Goal: Task Accomplishment & Management: Manage account settings

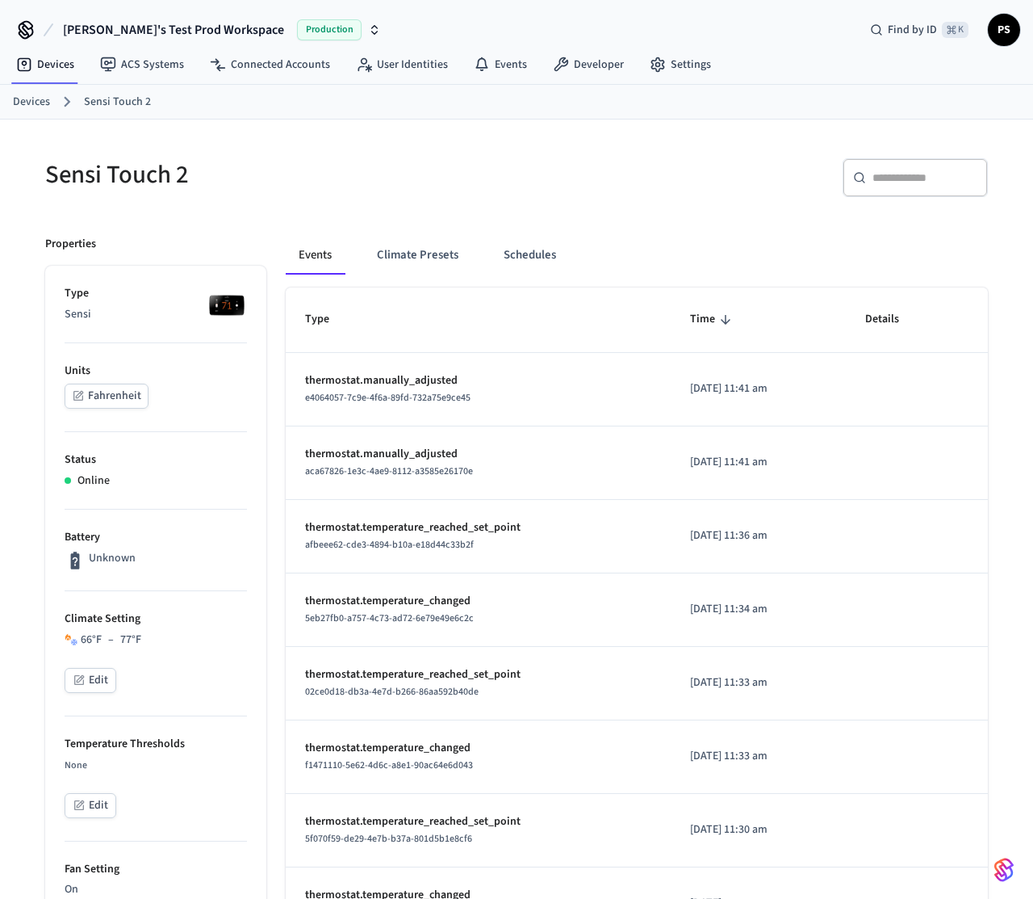
scroll to position [22, 0]
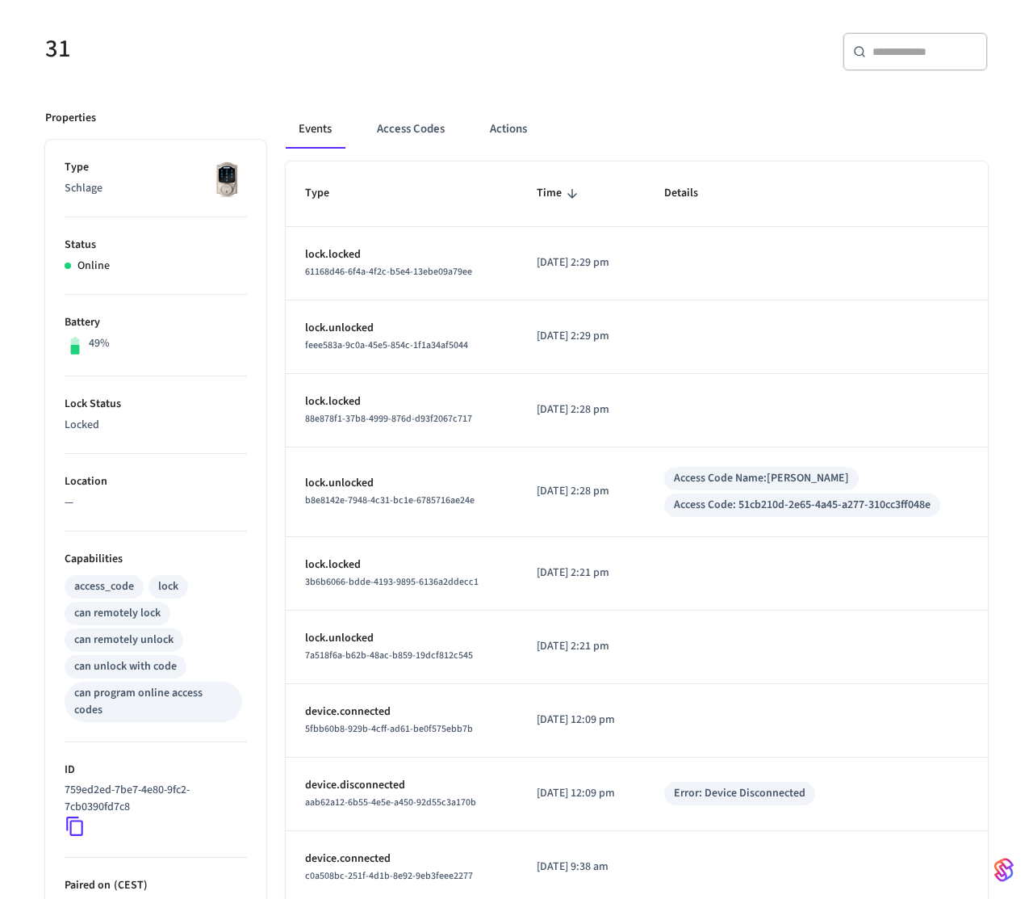
scroll to position [103, 0]
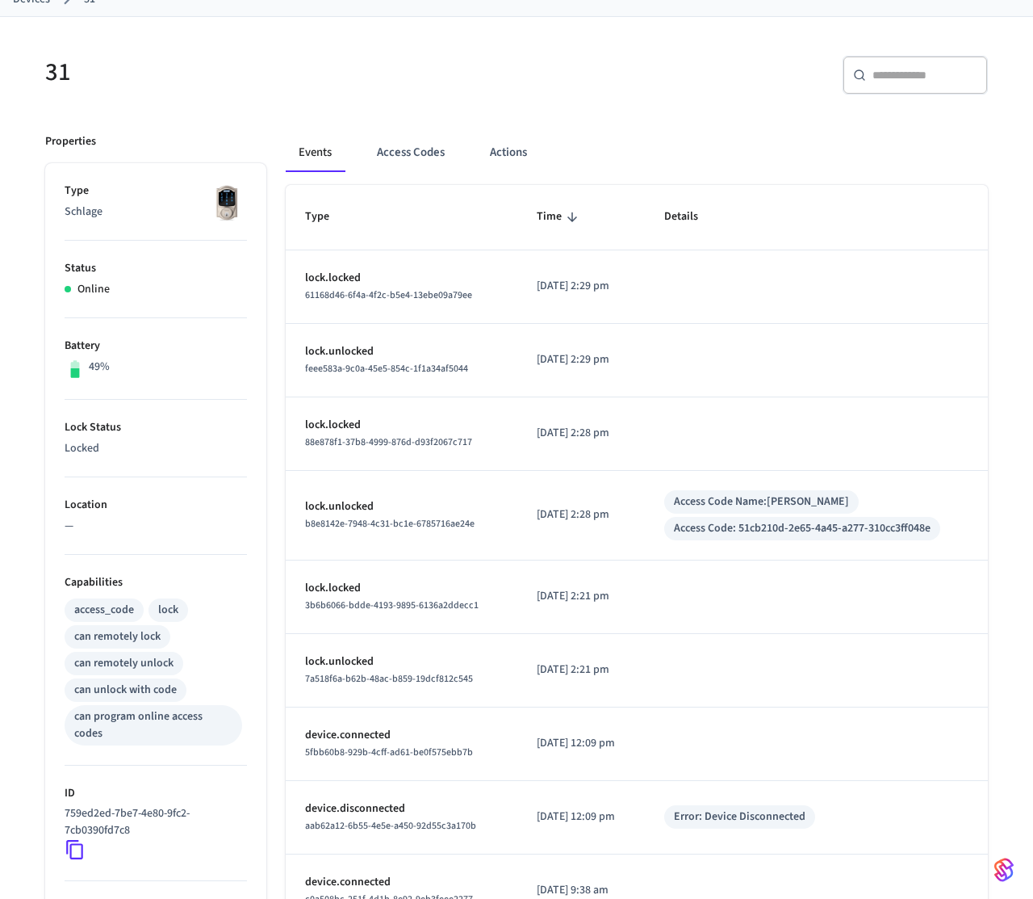
click at [413, 149] on button "Access Codes" at bounding box center [411, 152] width 94 height 39
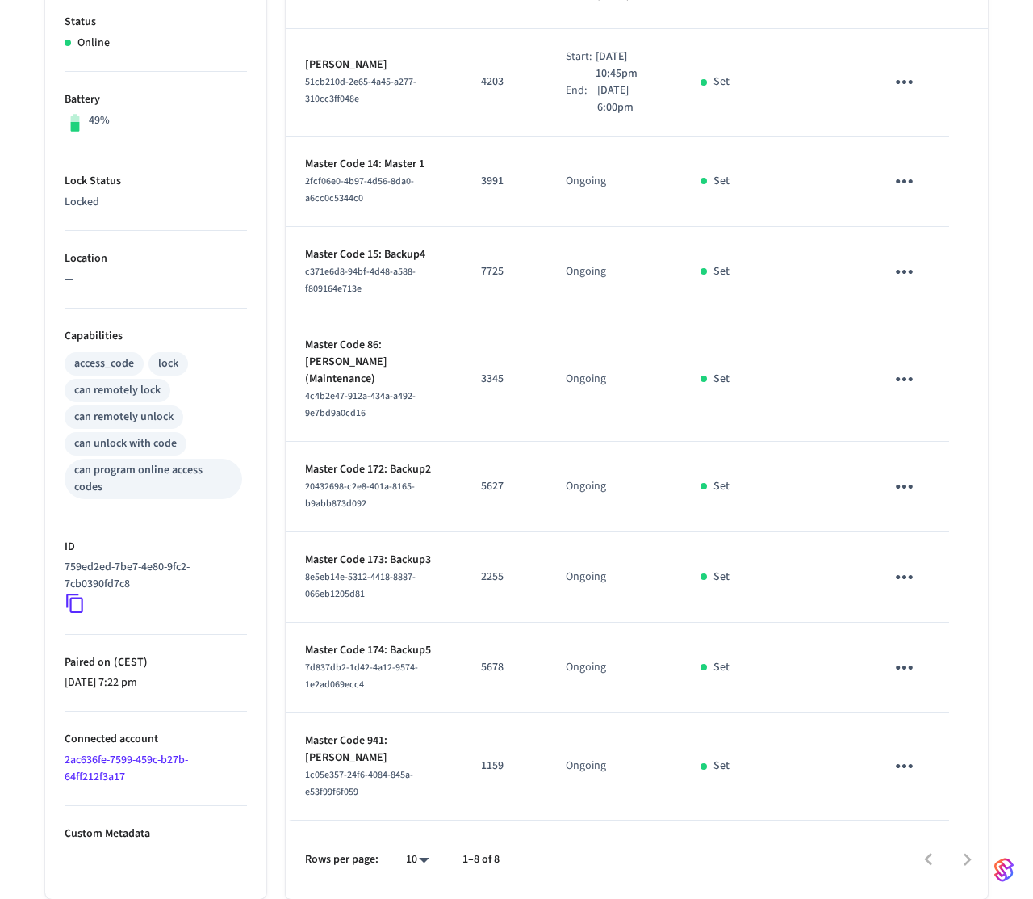
scroll to position [0, 0]
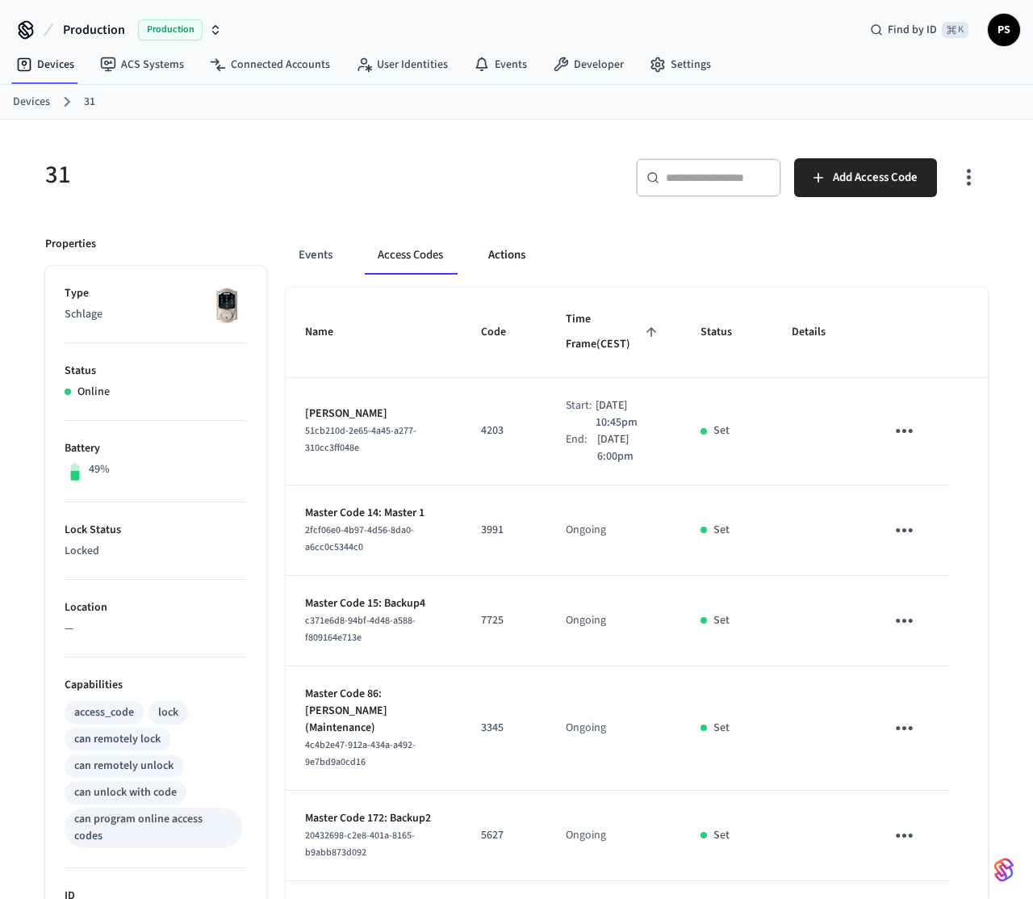
click at [513, 259] on button "Actions" at bounding box center [506, 255] width 63 height 39
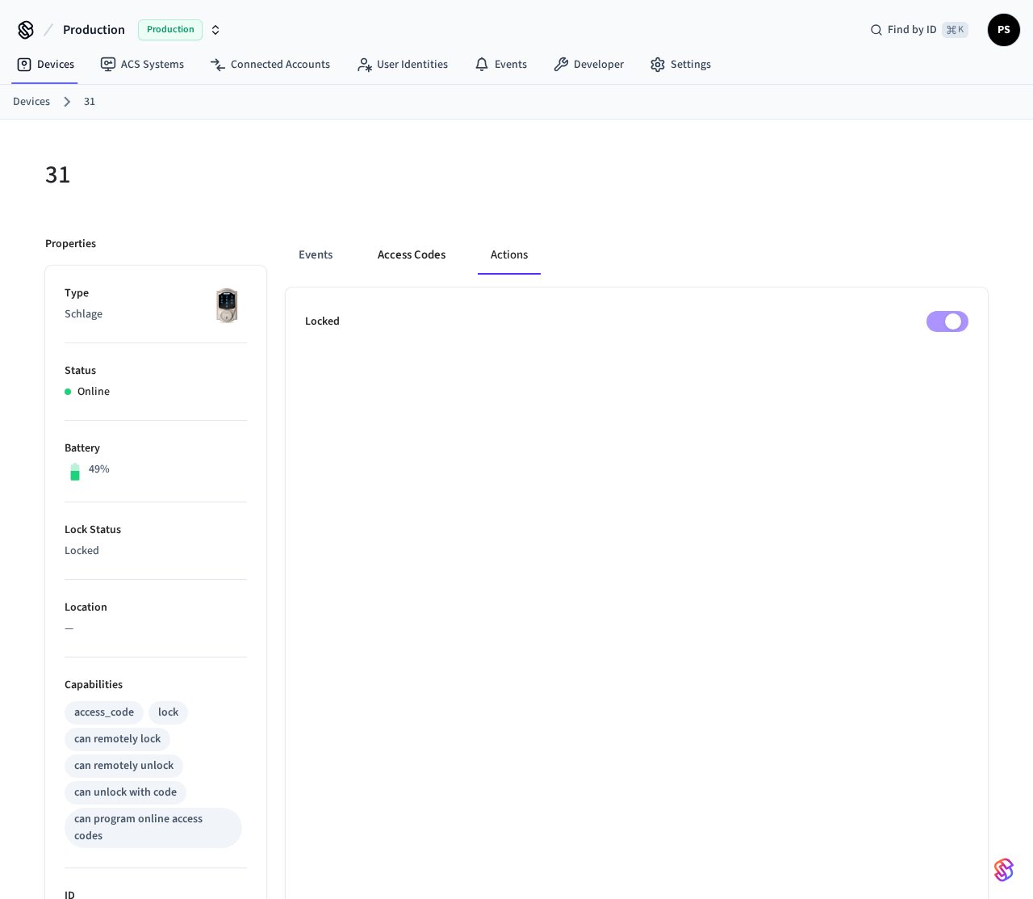
click at [421, 262] on button "Access Codes" at bounding box center [412, 255] width 94 height 39
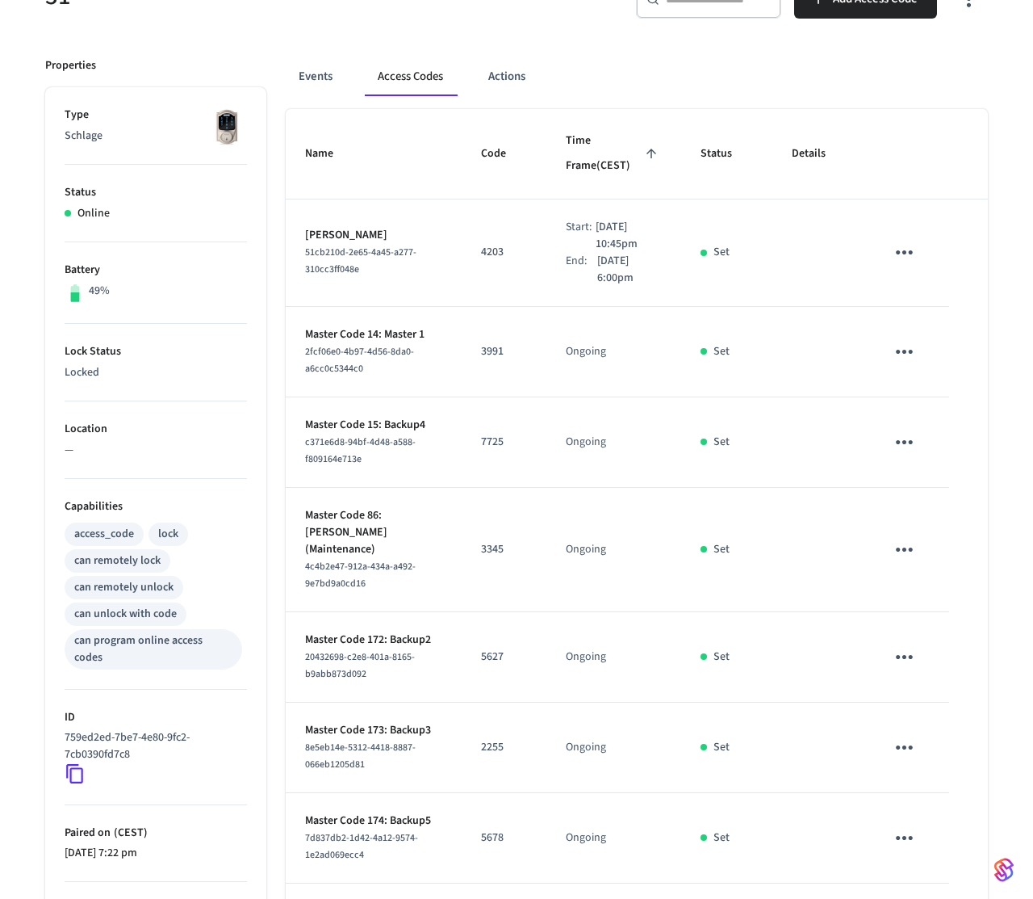
scroll to position [73, 0]
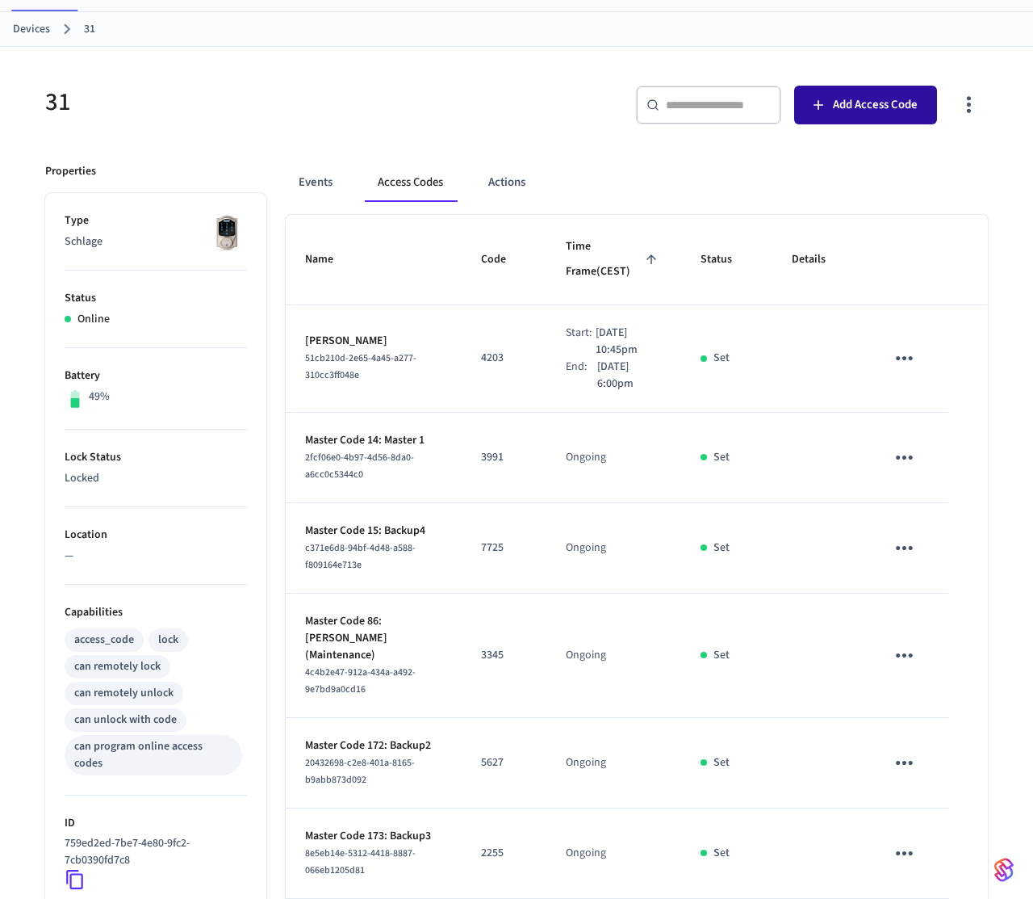
click at [865, 108] on span "Add Access Code" at bounding box center [875, 104] width 85 height 21
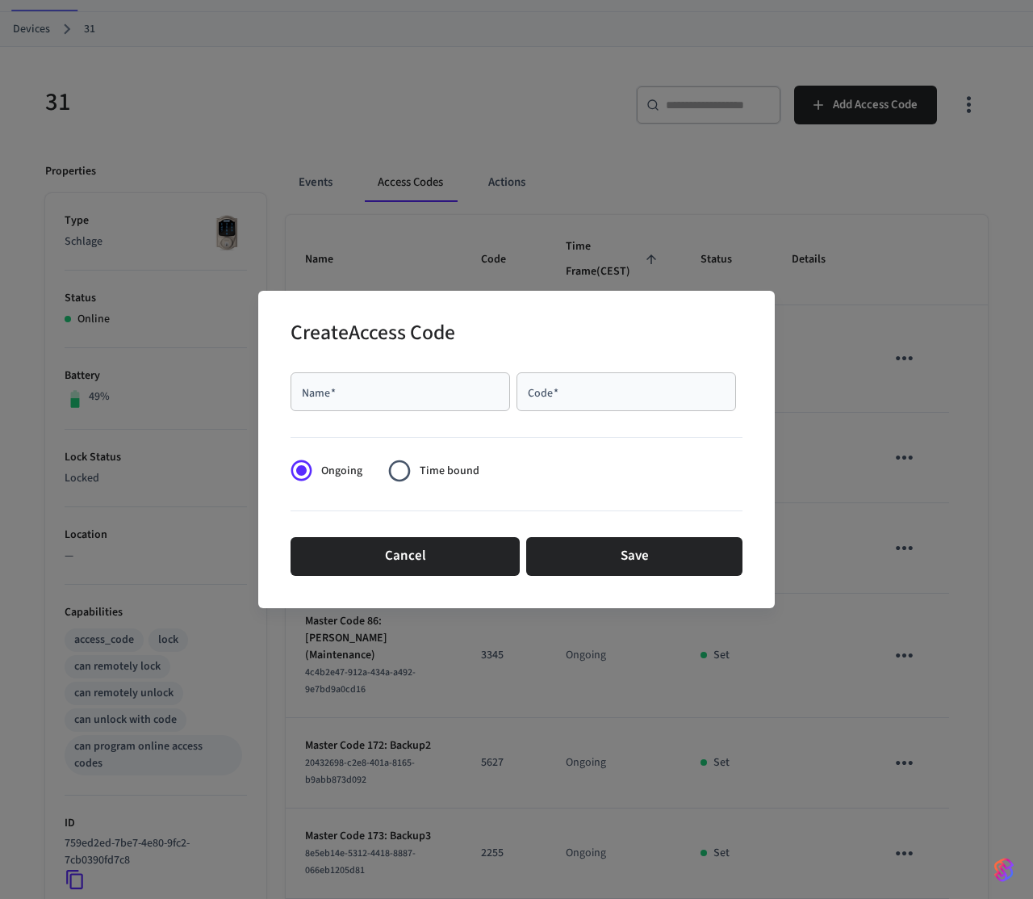
click at [457, 379] on div "Name   *" at bounding box center [401, 391] width 220 height 39
type input "****"
click at [614, 396] on input "Code   *" at bounding box center [626, 391] width 200 height 16
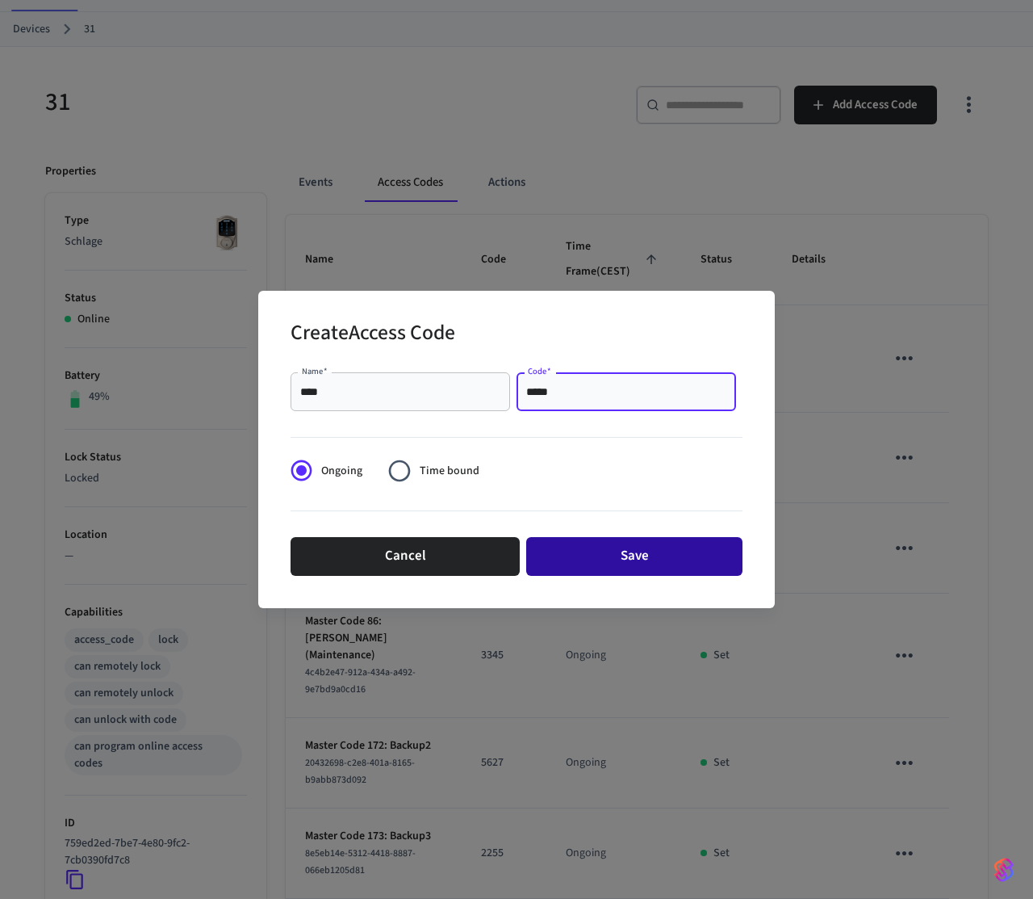
type input "*****"
click at [586, 549] on button "Save" at bounding box center [634, 556] width 216 height 39
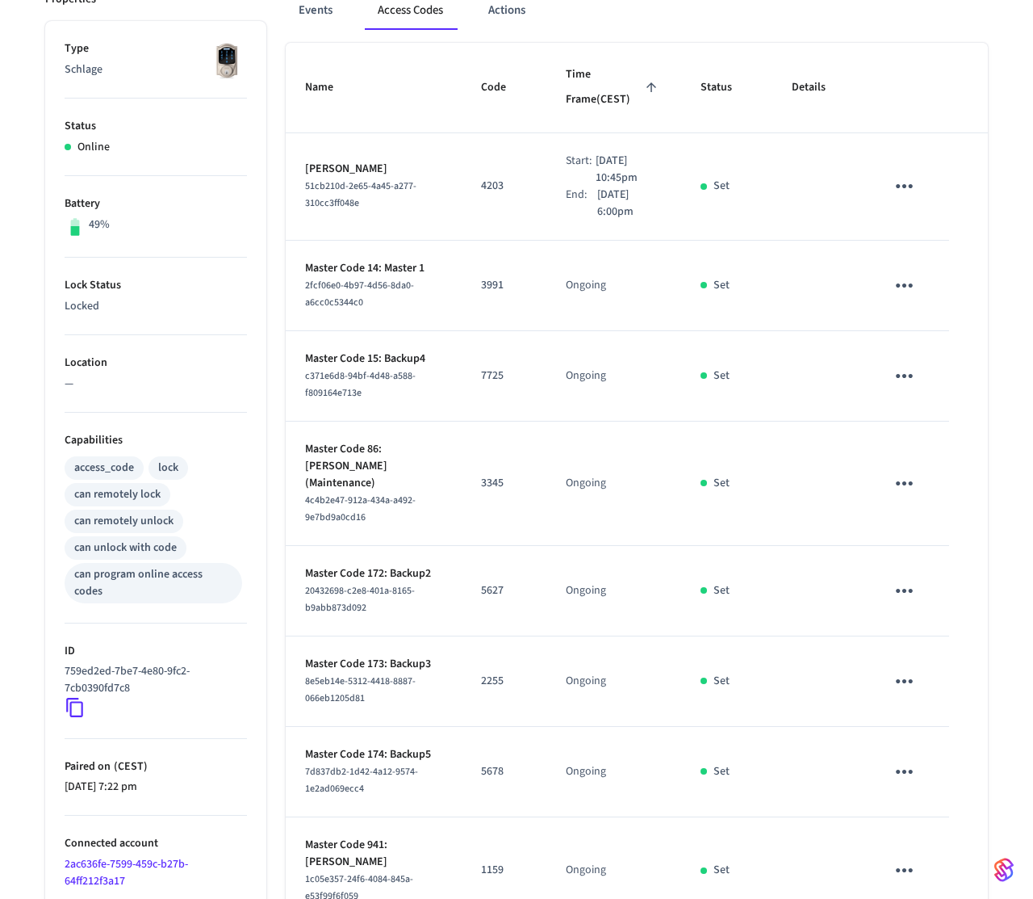
scroll to position [473, 0]
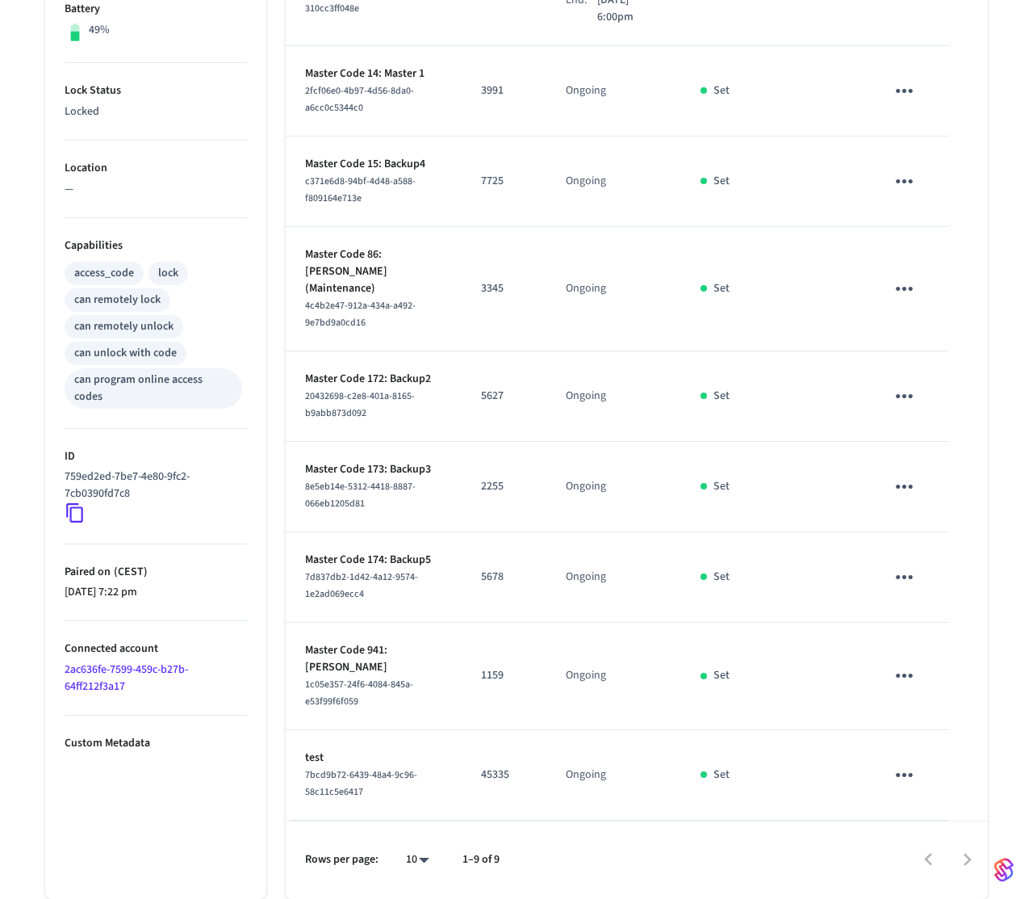
click at [916, 773] on icon "sticky table" at bounding box center [904, 774] width 25 height 25
click at [945, 859] on li "Delete" at bounding box center [943, 851] width 77 height 43
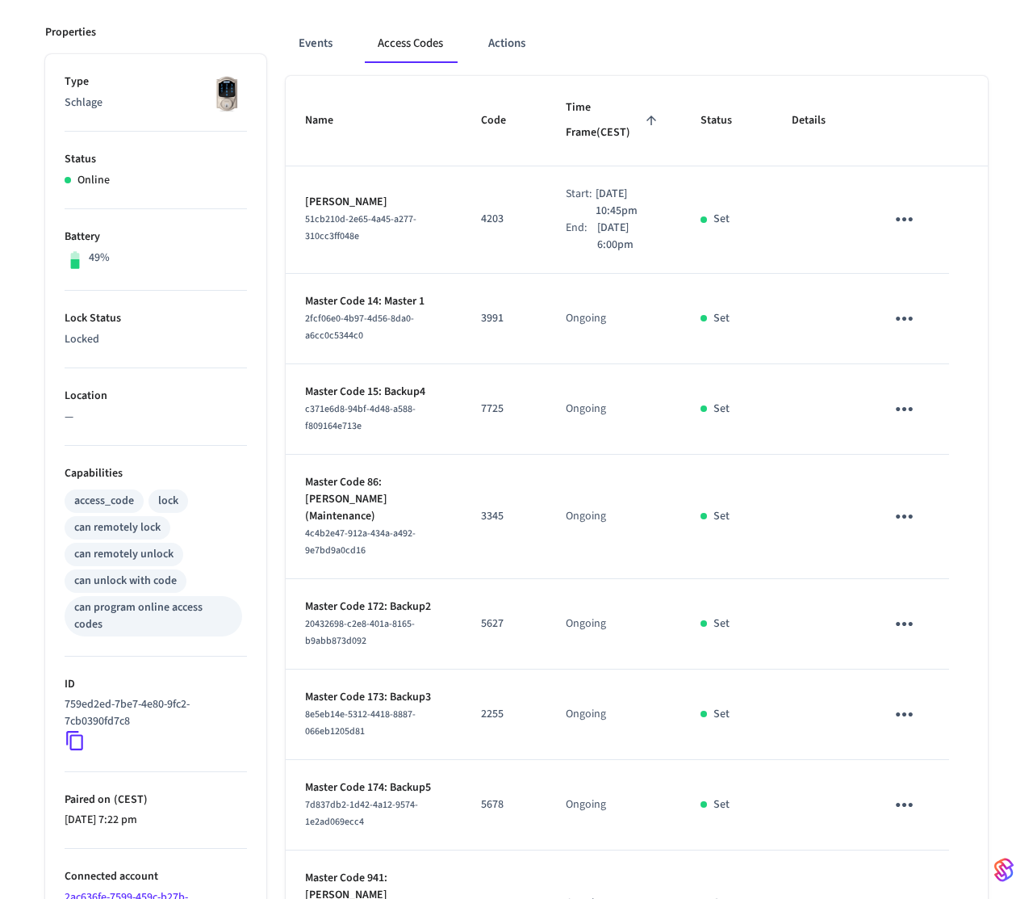
scroll to position [132, 0]
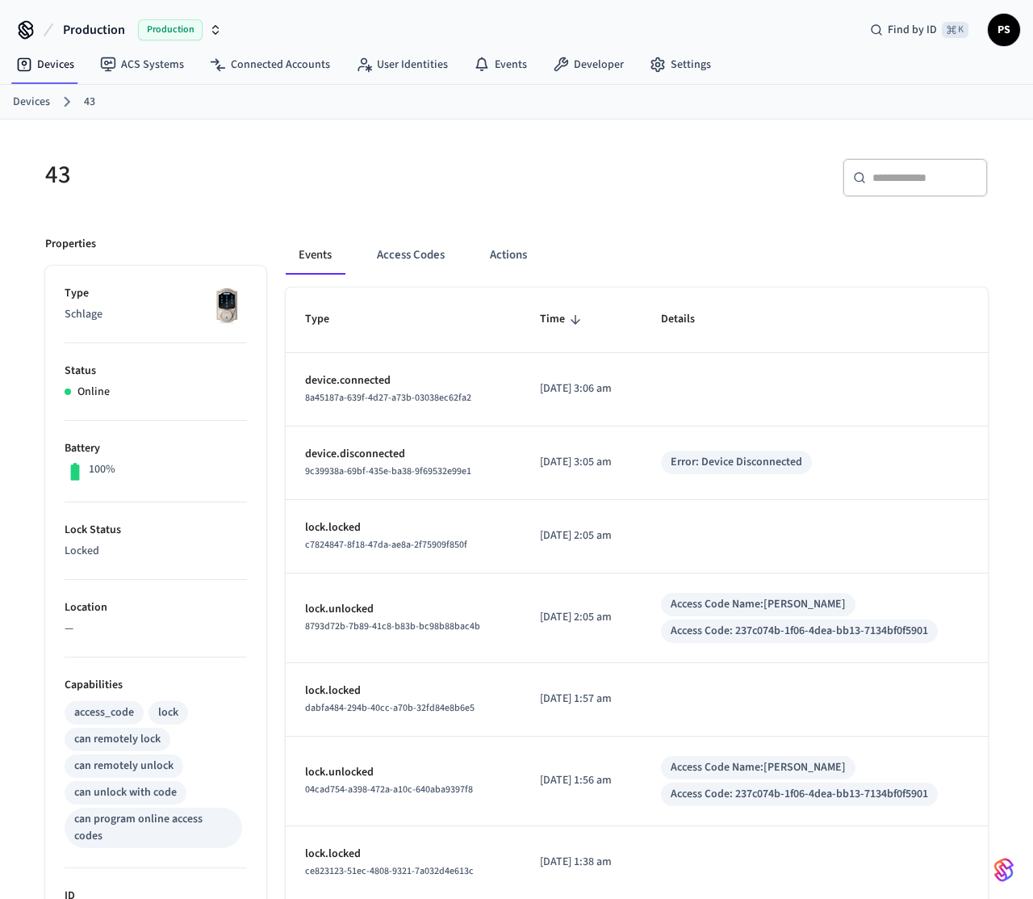
scroll to position [29, 0]
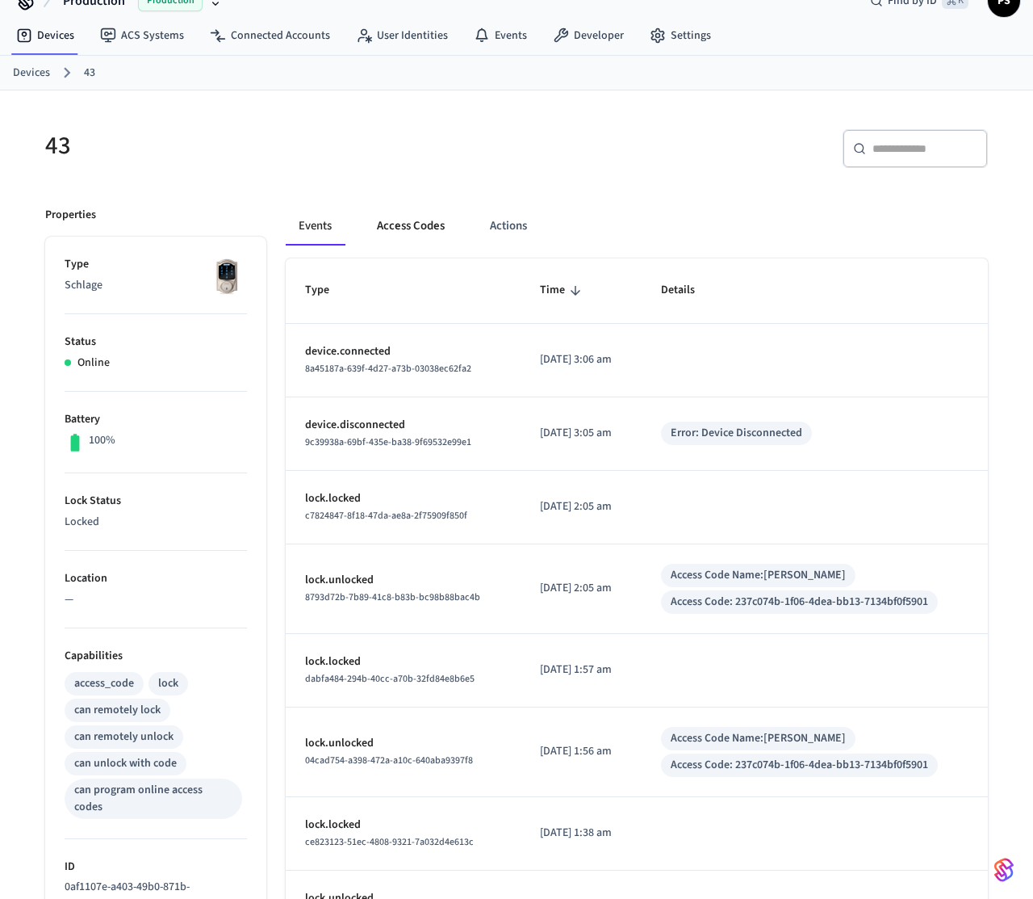
click at [409, 216] on button "Access Codes" at bounding box center [411, 226] width 94 height 39
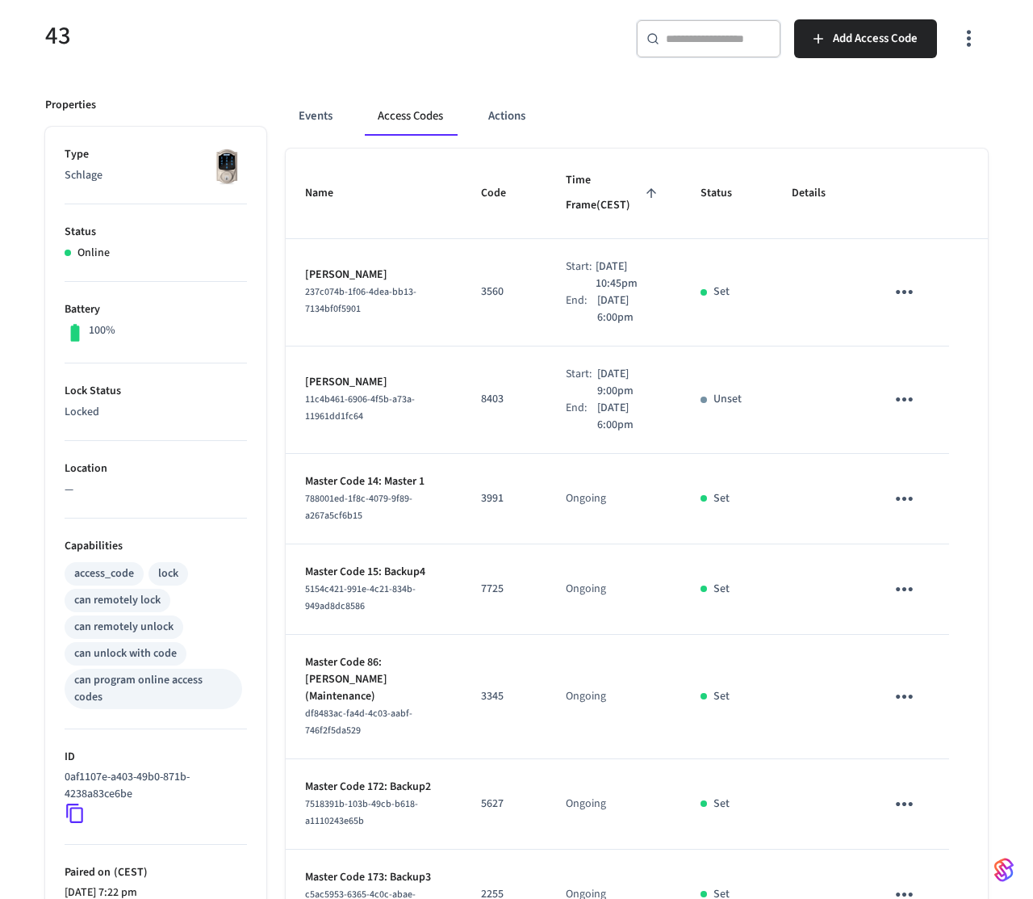
scroll to position [0, 0]
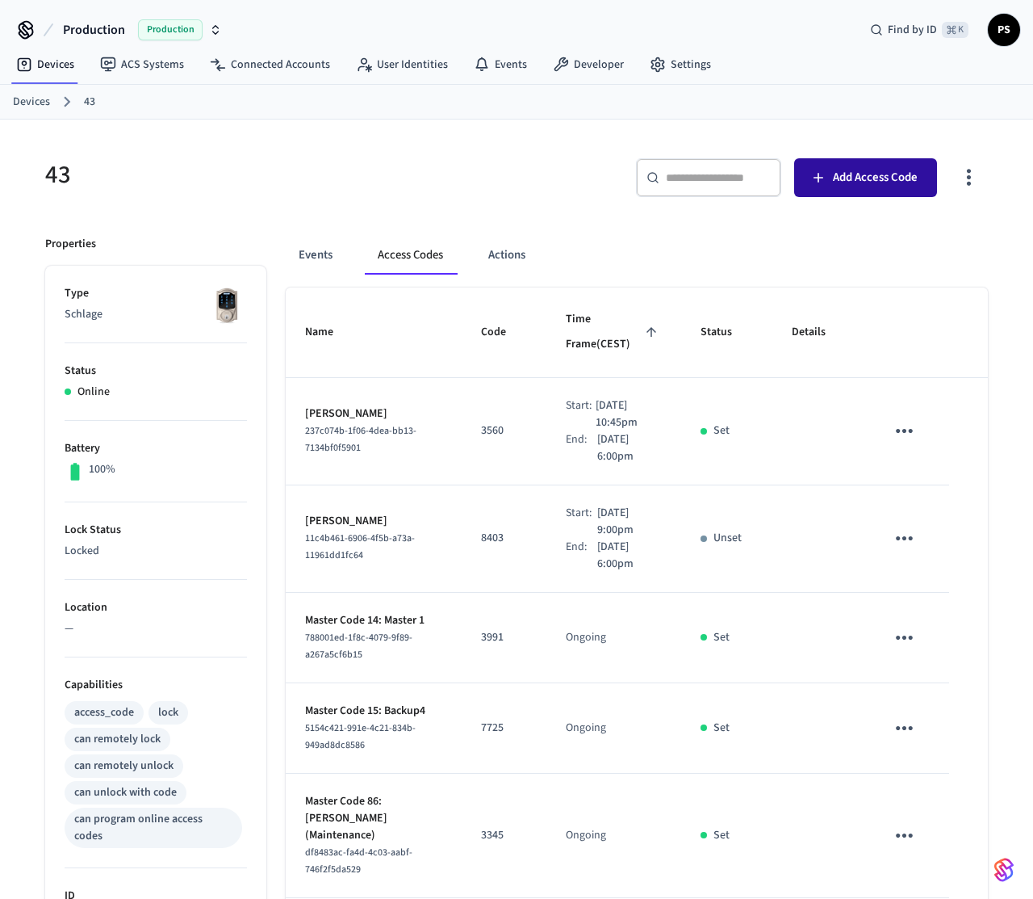
click at [861, 174] on span "Add Access Code" at bounding box center [875, 177] width 85 height 21
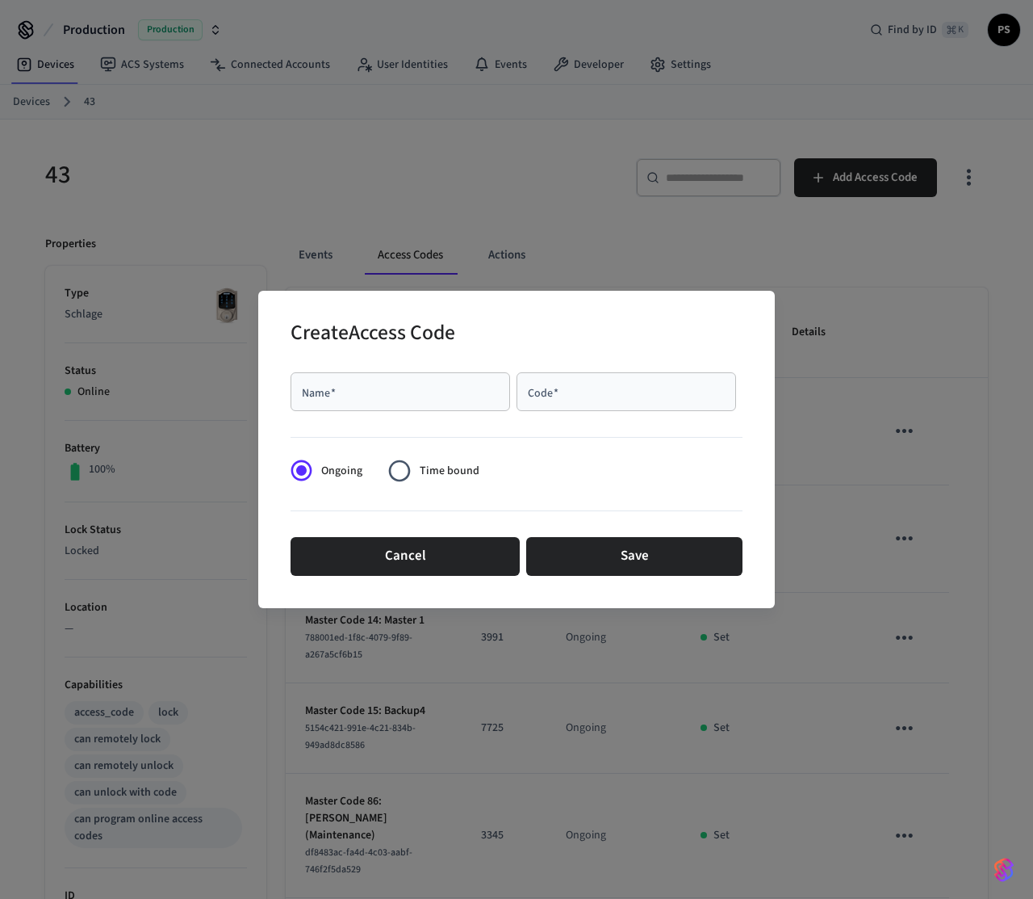
click at [396, 372] on div "Name   *" at bounding box center [401, 391] width 220 height 39
type input "****"
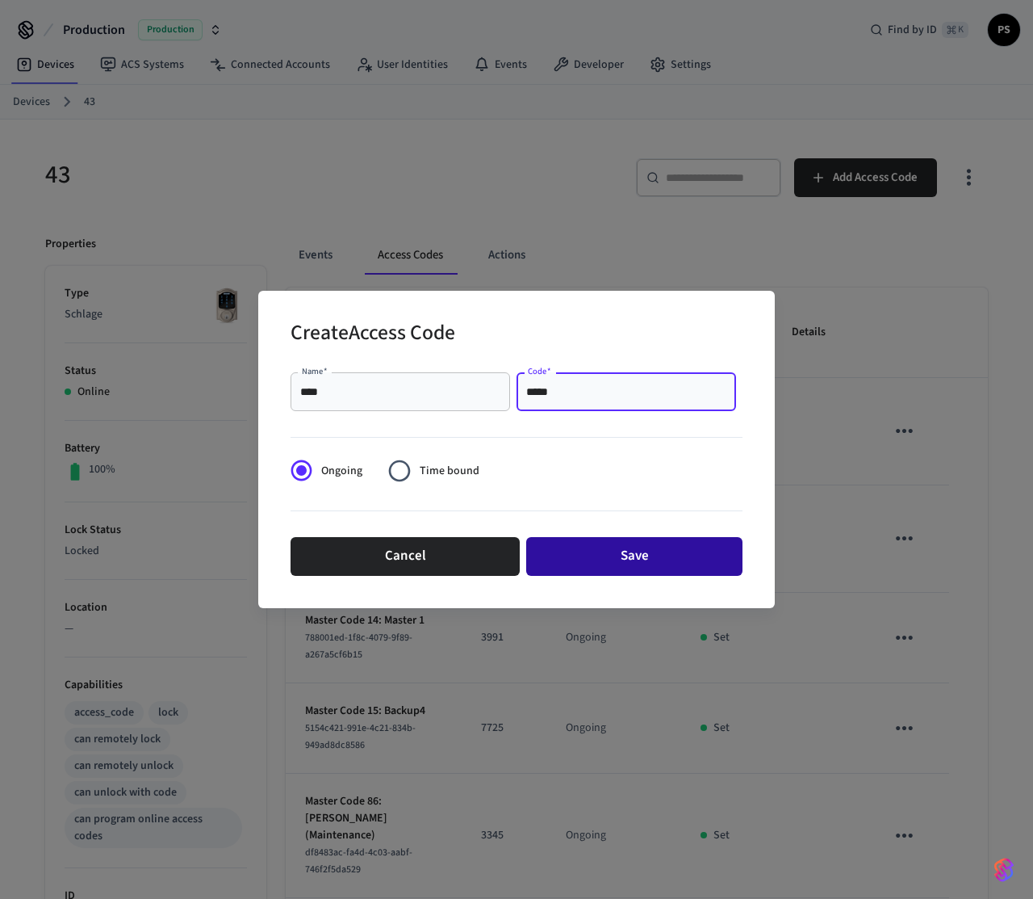
type input "*****"
click at [605, 566] on button "Save" at bounding box center [634, 556] width 216 height 39
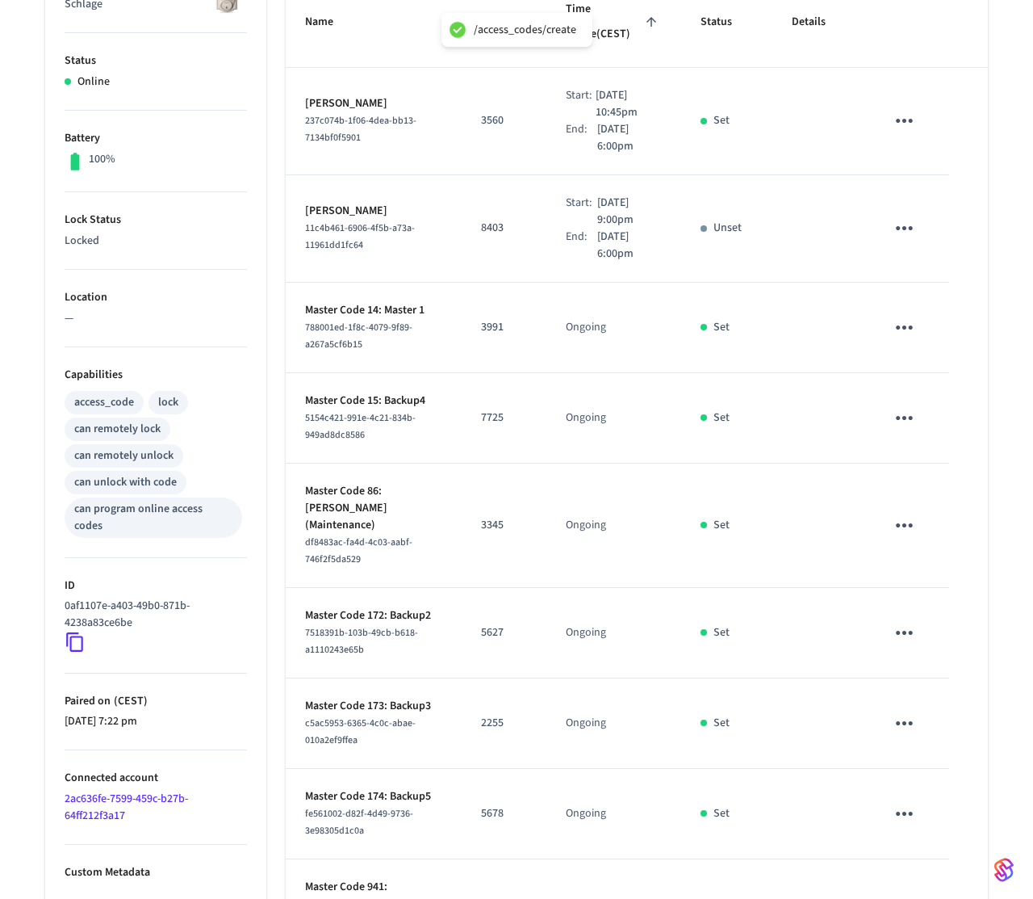
scroll to position [580, 0]
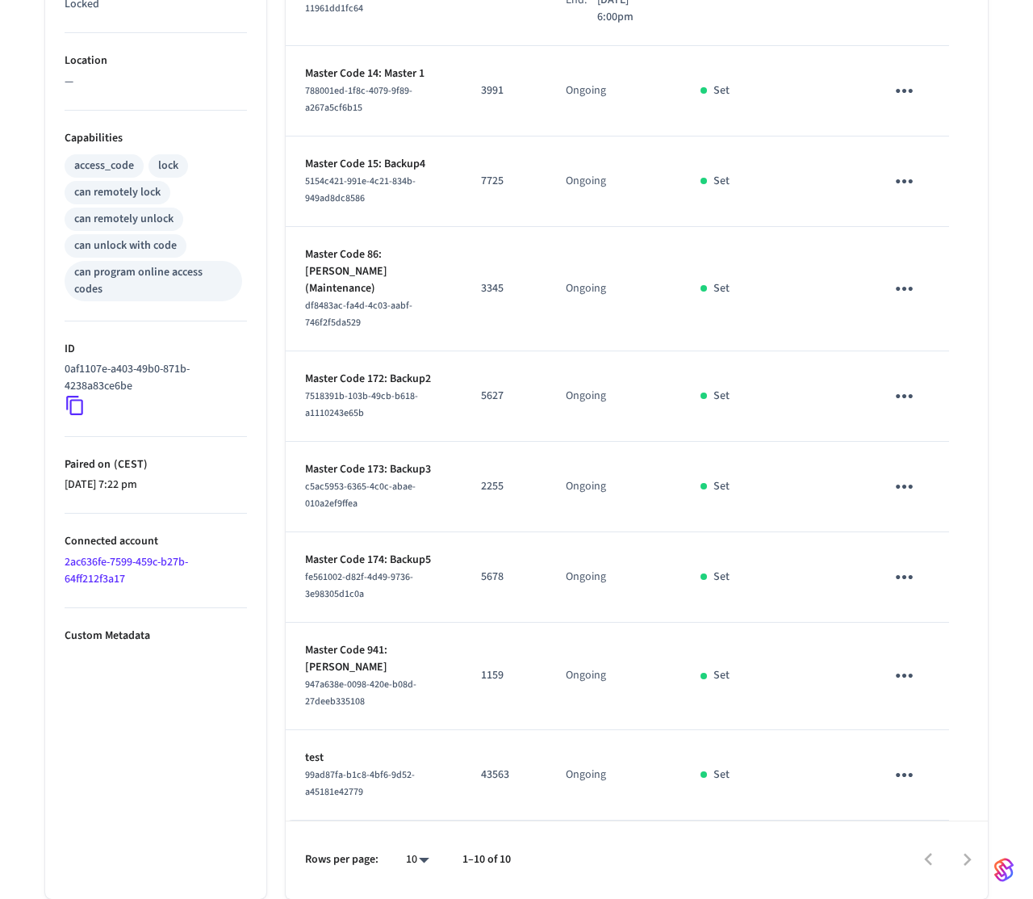
click at [897, 773] on icon "sticky table" at bounding box center [904, 775] width 17 height 4
click at [897, 773] on div at bounding box center [516, 449] width 1033 height 899
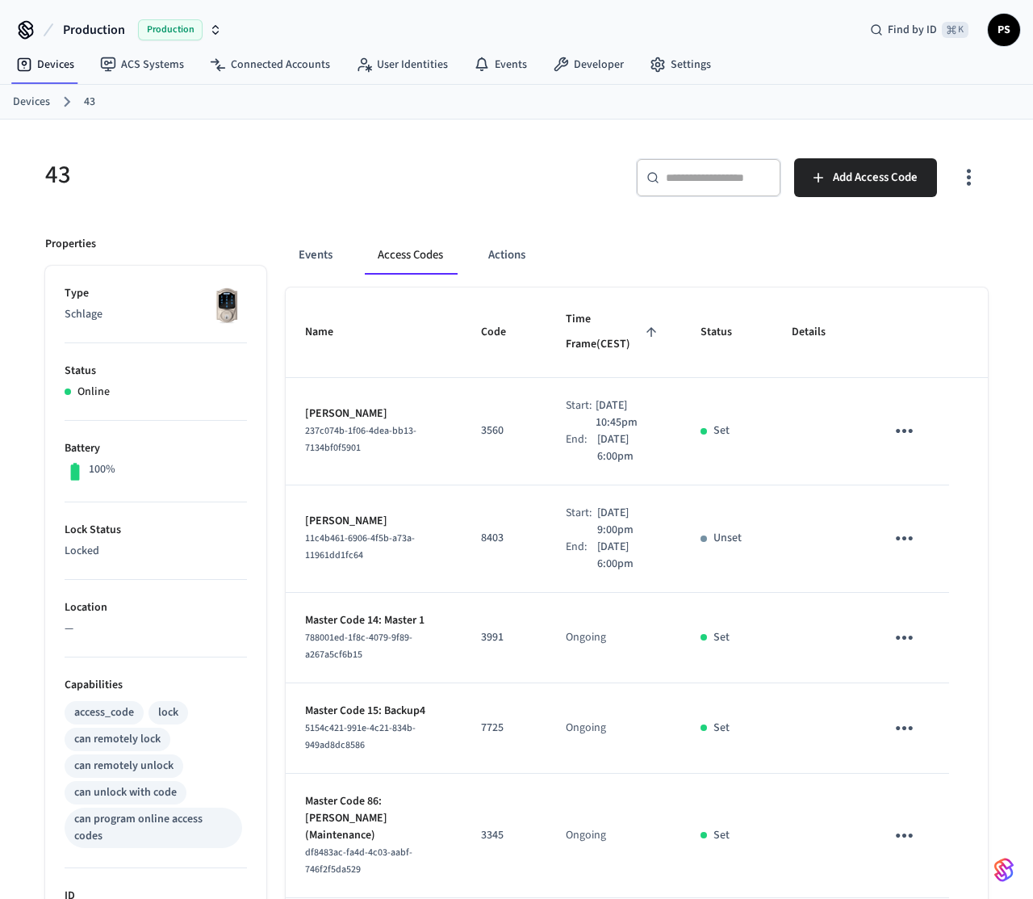
scroll to position [2, 0]
click at [974, 173] on icon "button" at bounding box center [969, 175] width 25 height 25
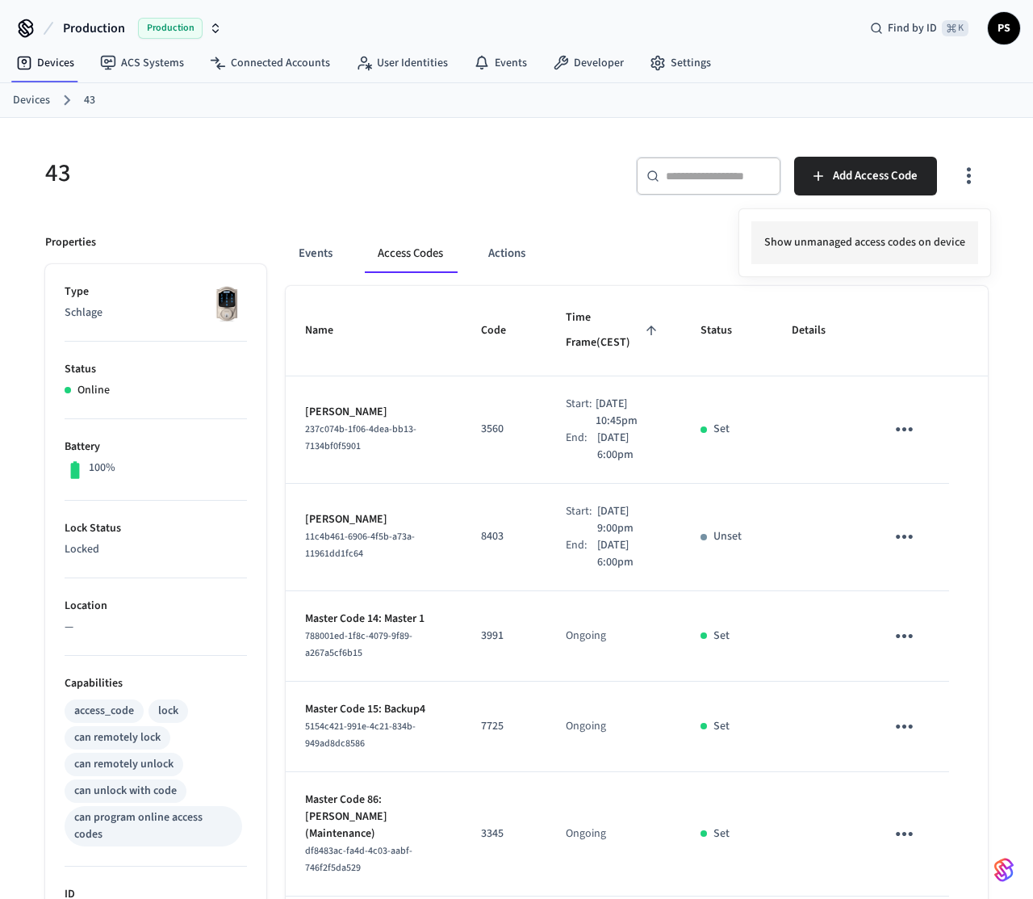
click at [868, 242] on li "Show unmanaged access codes on device" at bounding box center [865, 242] width 227 height 43
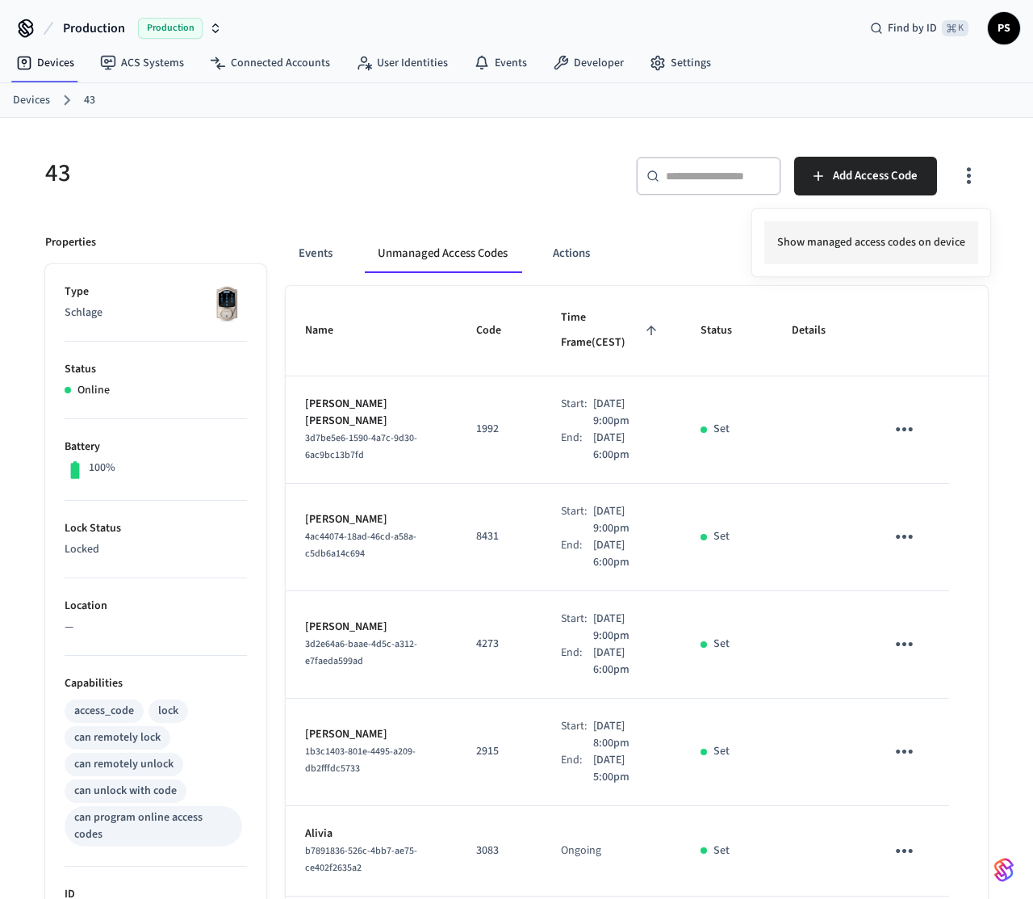
click at [869, 244] on li "Show managed access codes on device" at bounding box center [872, 242] width 214 height 43
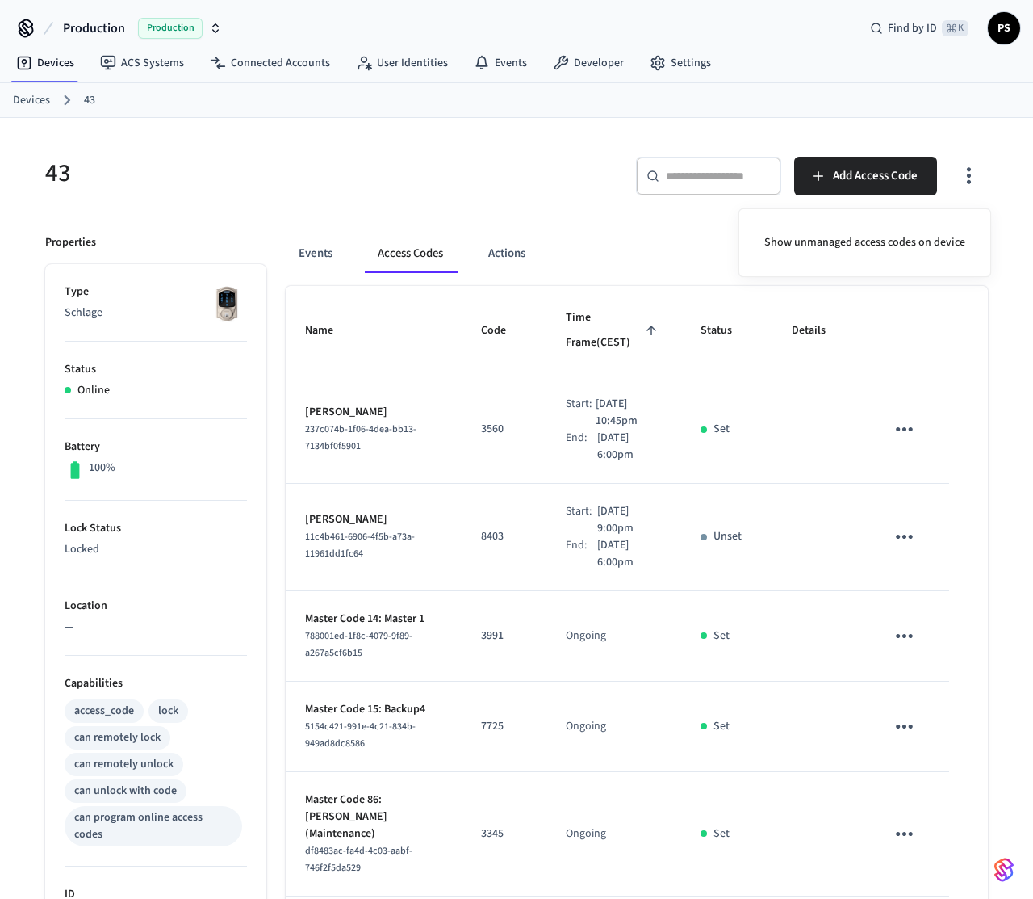
click at [300, 206] on div at bounding box center [516, 449] width 1033 height 899
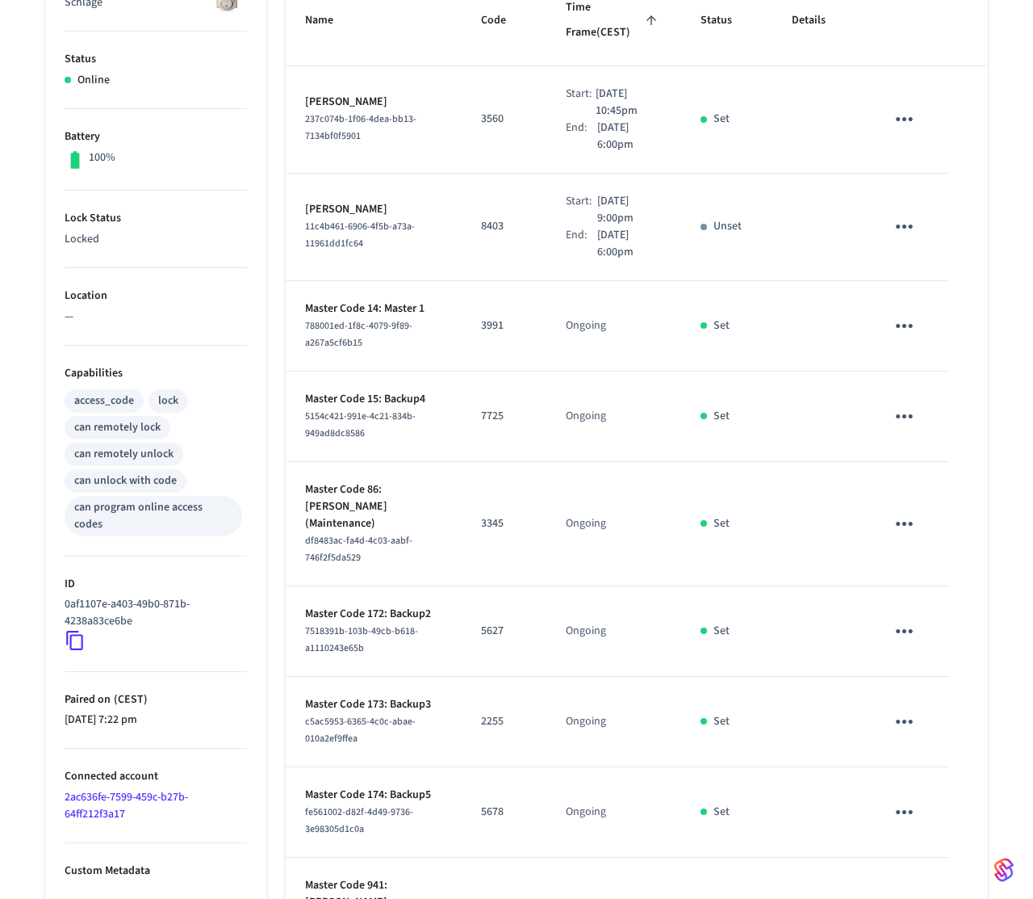
scroll to position [580, 0]
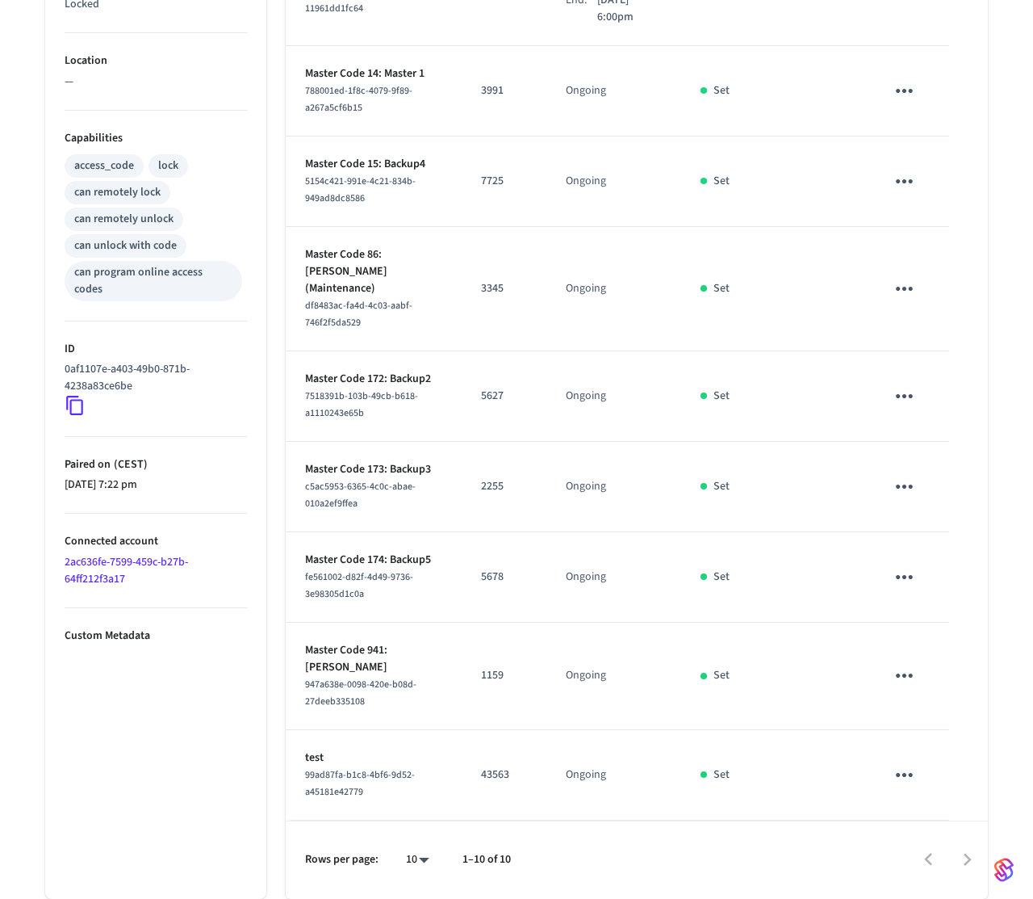
click at [901, 772] on icon "sticky table" at bounding box center [904, 774] width 25 height 25
click at [941, 853] on li "Delete" at bounding box center [943, 851] width 77 height 43
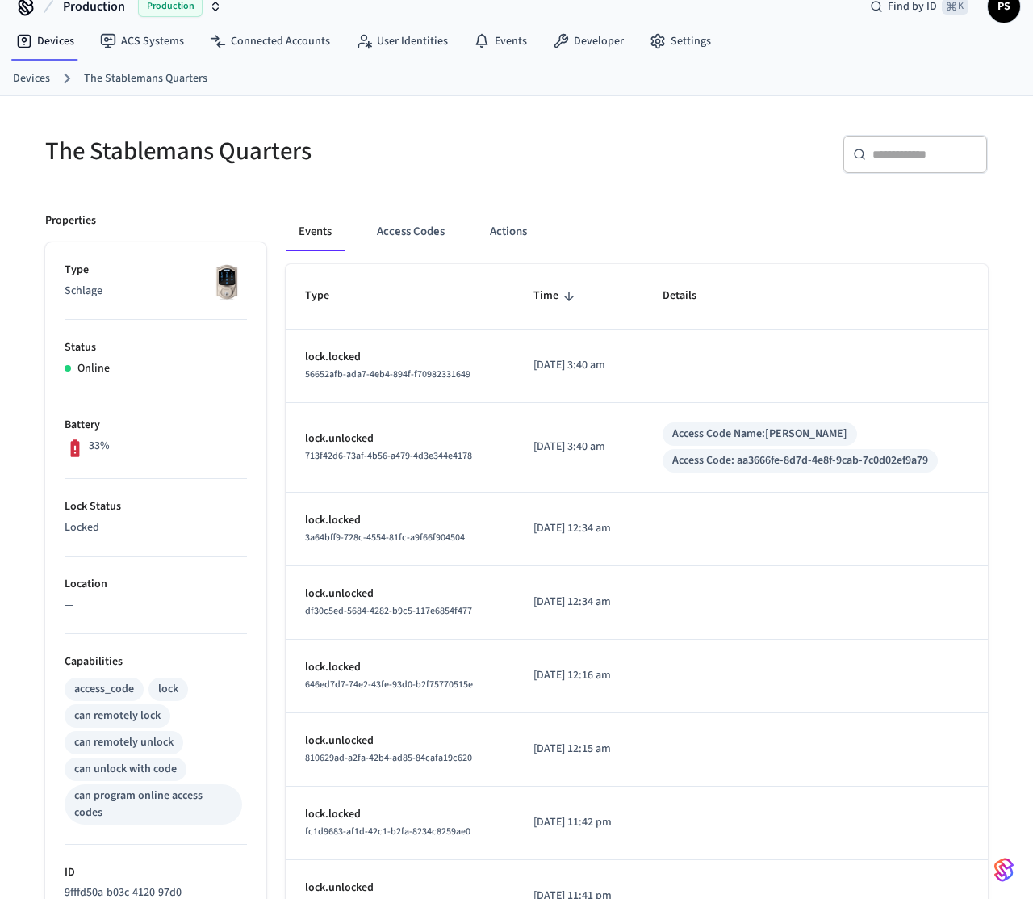
scroll to position [13, 0]
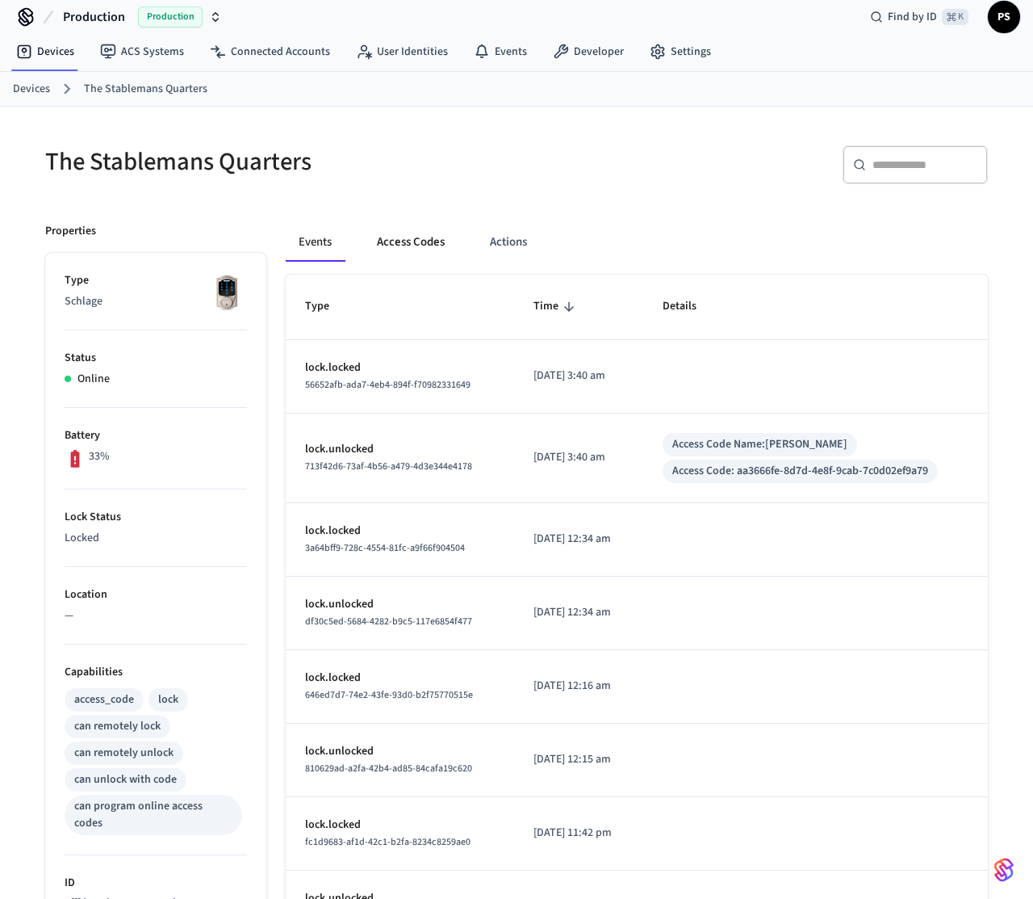
click at [391, 256] on button "Access Codes" at bounding box center [411, 242] width 94 height 39
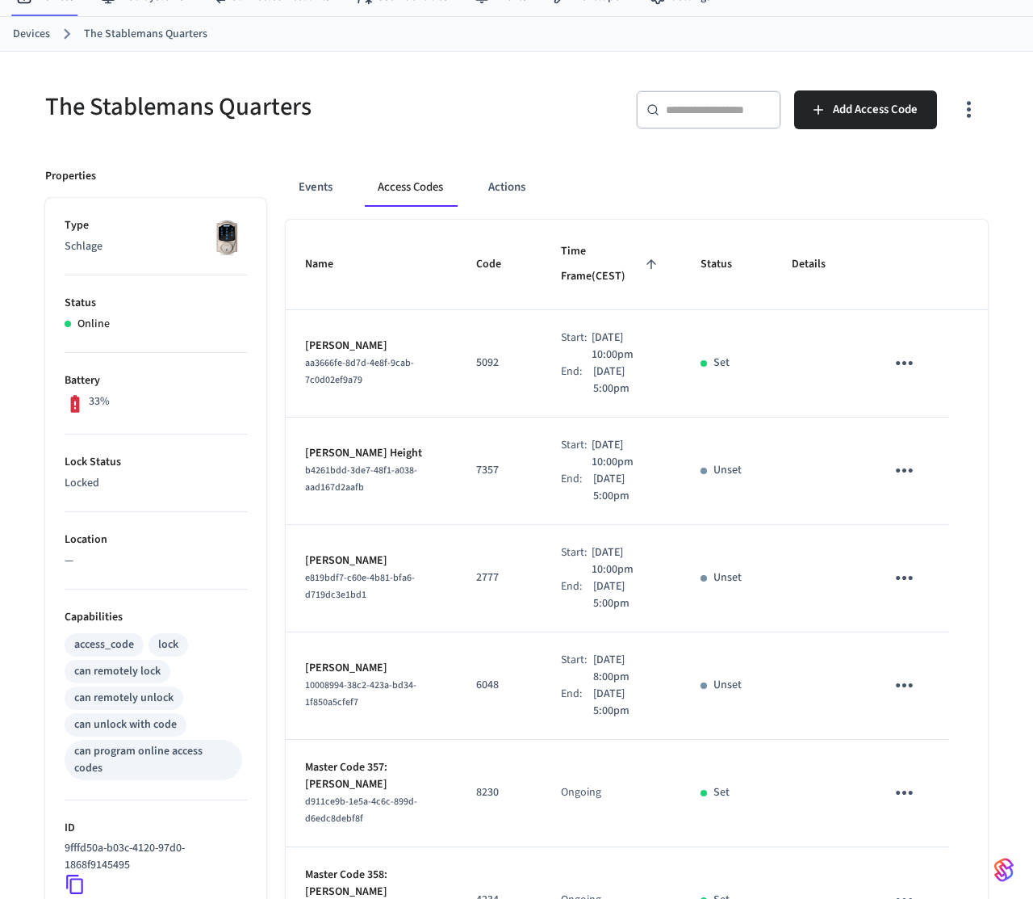
scroll to position [0, 0]
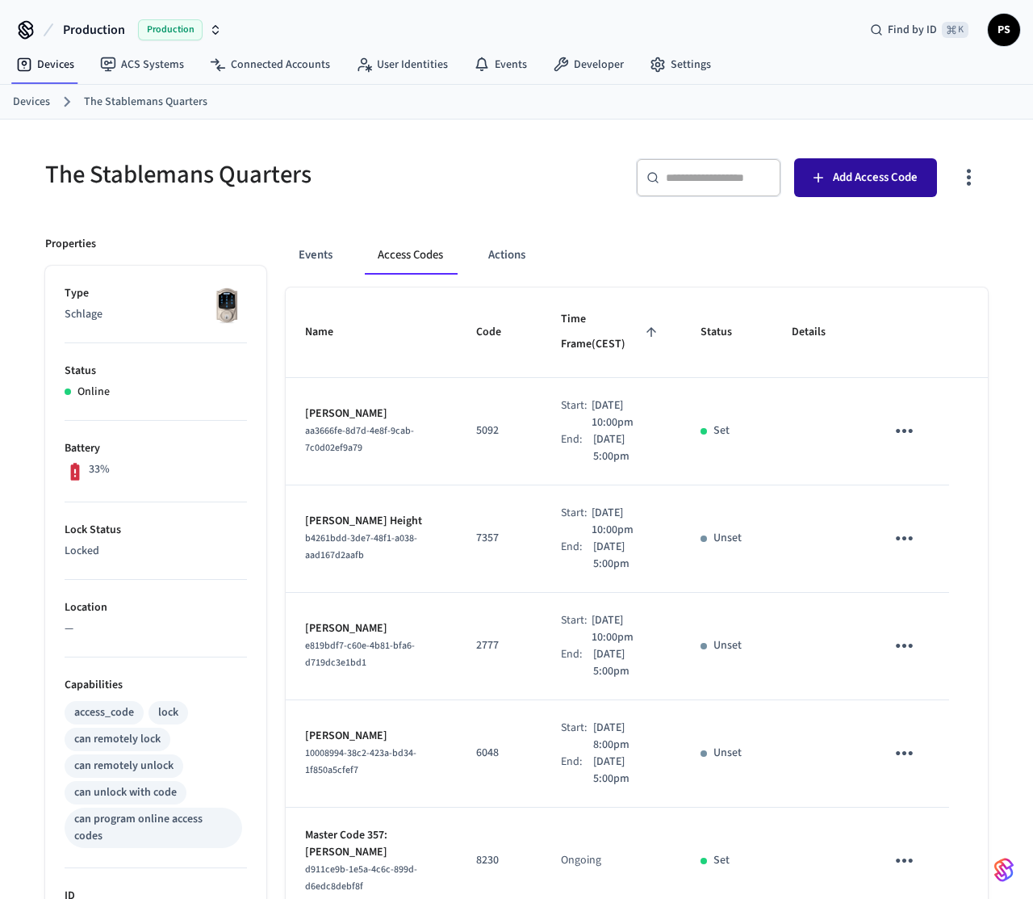
click at [856, 191] on button "Add Access Code" at bounding box center [865, 177] width 143 height 39
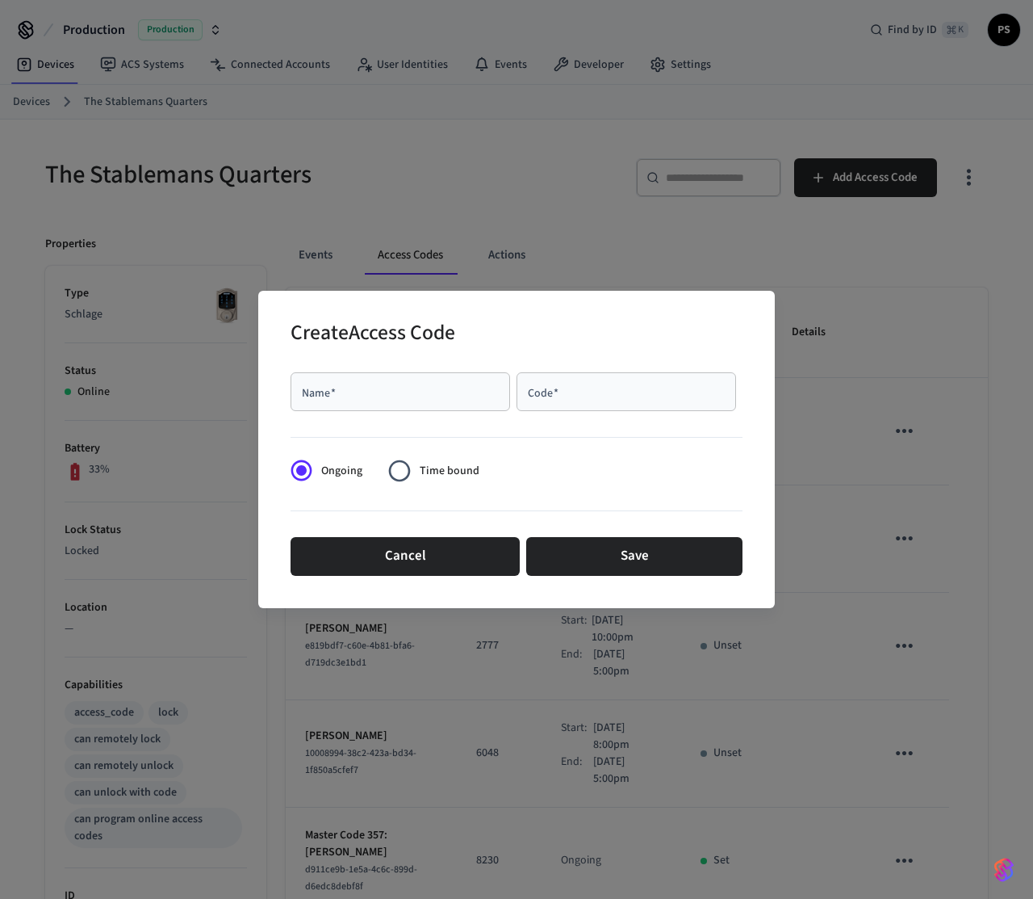
click at [404, 395] on input "Name   *" at bounding box center [400, 391] width 200 height 16
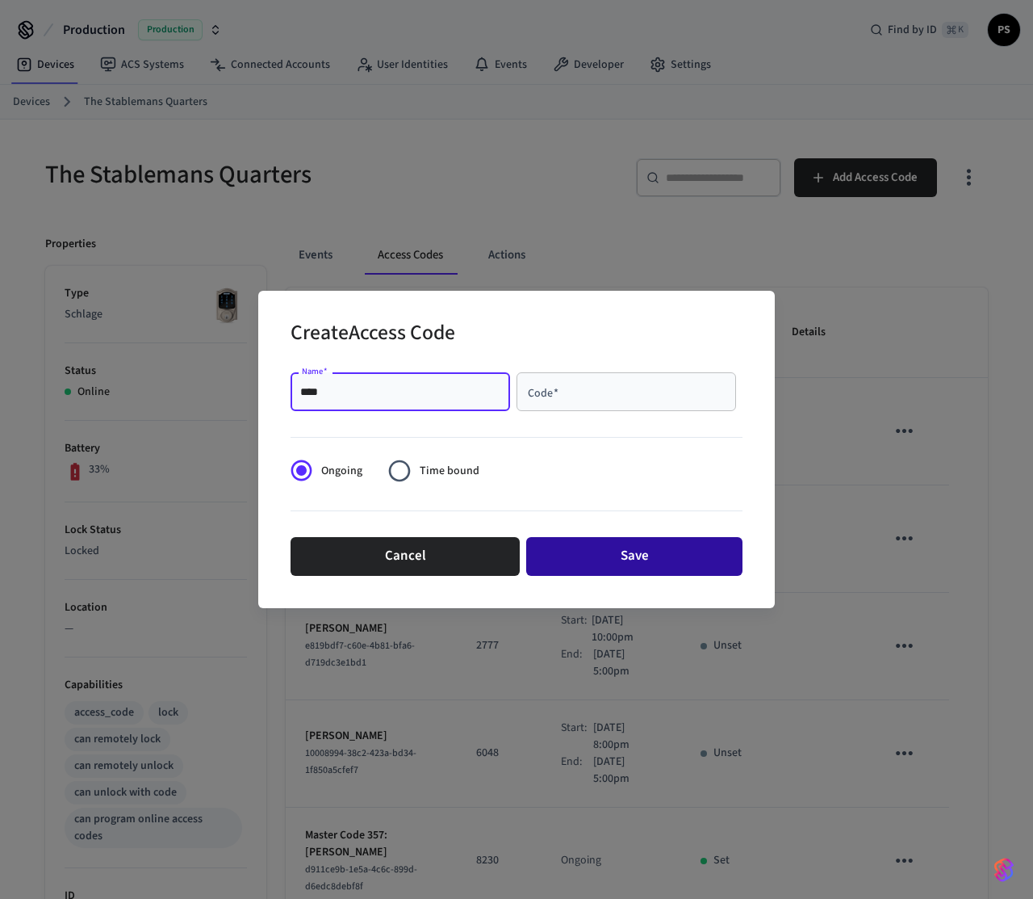
type input "****"
click at [593, 554] on button "Save" at bounding box center [634, 556] width 216 height 39
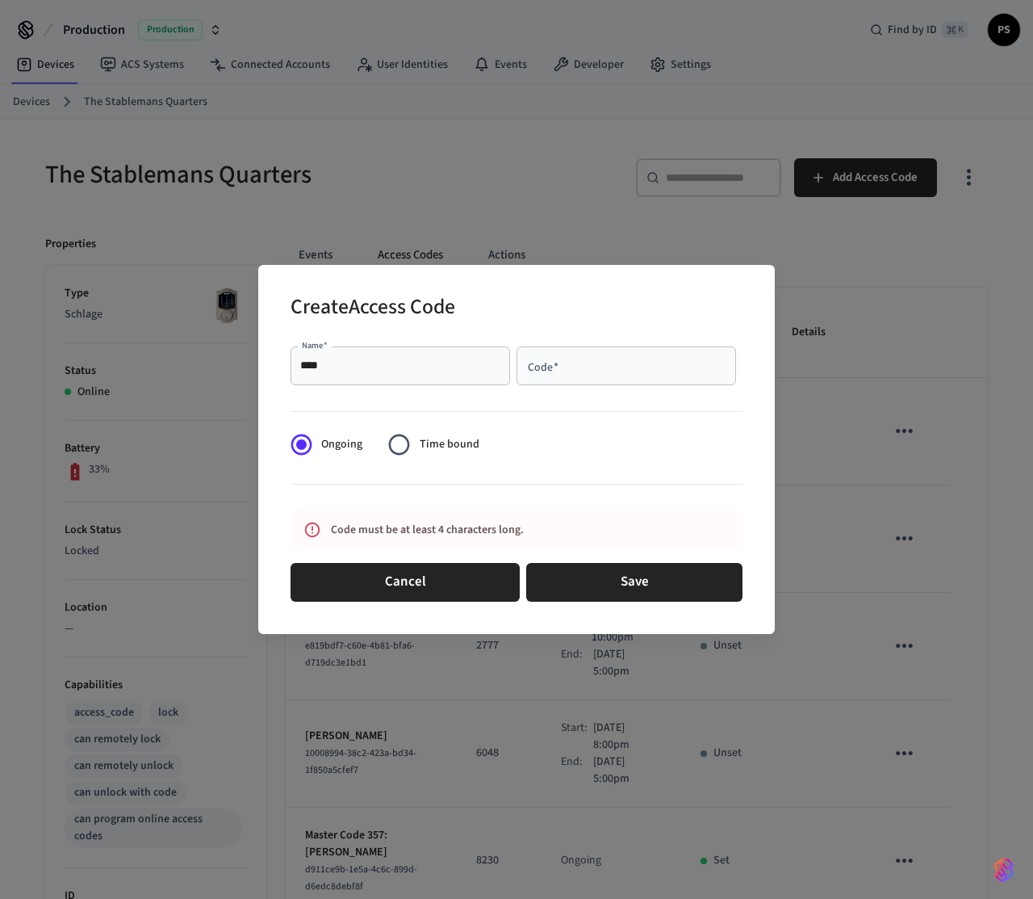
click at [632, 351] on div "Code   *" at bounding box center [627, 365] width 220 height 39
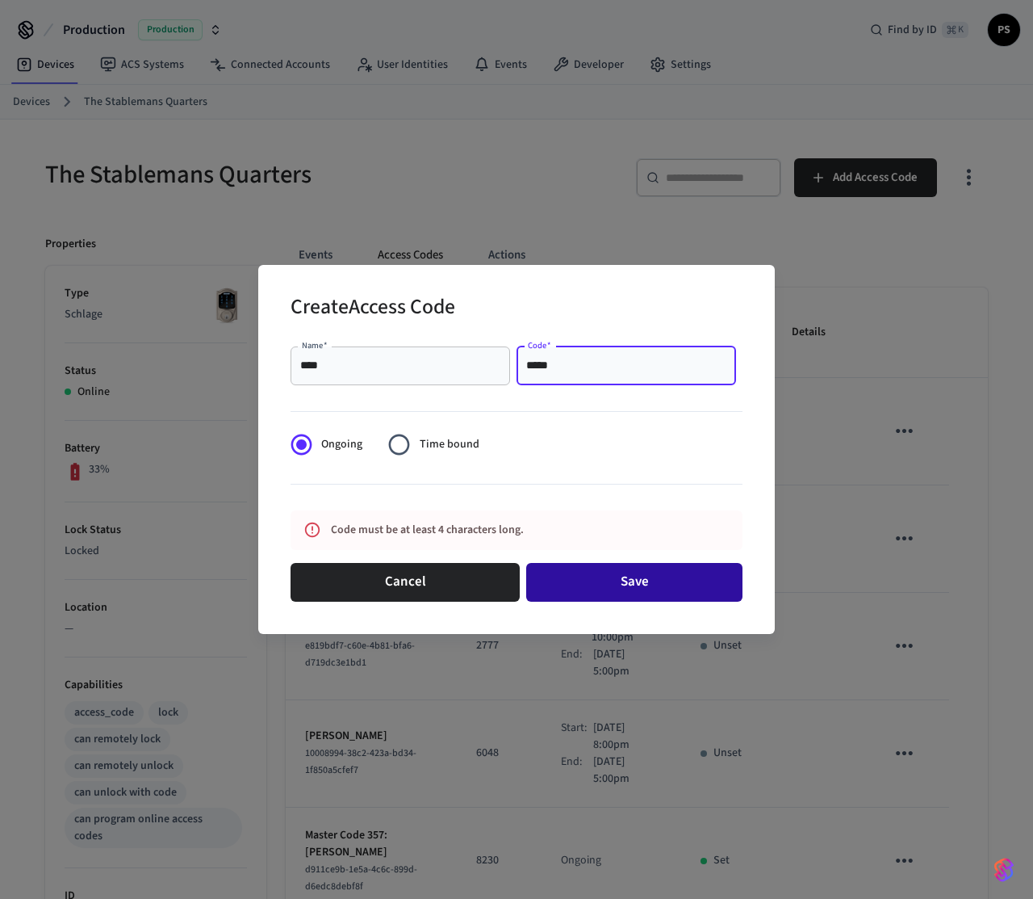
type input "*****"
click at [644, 578] on button "Save" at bounding box center [634, 582] width 216 height 39
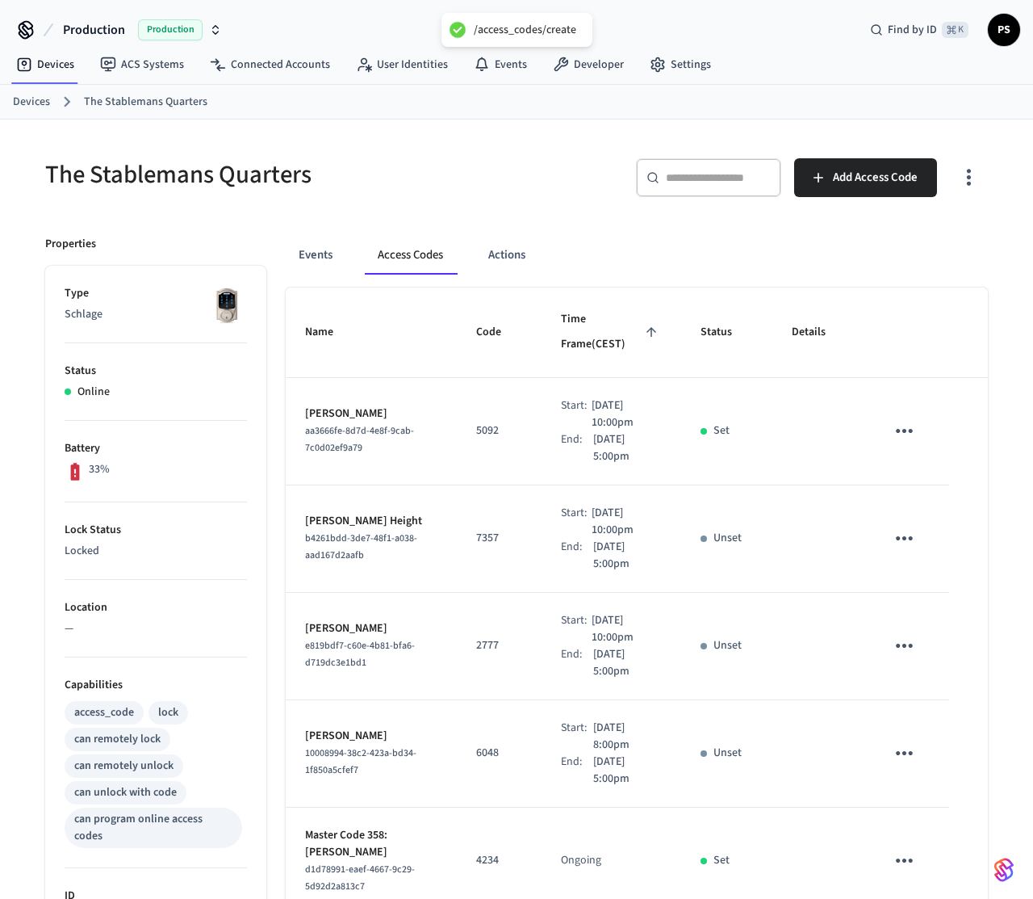
scroll to position [572, 0]
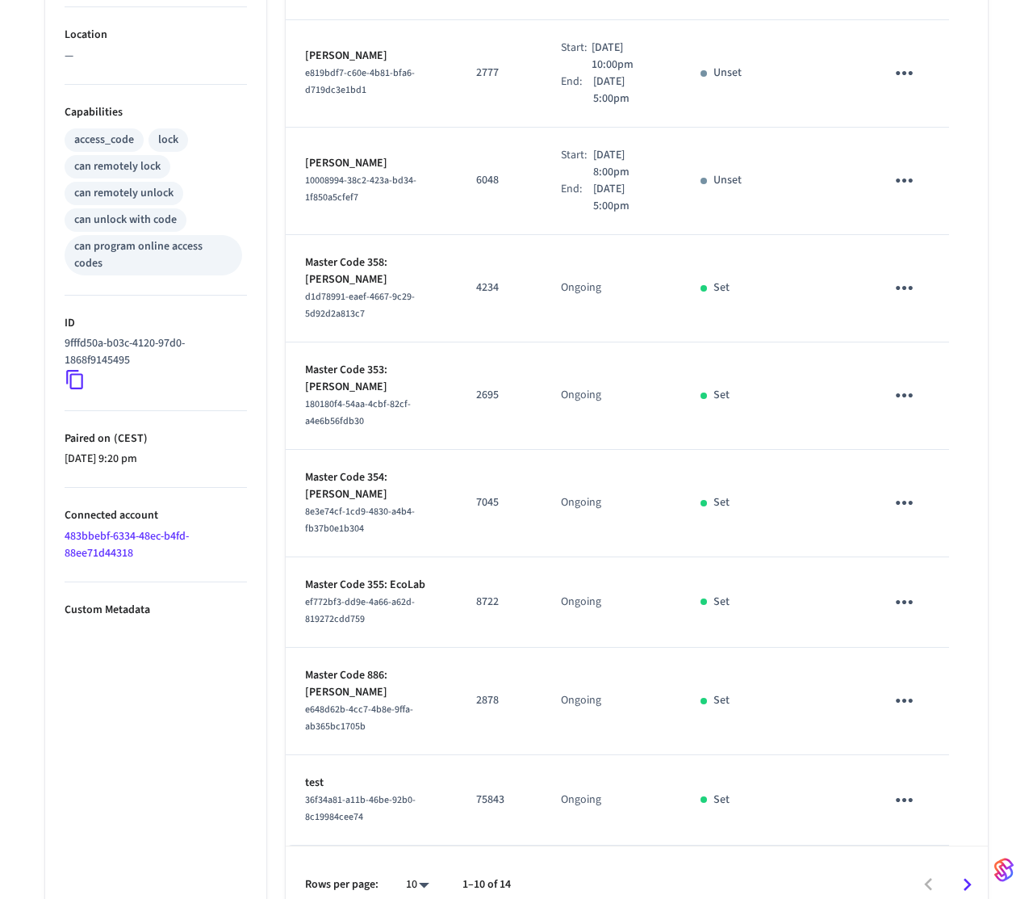
click at [909, 787] on icon "sticky table" at bounding box center [904, 799] width 25 height 25
click at [914, 845] on li "Delete" at bounding box center [943, 851] width 77 height 43
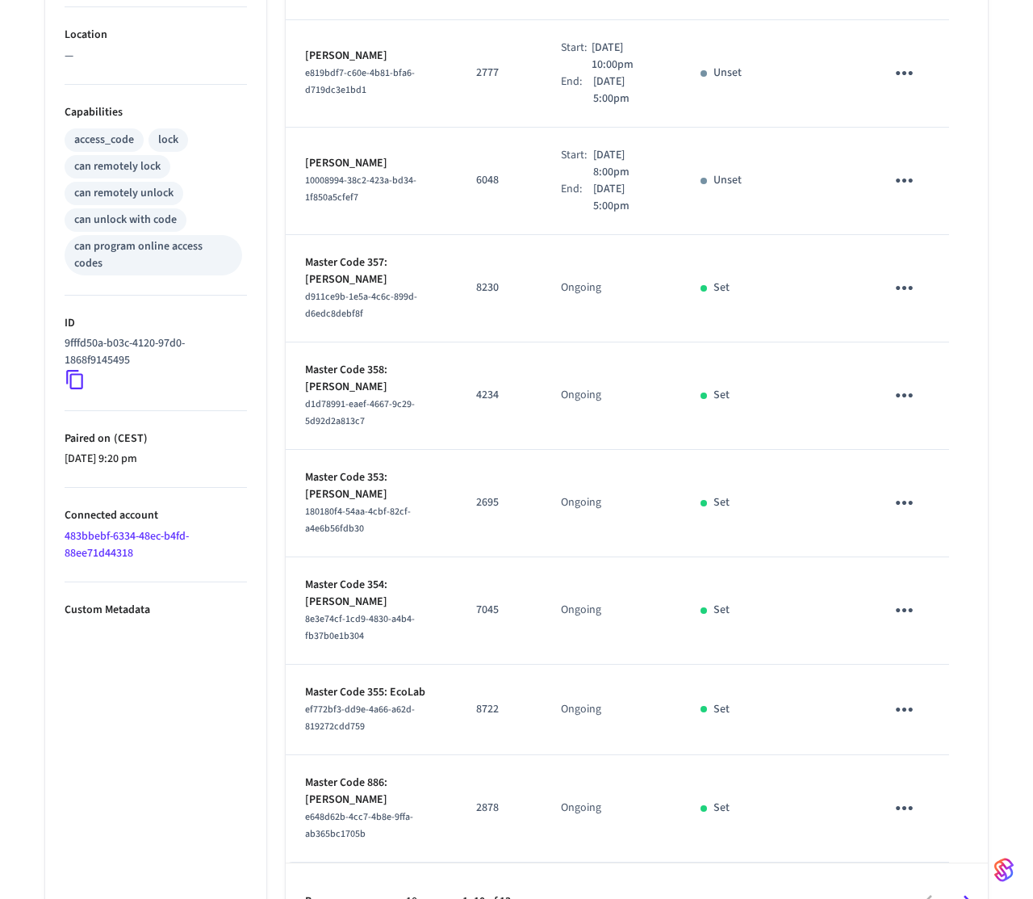
scroll to position [0, 0]
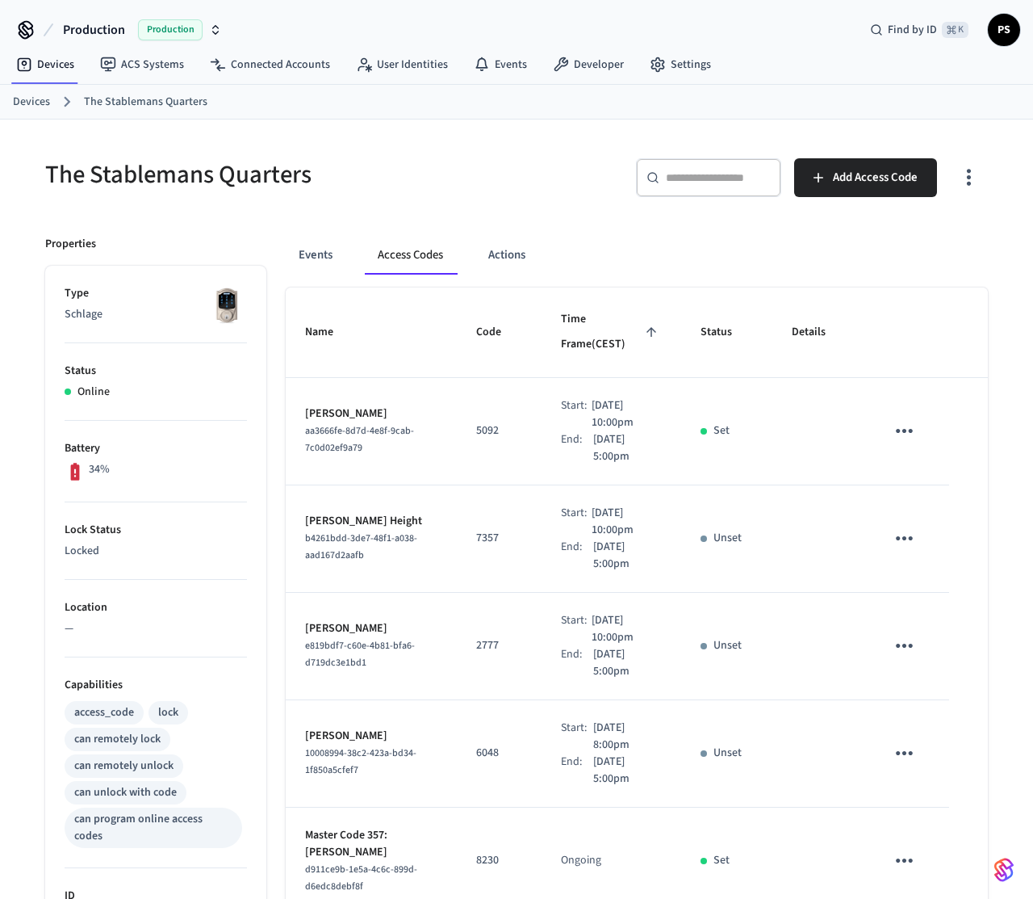
click at [458, 210] on div "The Stablemans Quarters ​ ​ Add Access Code Properties Type Schlage Status Onli…" at bounding box center [516, 826] width 969 height 1374
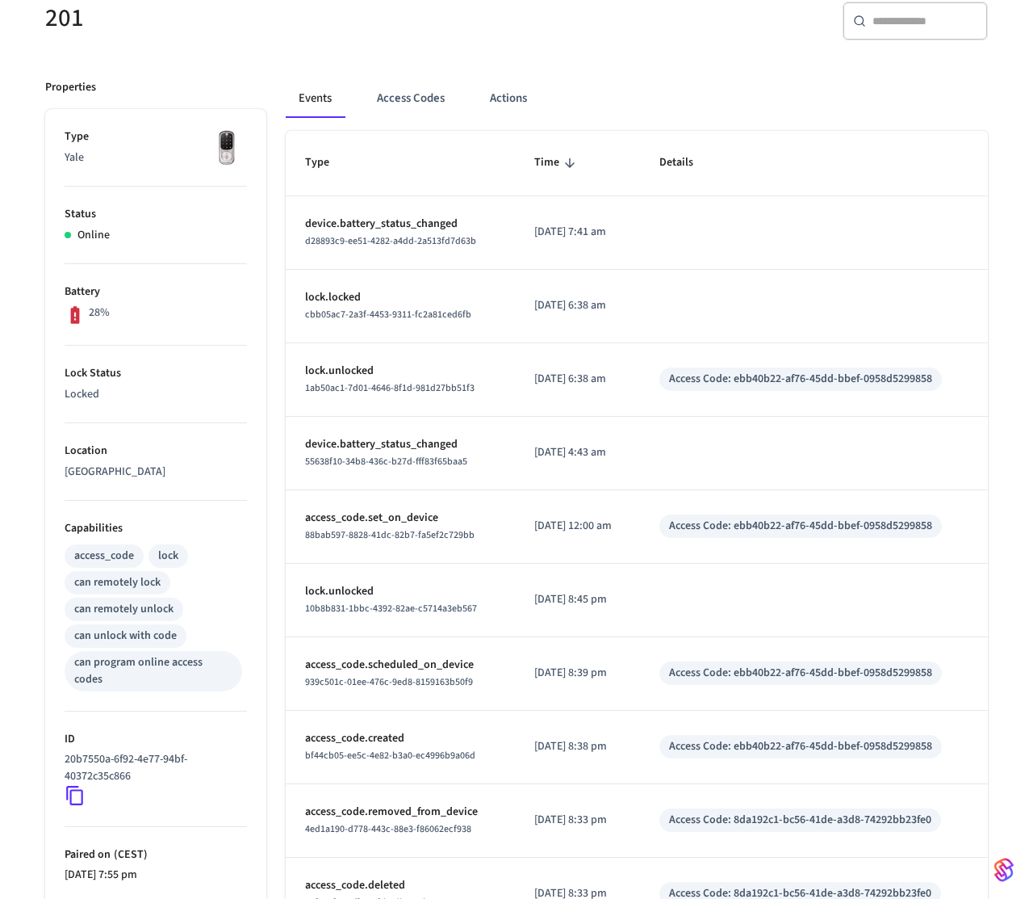
scroll to position [299, 0]
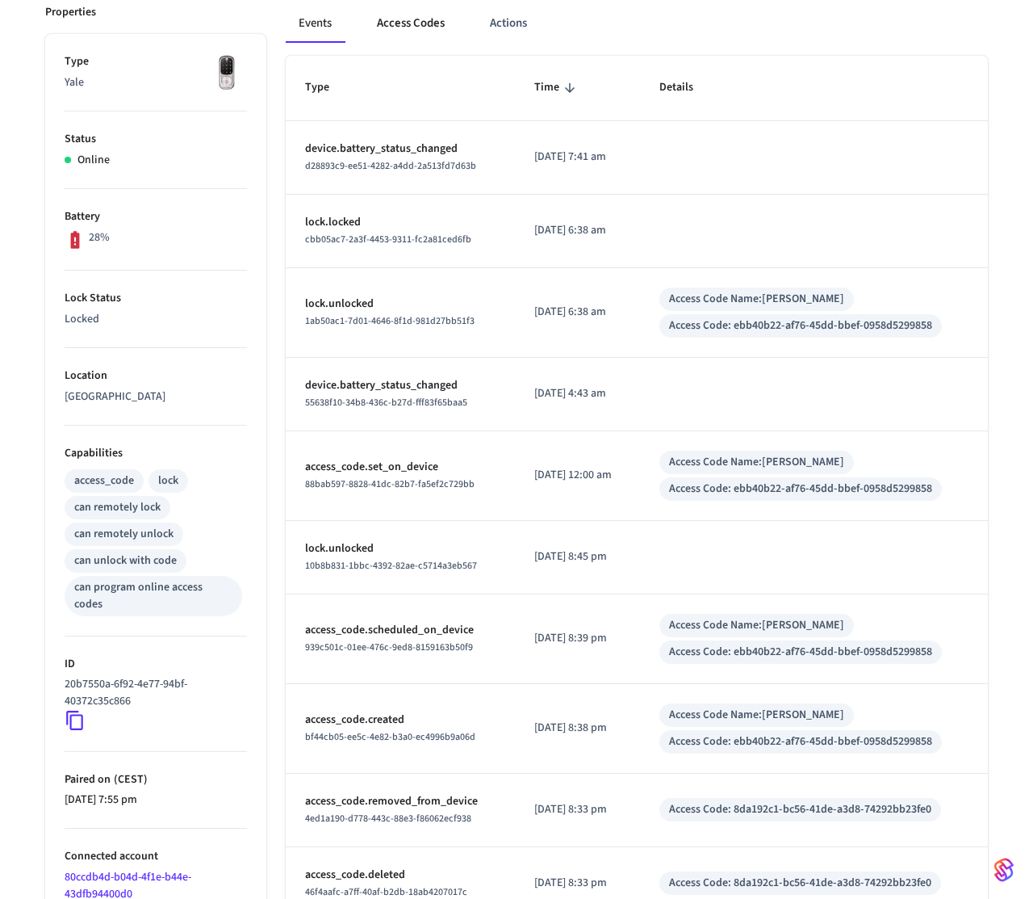
scroll to position [332, 0]
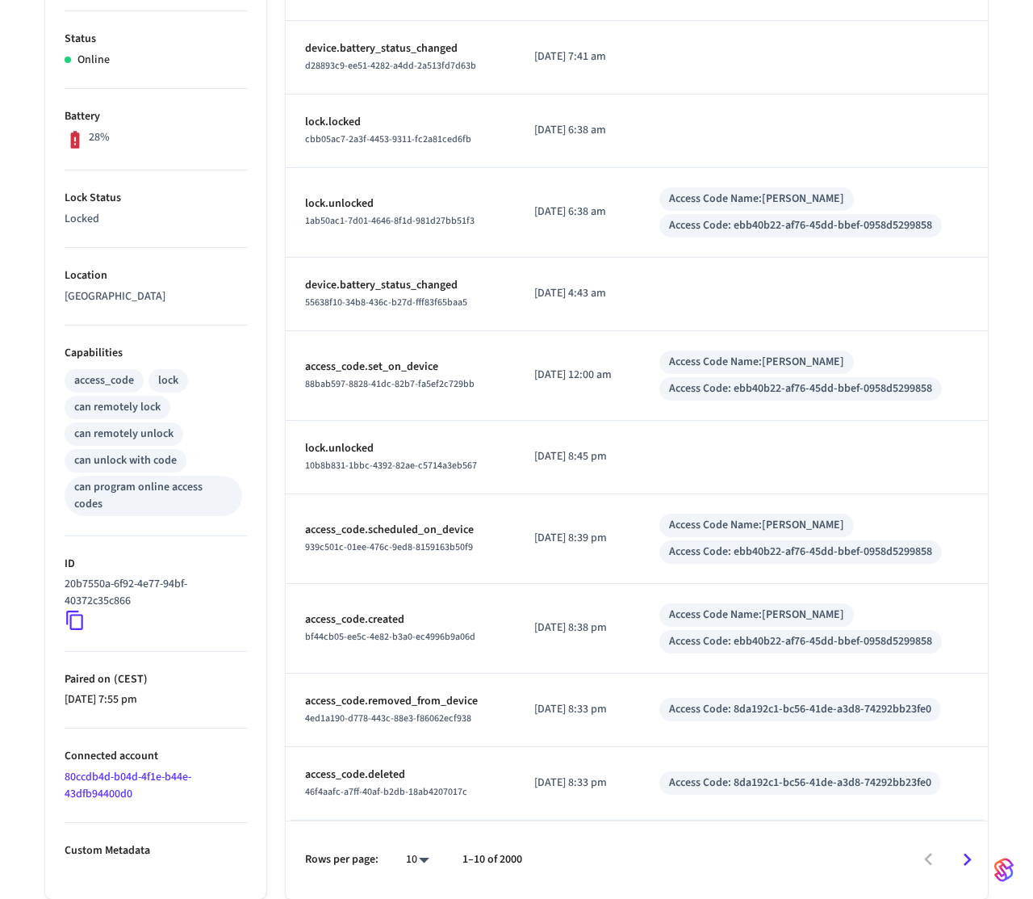
click at [966, 857] on icon "Go to next page" at bounding box center [967, 859] width 25 height 25
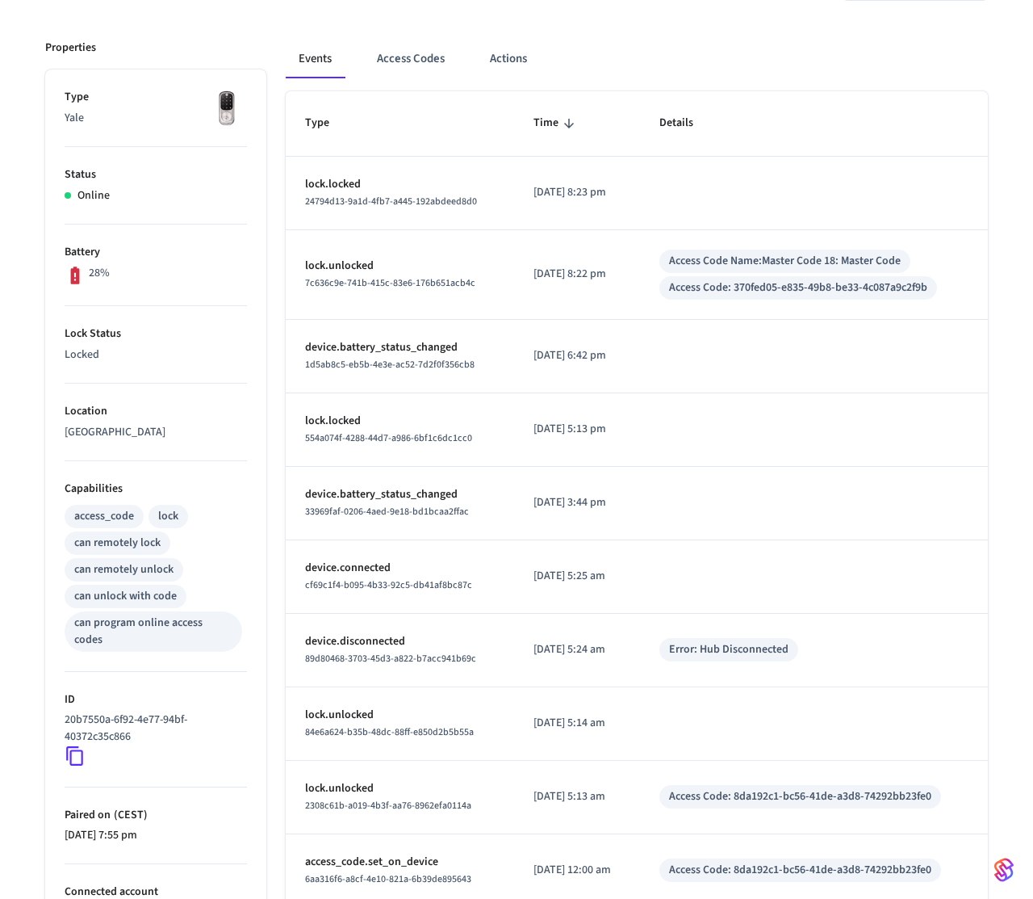
scroll to position [299, 0]
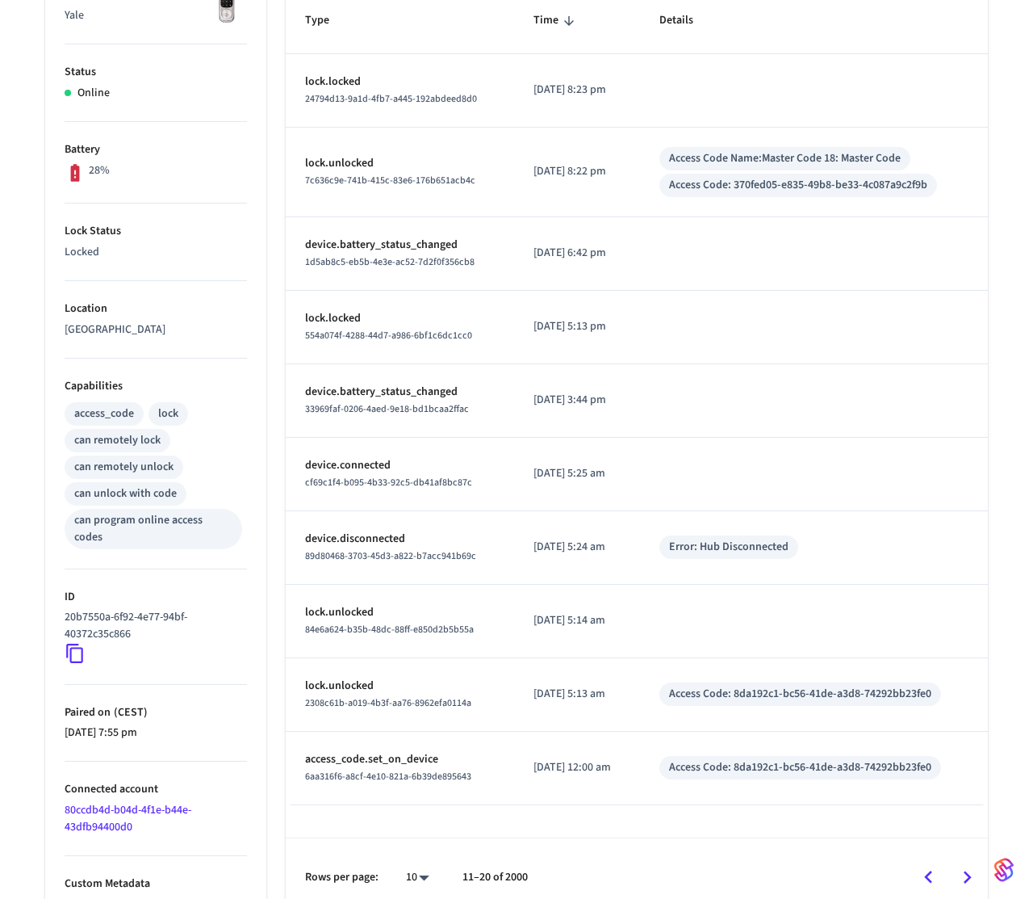
click at [970, 865] on icon "Go to next page" at bounding box center [967, 877] width 25 height 25
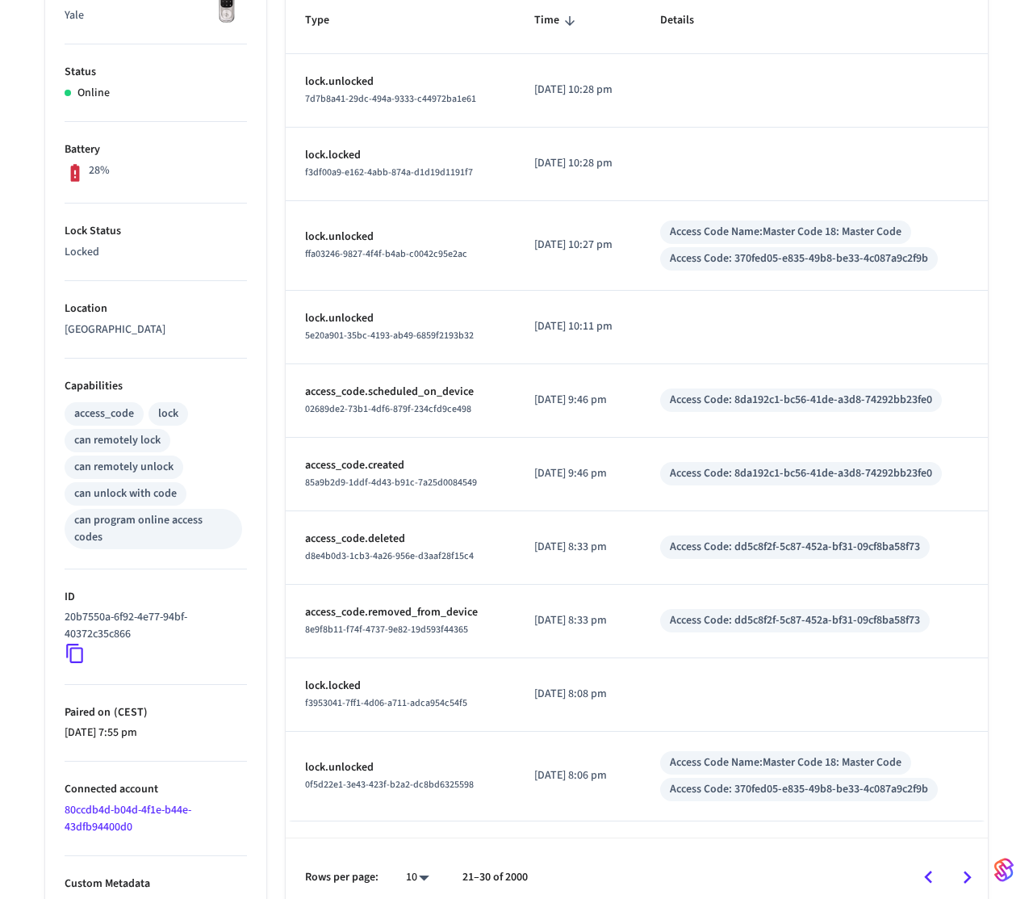
click at [970, 865] on icon "Go to next page" at bounding box center [967, 877] width 25 height 25
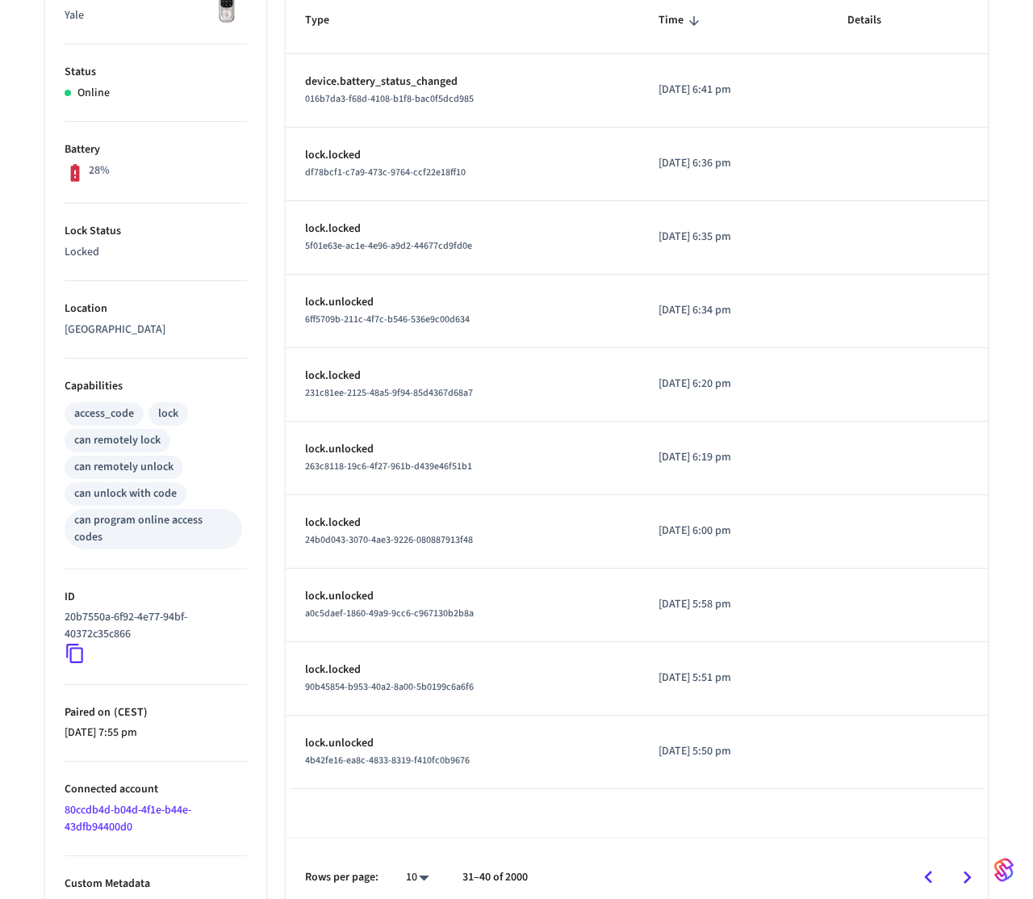
click at [970, 865] on icon "Go to next page" at bounding box center [967, 877] width 25 height 25
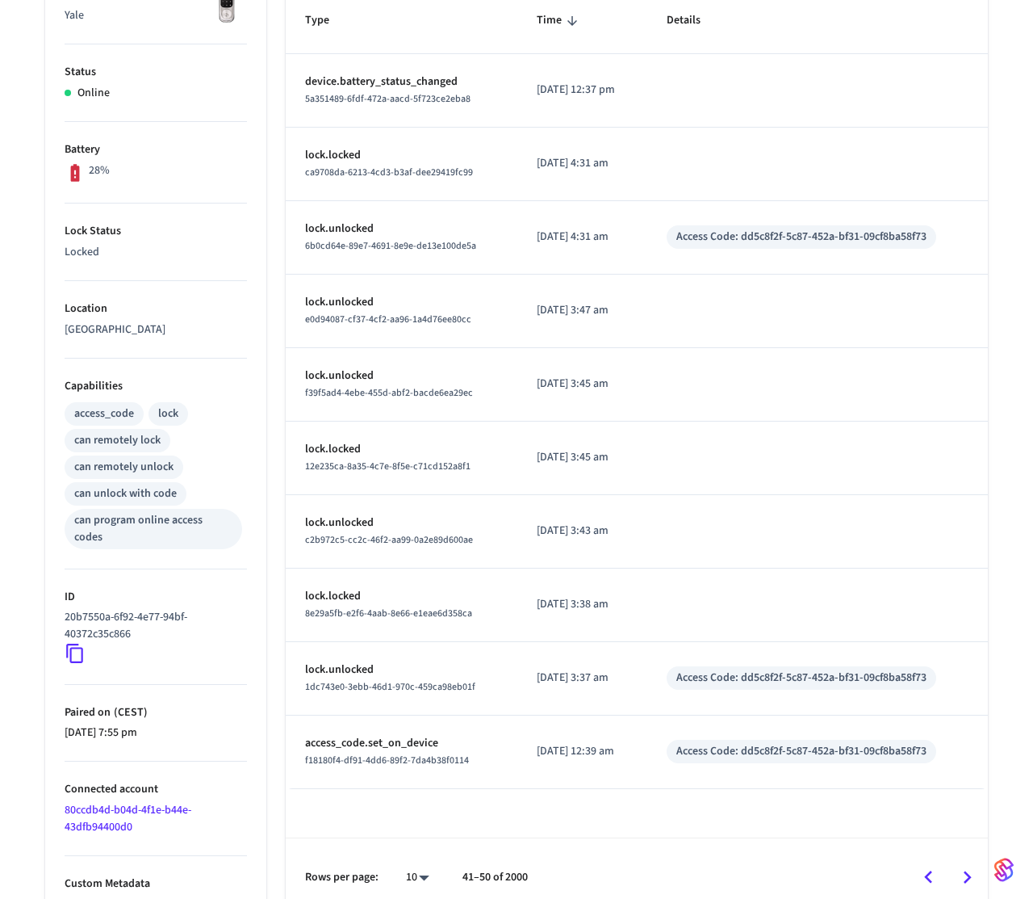
click at [970, 865] on icon "Go to next page" at bounding box center [967, 877] width 25 height 25
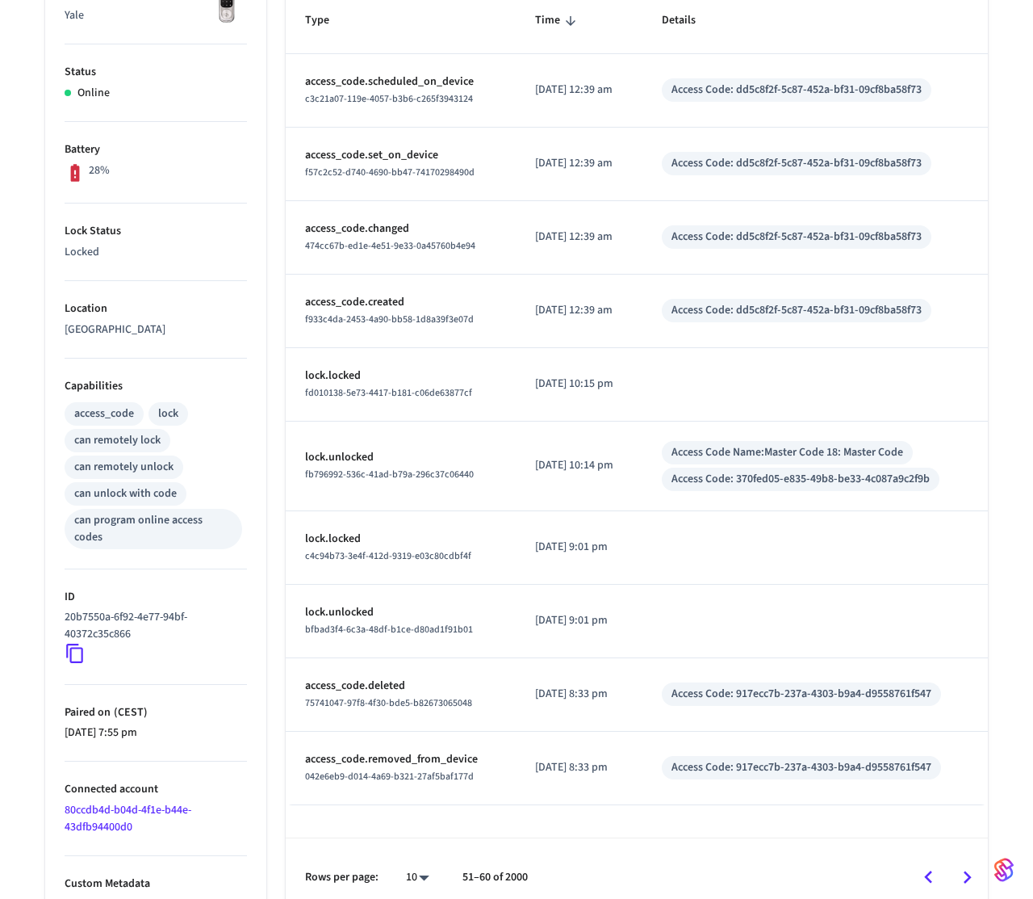
click at [932, 870] on icon "Go to previous page" at bounding box center [929, 876] width 8 height 13
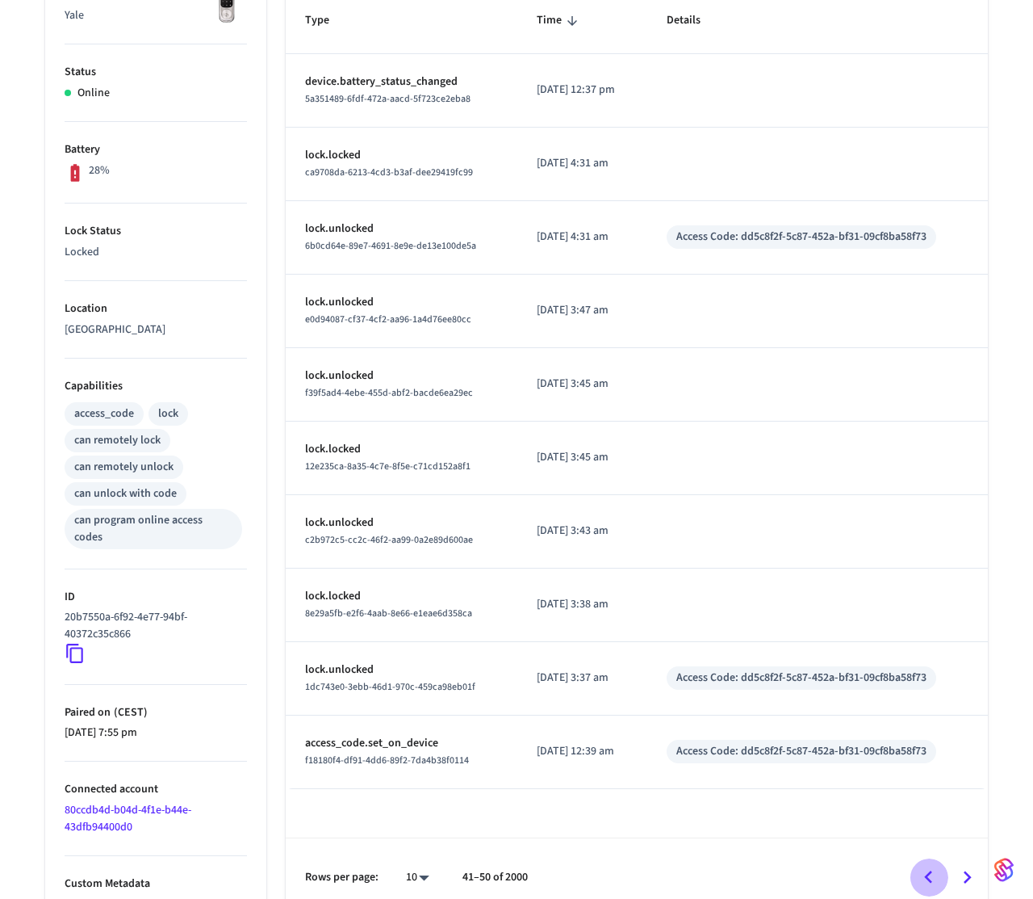
click at [932, 870] on icon "Go to previous page" at bounding box center [929, 876] width 8 height 13
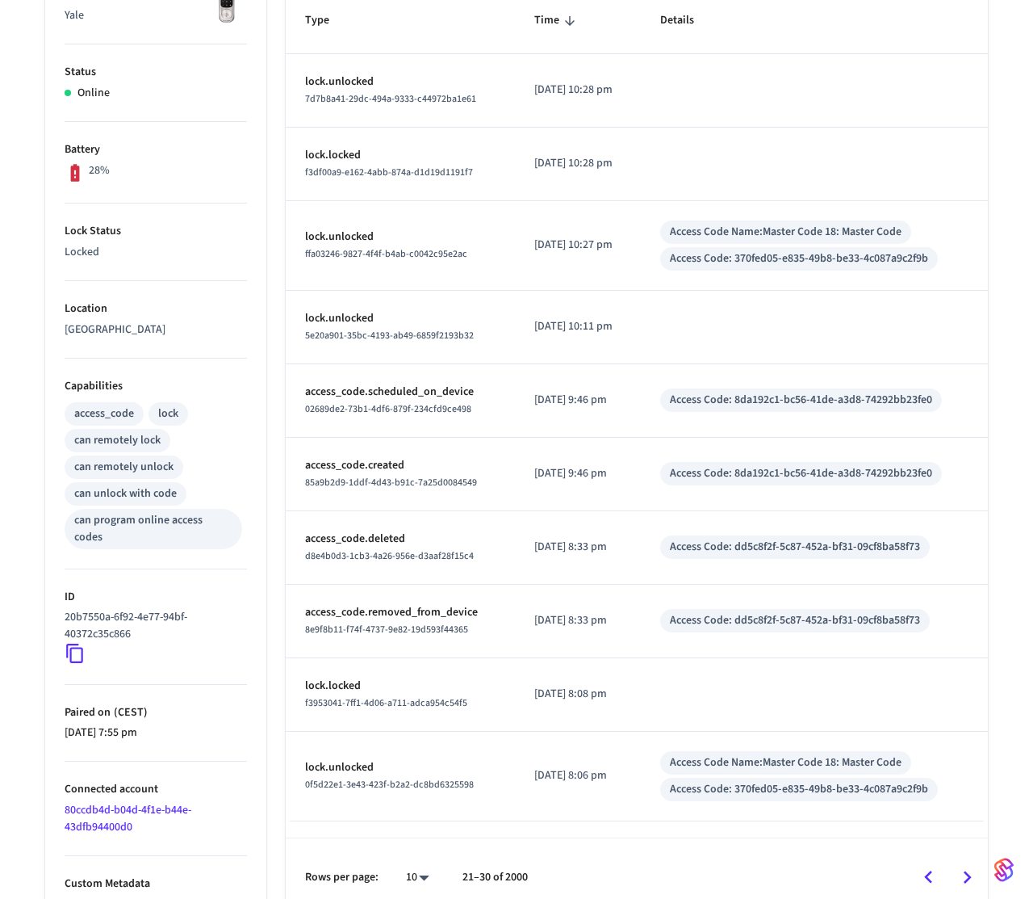
click at [932, 865] on icon "Go to previous page" at bounding box center [928, 877] width 25 height 25
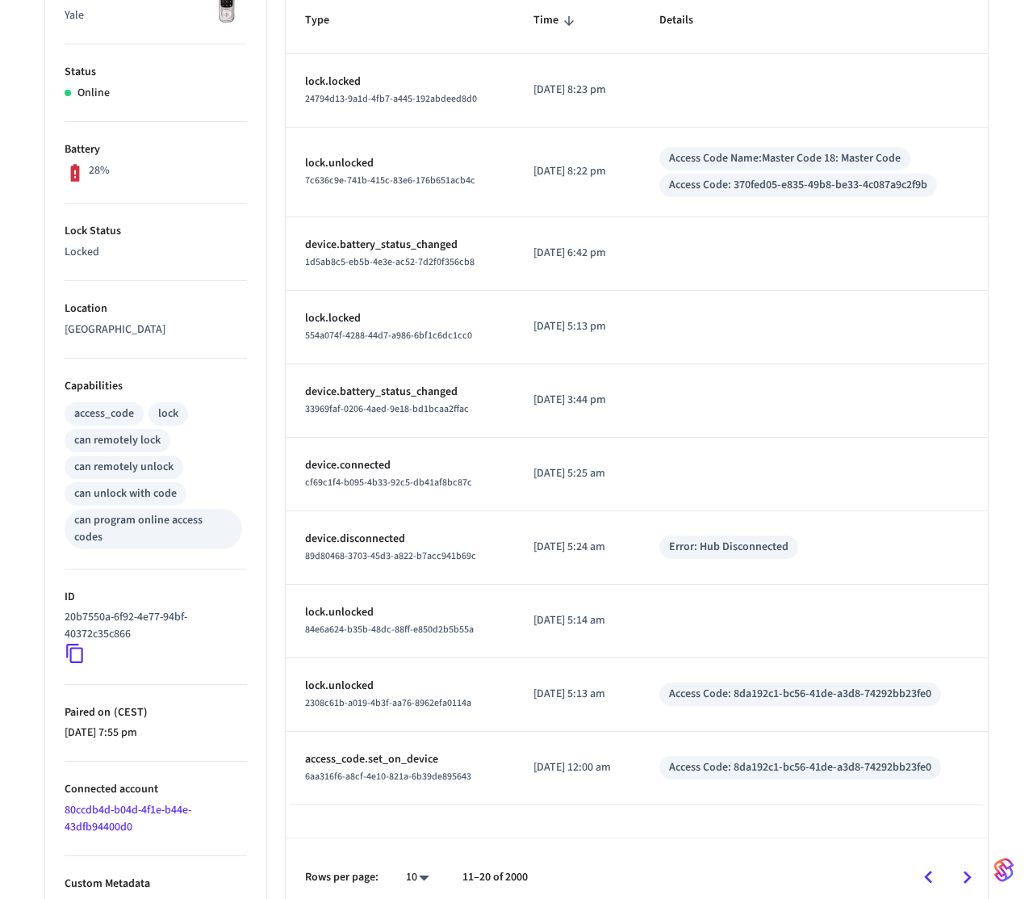
click at [932, 870] on icon "Go to previous page" at bounding box center [929, 876] width 8 height 13
click at [932, 863] on div "Rows per page: 10 ** 11–20 of 2000" at bounding box center [637, 876] width 702 height 78
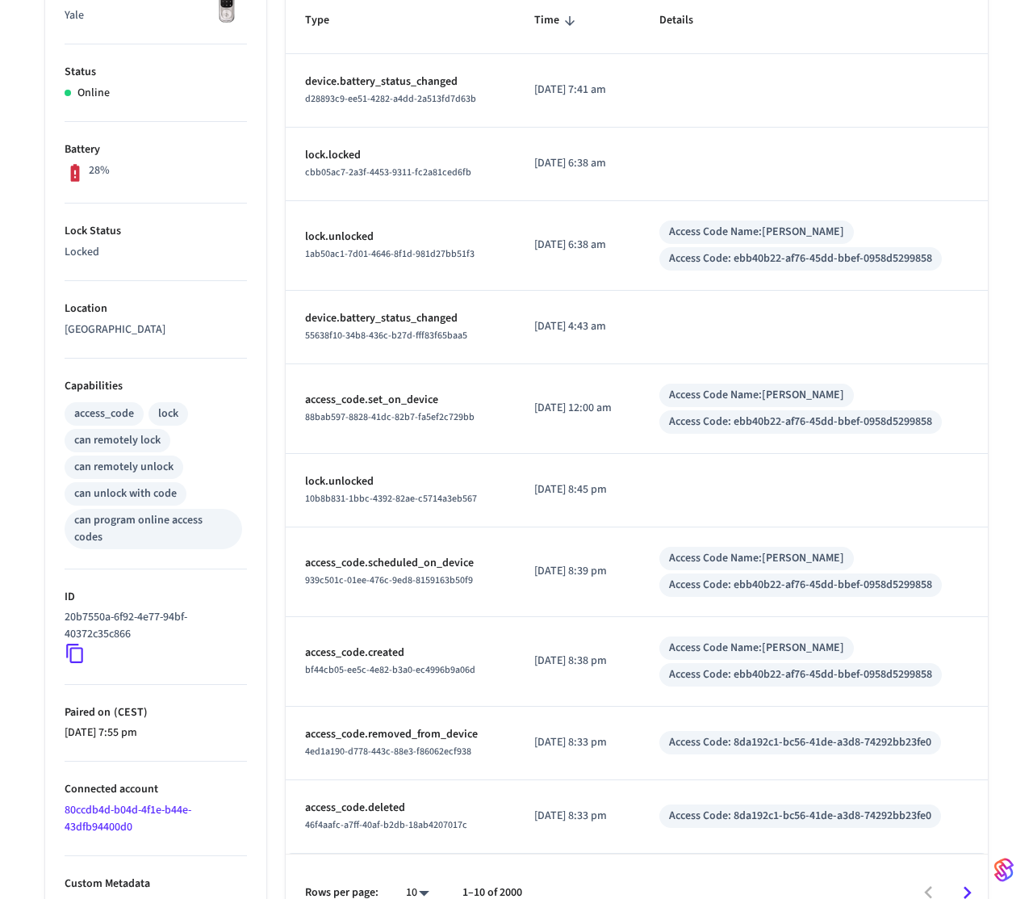
click at [932, 863] on div "Rows per page: 10 ** 1–10 of 2000" at bounding box center [637, 892] width 702 height 78
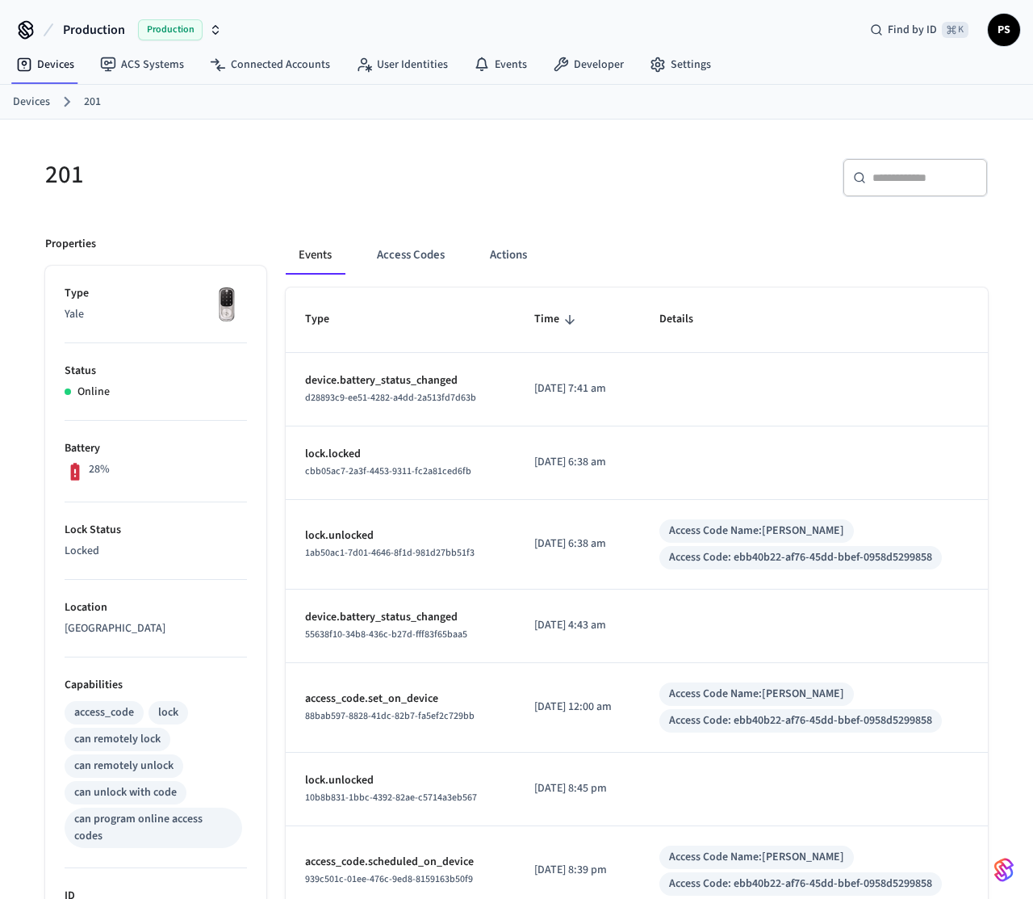
click at [396, 276] on div "Events Access Codes Actions" at bounding box center [637, 262] width 702 height 52
click at [407, 243] on button "Access Codes" at bounding box center [411, 255] width 94 height 39
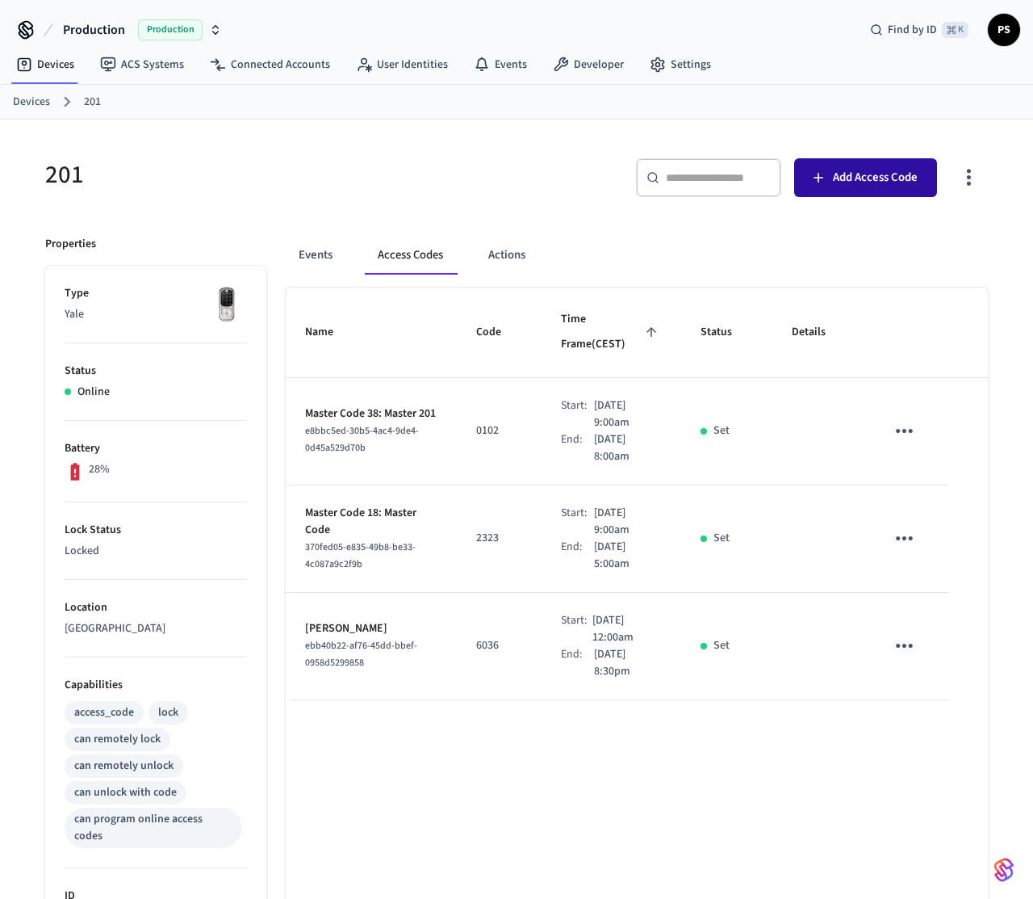
click at [894, 176] on span "Add Access Code" at bounding box center [875, 177] width 85 height 21
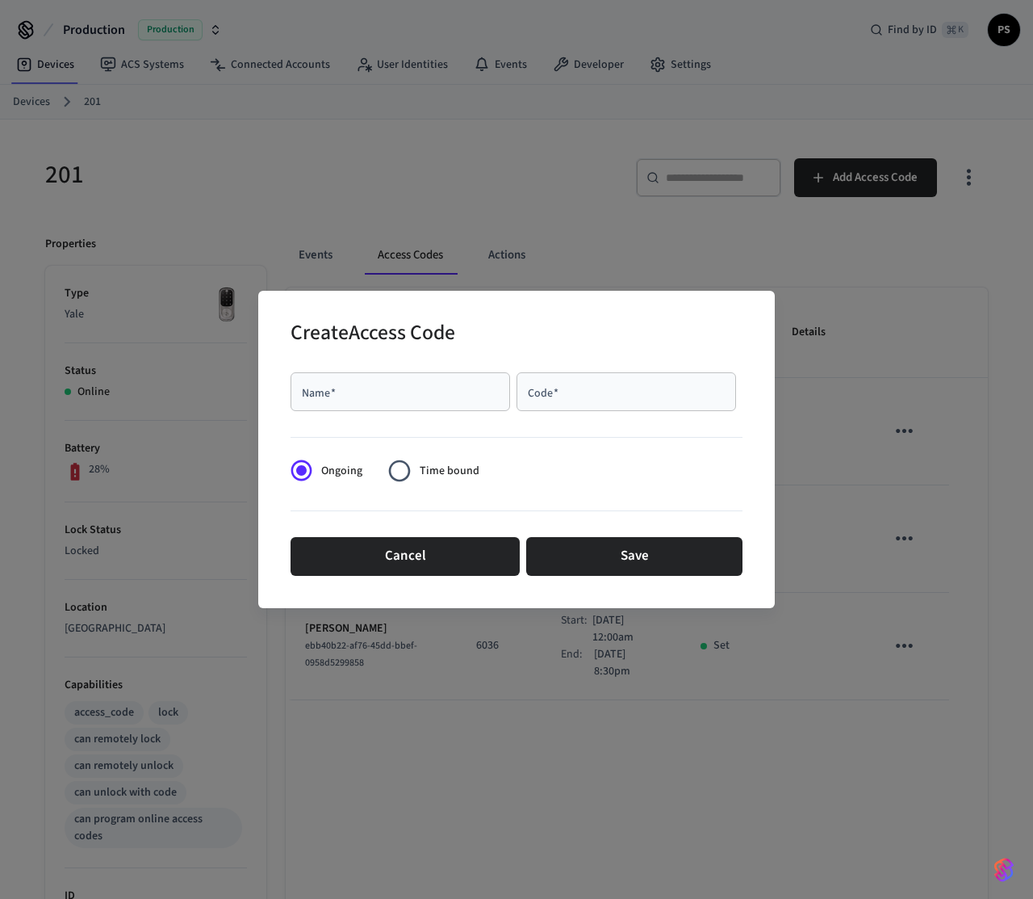
click at [382, 384] on input "Name   *" at bounding box center [400, 391] width 200 height 16
type input "****"
click at [602, 392] on input "Code   *" at bounding box center [626, 391] width 200 height 16
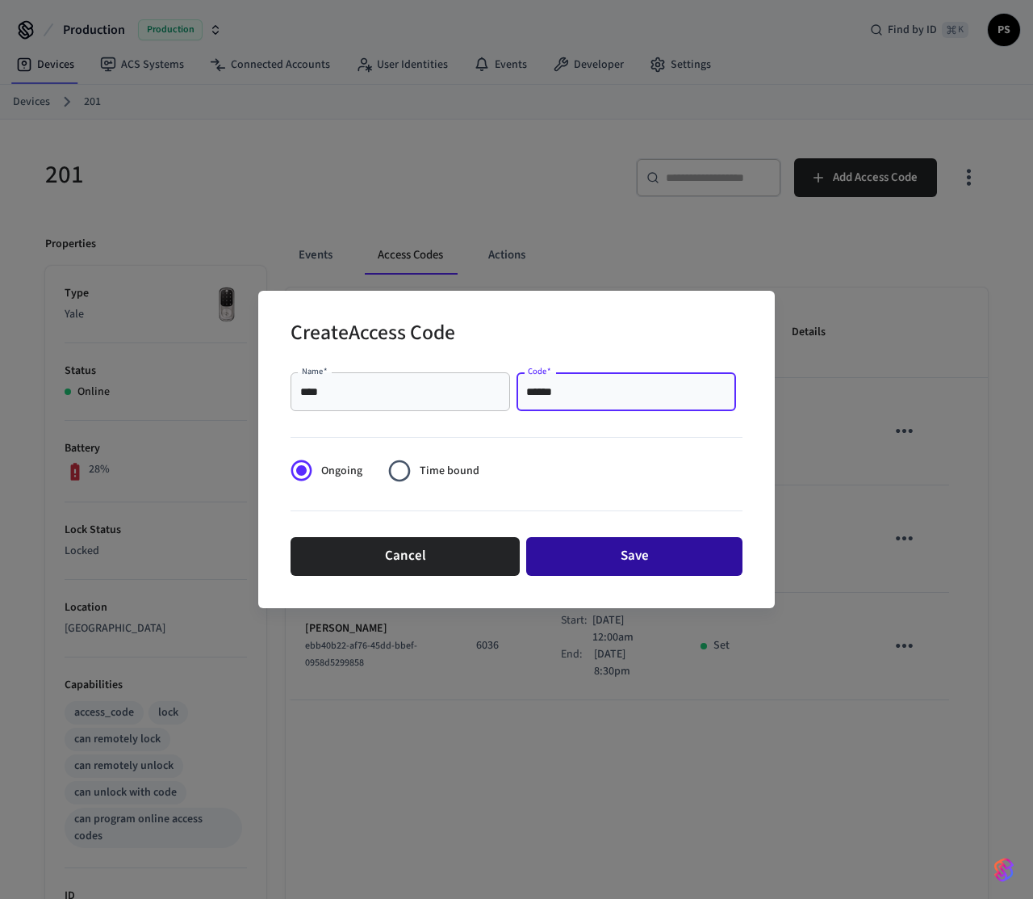
type input "******"
click at [636, 570] on button "Save" at bounding box center [634, 556] width 216 height 39
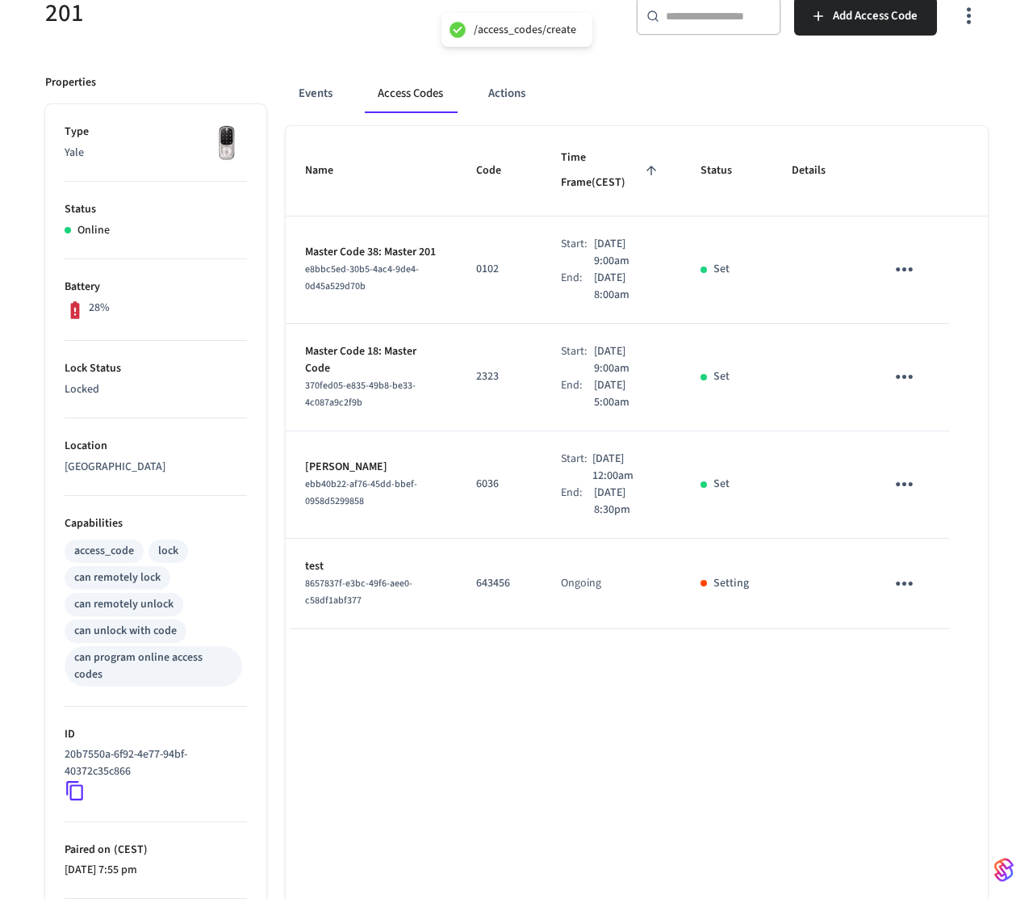
scroll to position [191, 0]
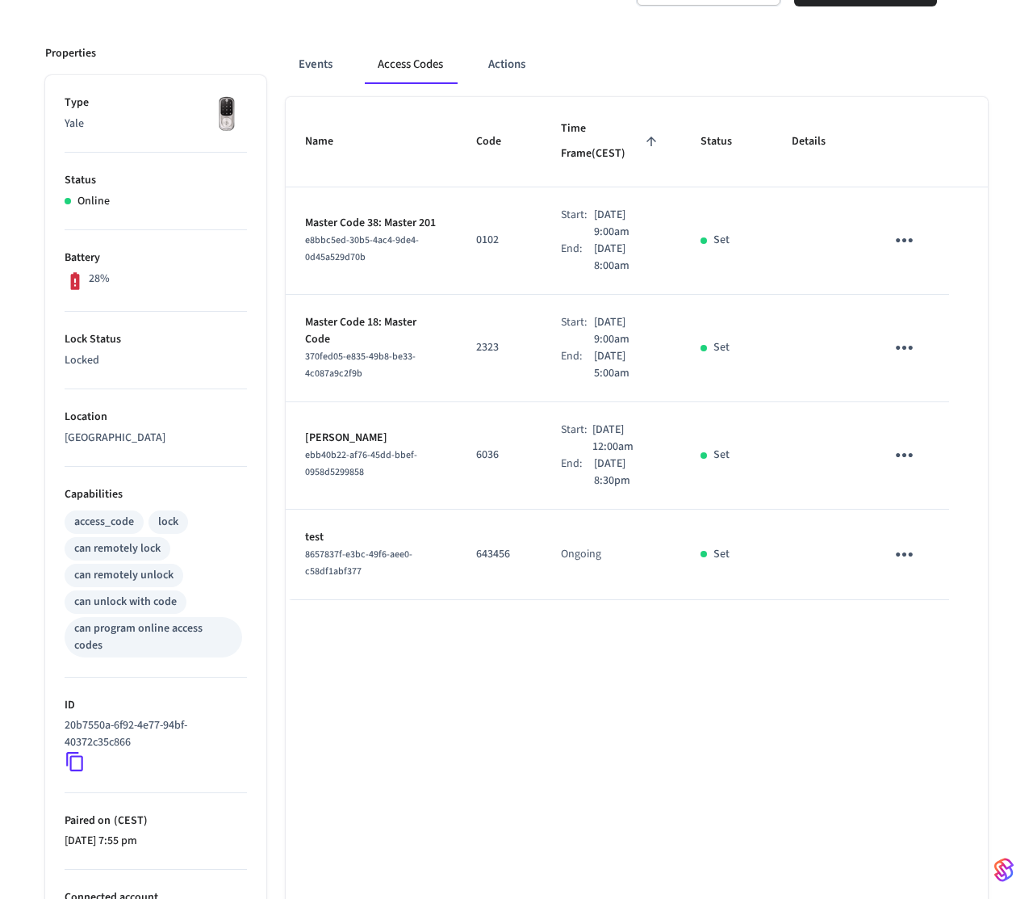
click at [910, 542] on icon "sticky table" at bounding box center [904, 554] width 25 height 25
click at [917, 619] on li "Delete" at bounding box center [943, 620] width 77 height 43
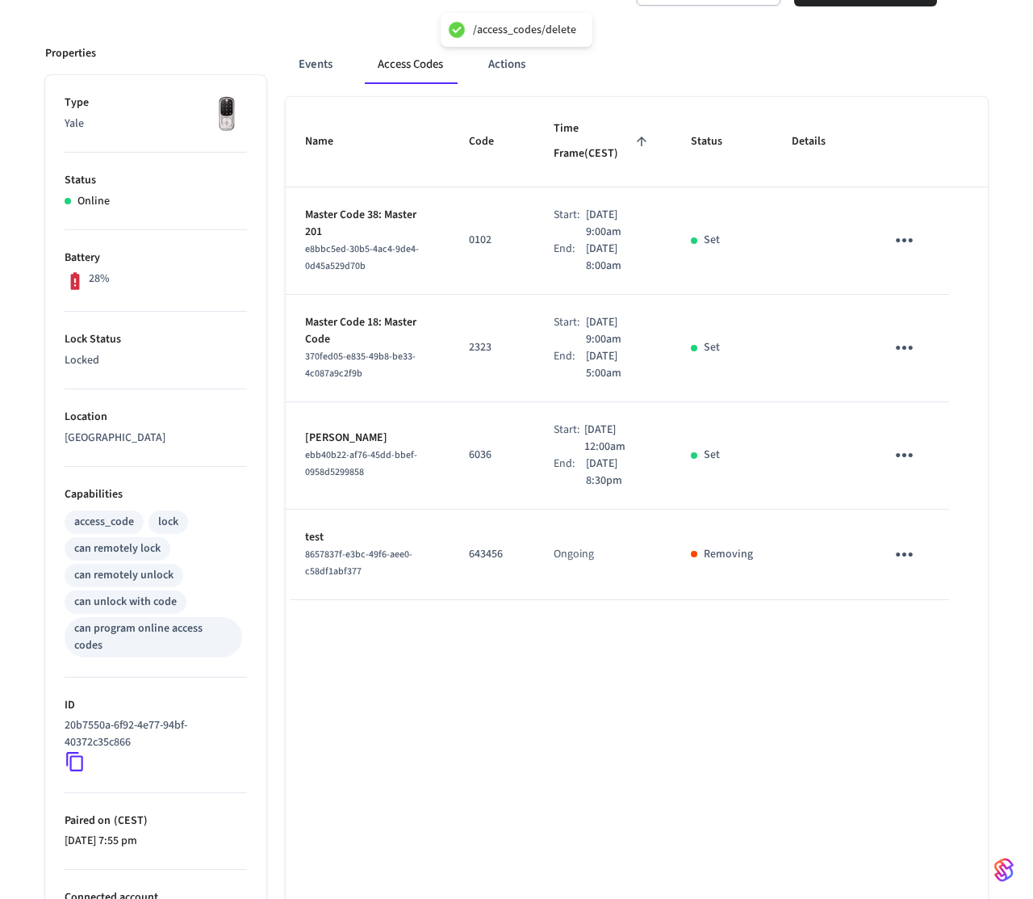
click at [475, 682] on div "Name Code Time Frame (CEST) Status Details Master Code 38: Master 201 e8bbc5ed-…" at bounding box center [637, 560] width 702 height 927
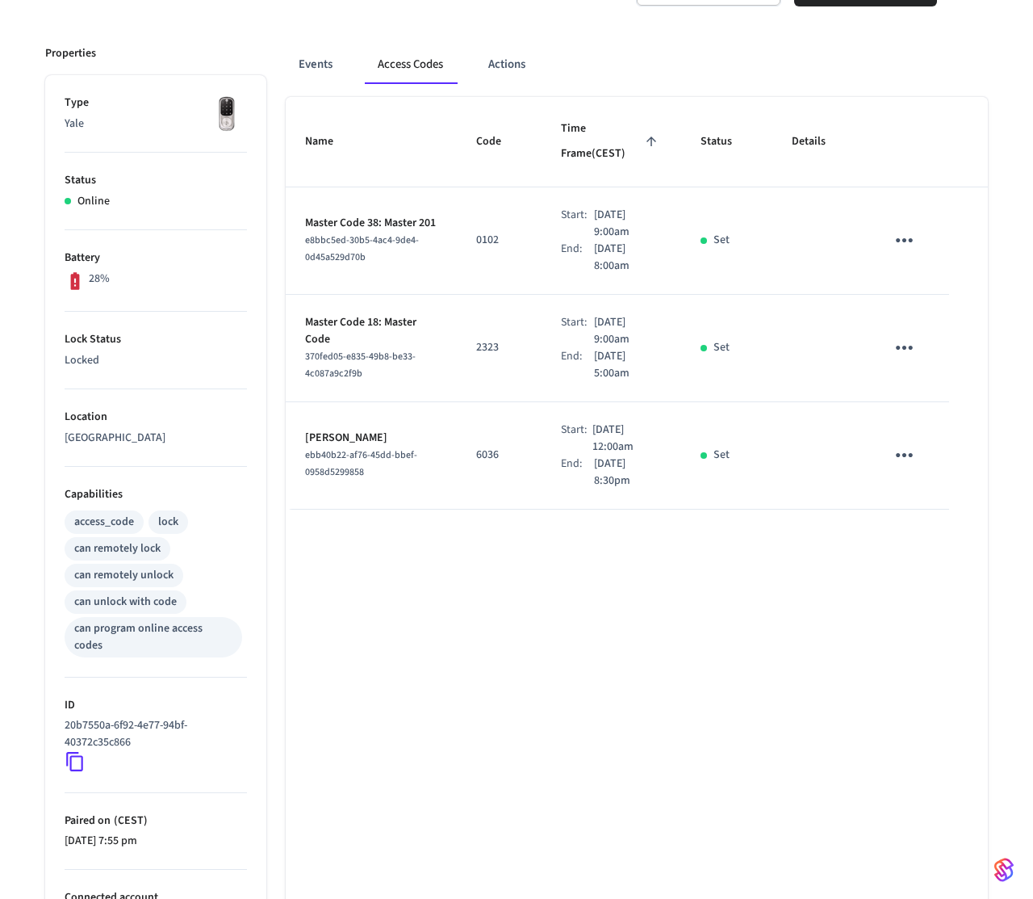
click at [661, 32] on div "Events Access Codes Actions Name Code Time Frame (CEST) Status Details Master C…" at bounding box center [627, 525] width 722 height 998
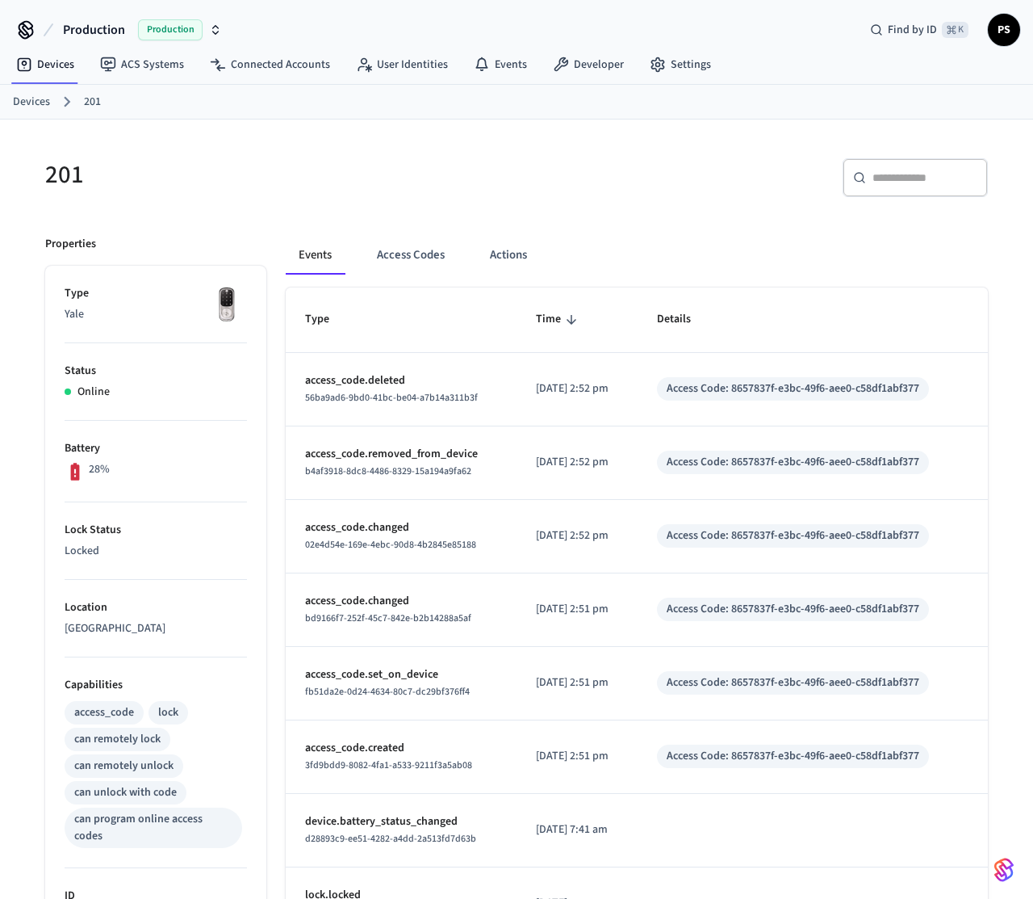
click at [420, 276] on div "Events Access Codes Actions" at bounding box center [637, 262] width 702 height 52
click at [408, 259] on button "Access Codes" at bounding box center [411, 255] width 94 height 39
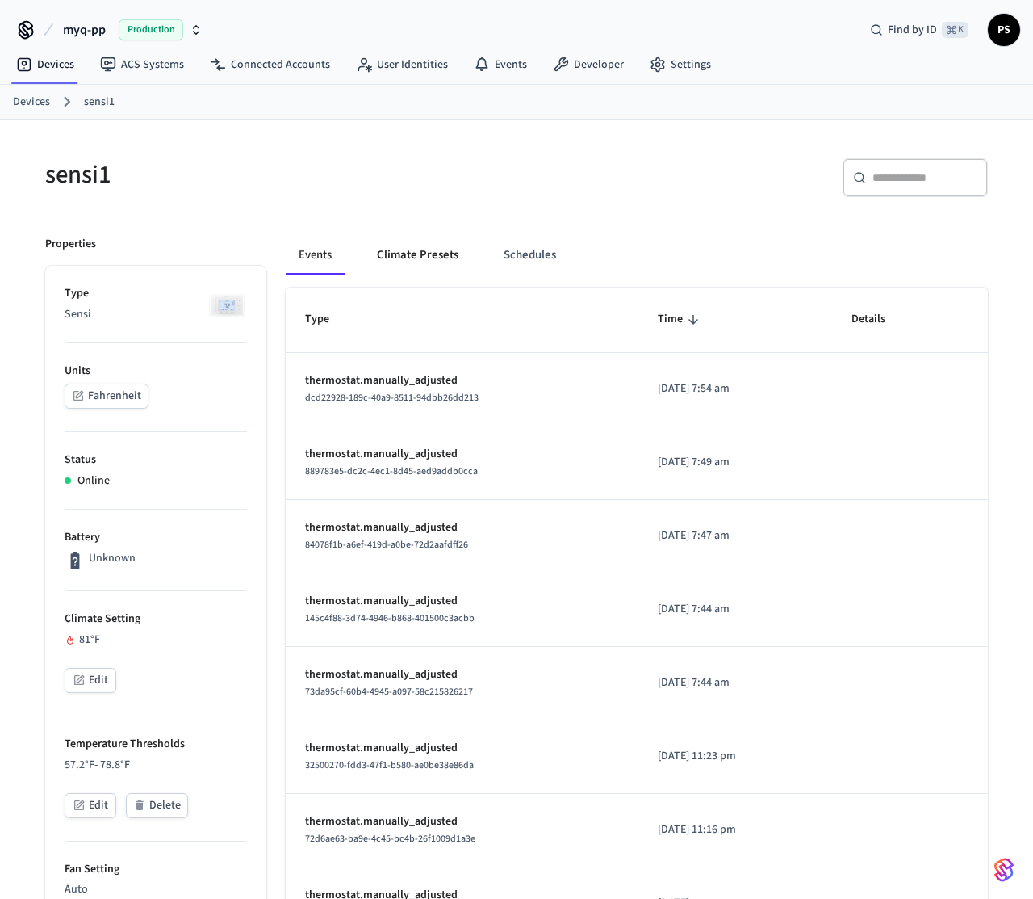
click at [390, 252] on button "Climate Presets" at bounding box center [417, 255] width 107 height 39
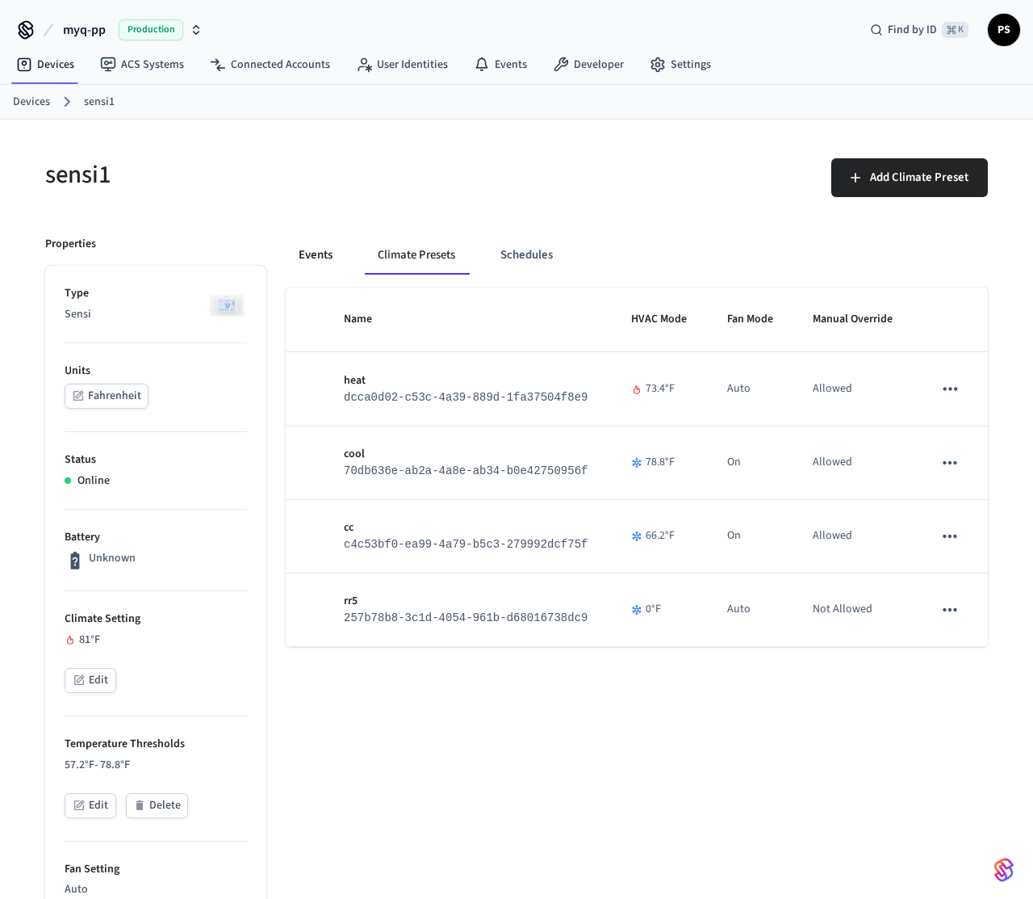
click at [316, 258] on button "Events" at bounding box center [316, 255] width 60 height 39
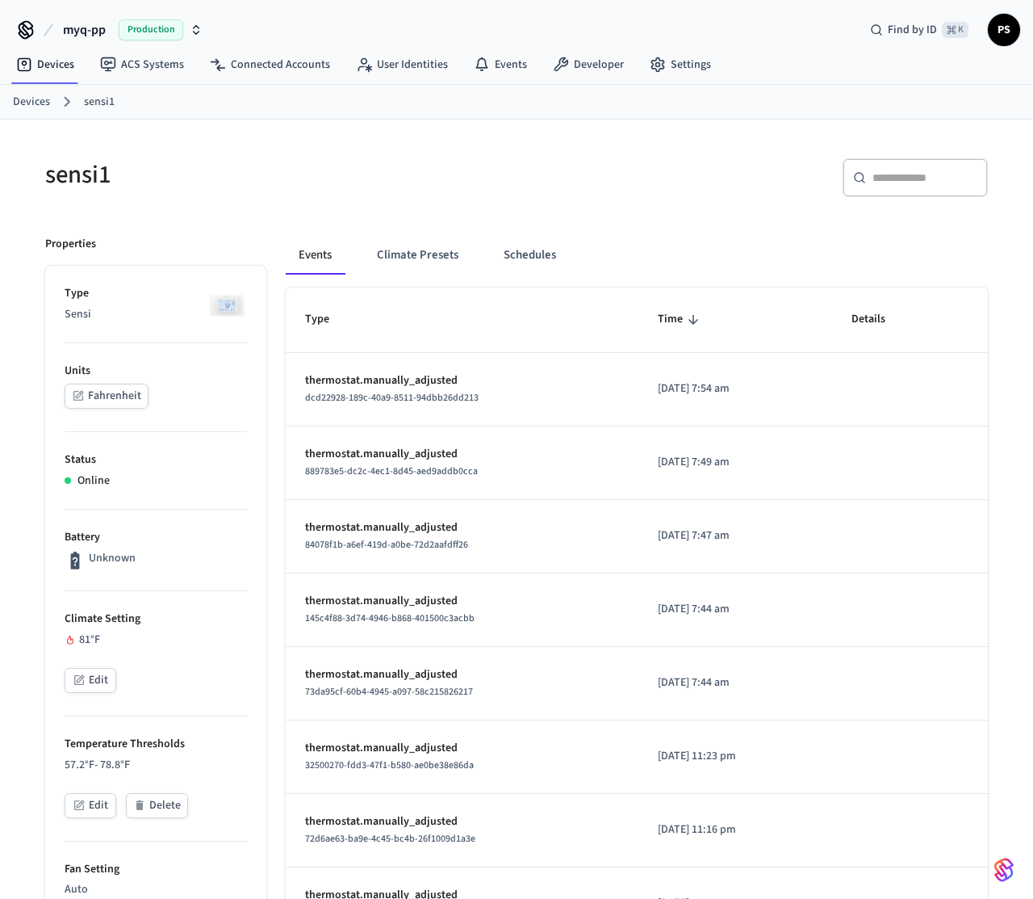
click at [82, 677] on icon "button" at bounding box center [81, 679] width 8 height 8
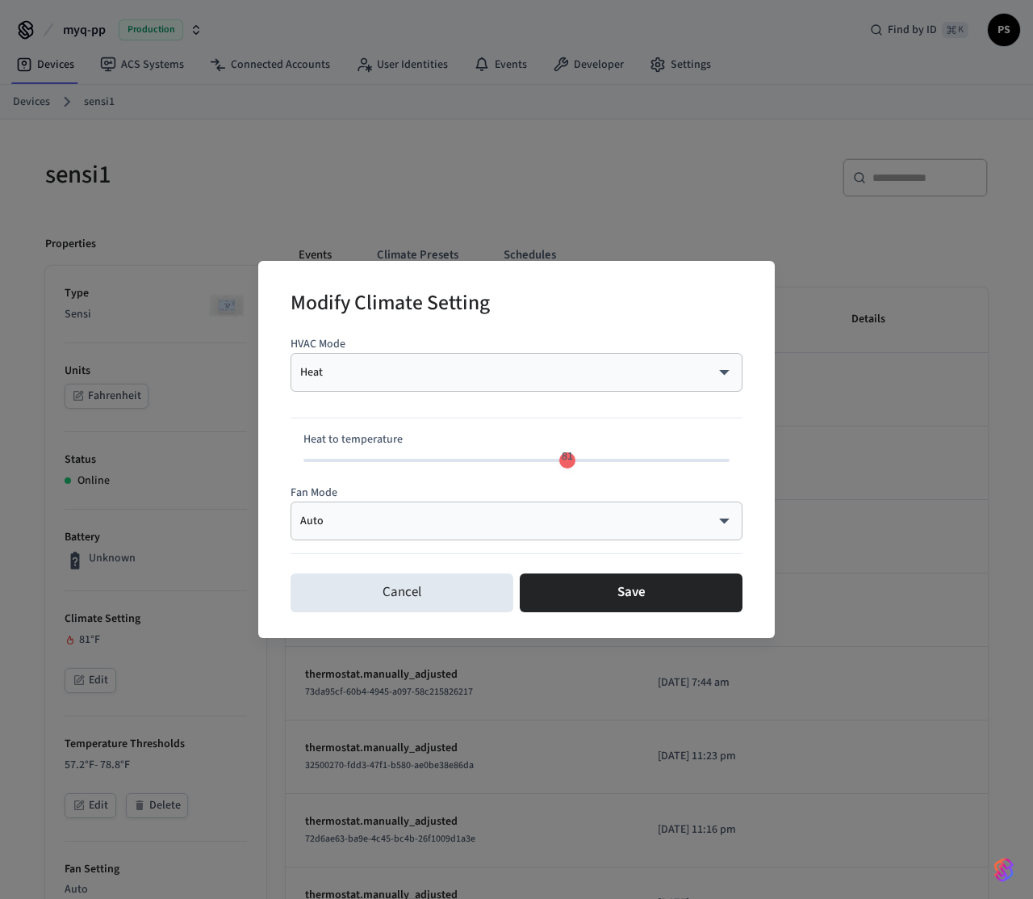
click at [392, 354] on div "Heat **** ​" at bounding box center [517, 372] width 452 height 39
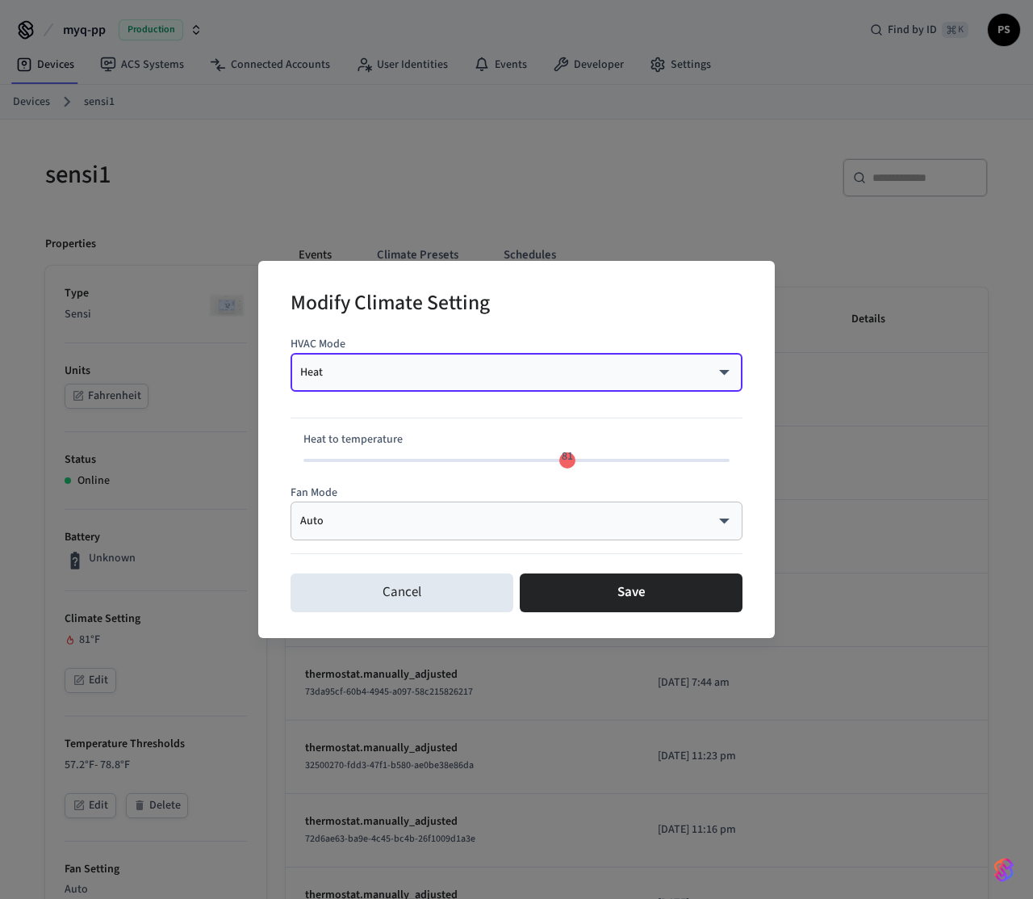
click at [402, 372] on body "myq-pp Production Find by ID ⌘ K PS Devices ACS Systems Connected Accounts User…" at bounding box center [516, 848] width 1033 height 1696
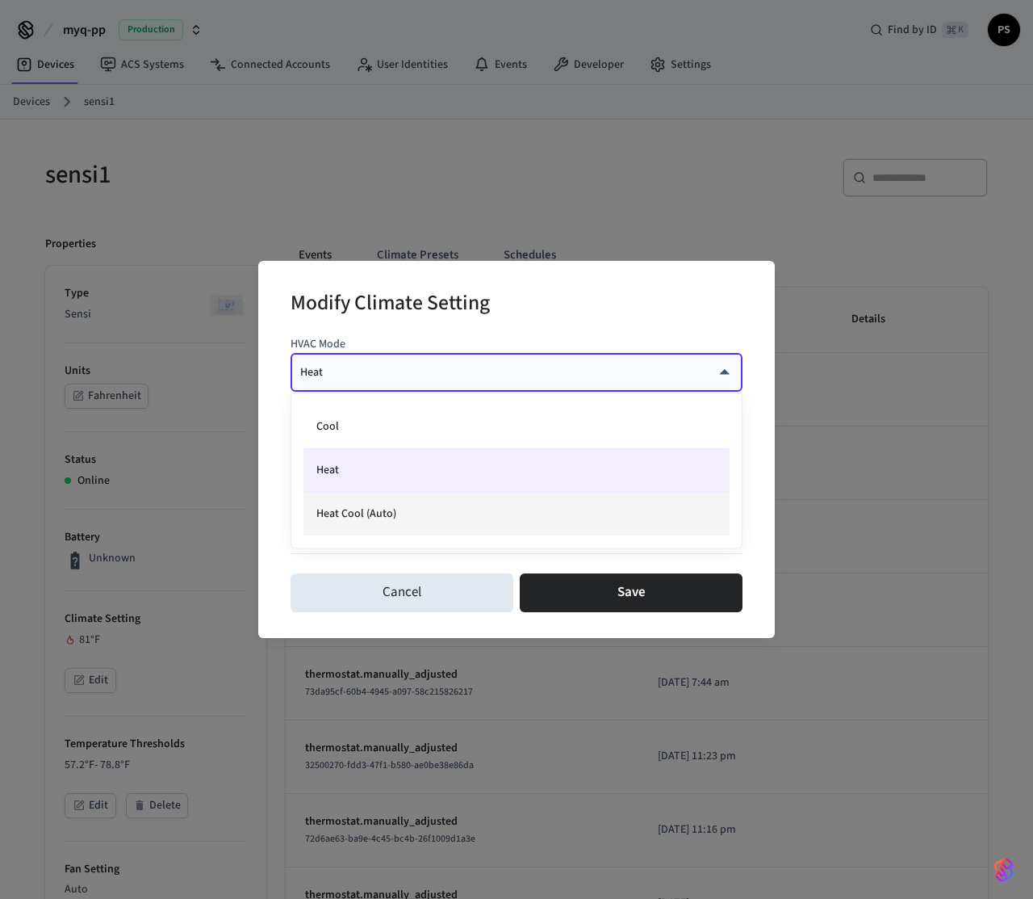
click at [423, 496] on li "Heat Cool (Auto)" at bounding box center [517, 513] width 426 height 43
type input "*********"
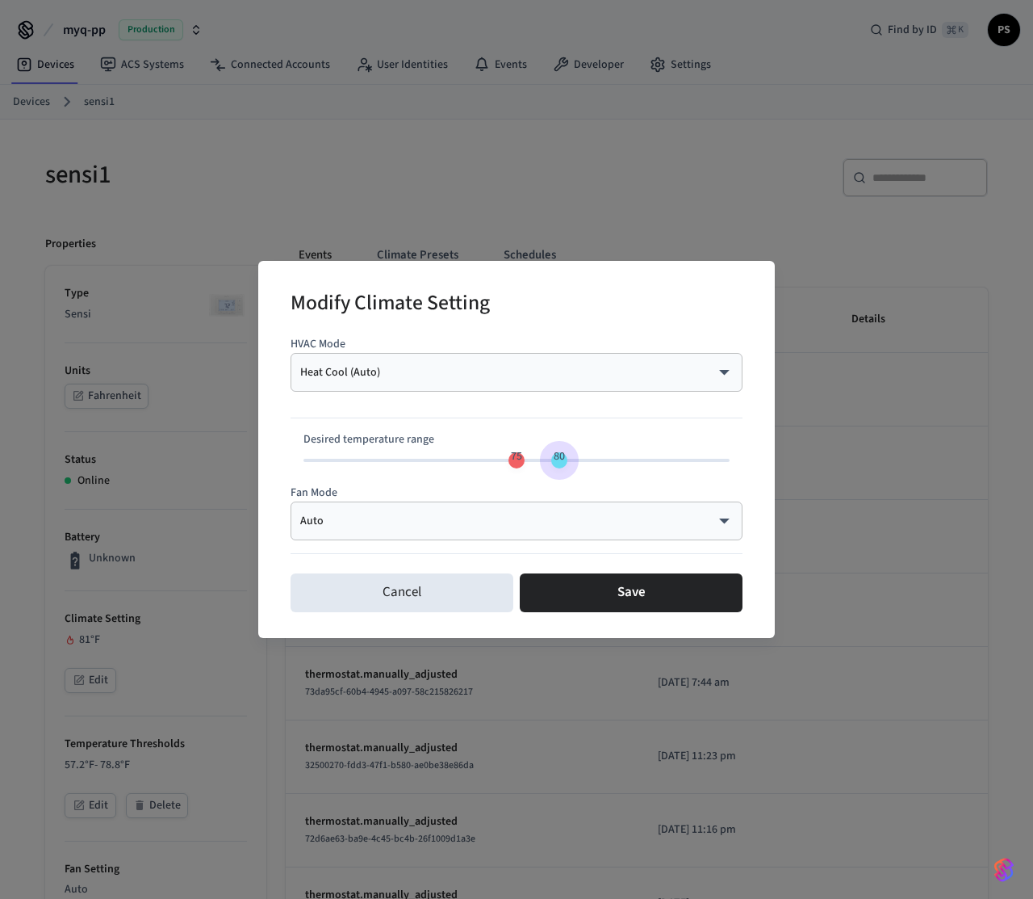
type input "**"
drag, startPoint x: 562, startPoint y: 467, endPoint x: 550, endPoint y: 468, distance: 12.1
click at [549, 468] on span "79" at bounding box center [550, 456] width 31 height 23
type input "**"
drag, startPoint x: 517, startPoint y: 468, endPoint x: 485, endPoint y: 468, distance: 31.5
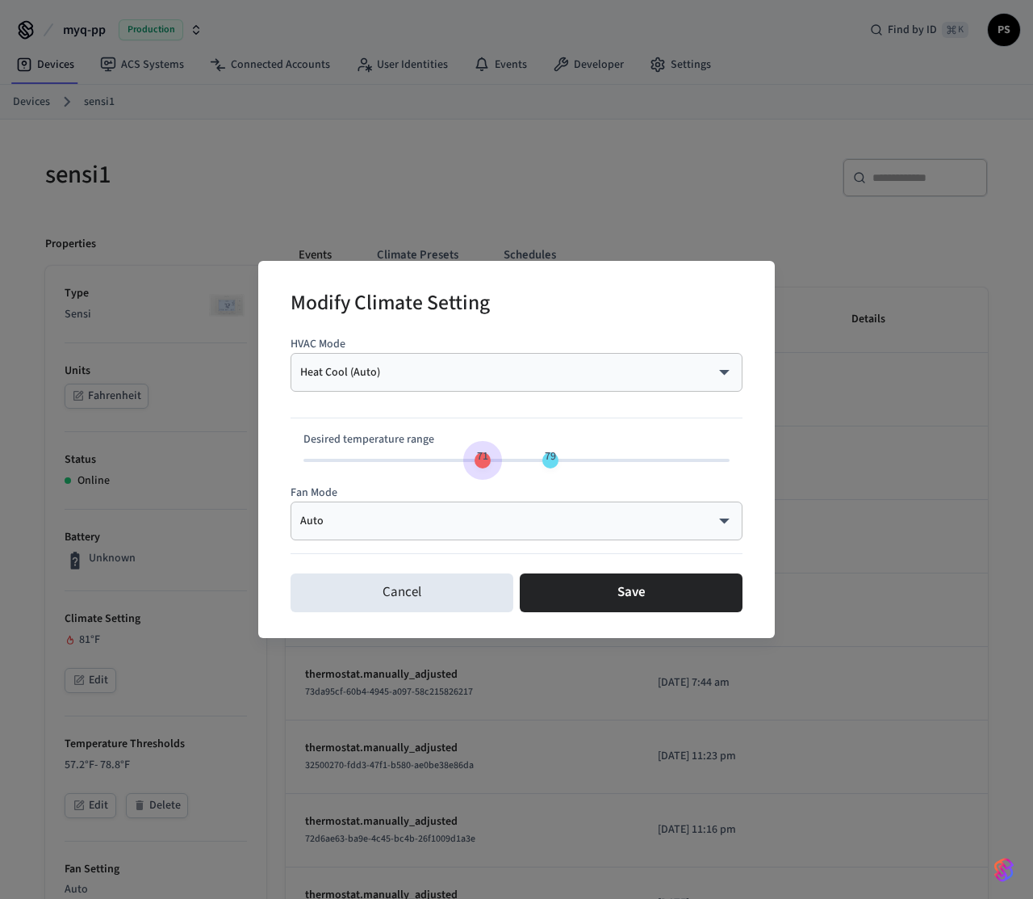
click at [485, 468] on span "71" at bounding box center [482, 456] width 31 height 23
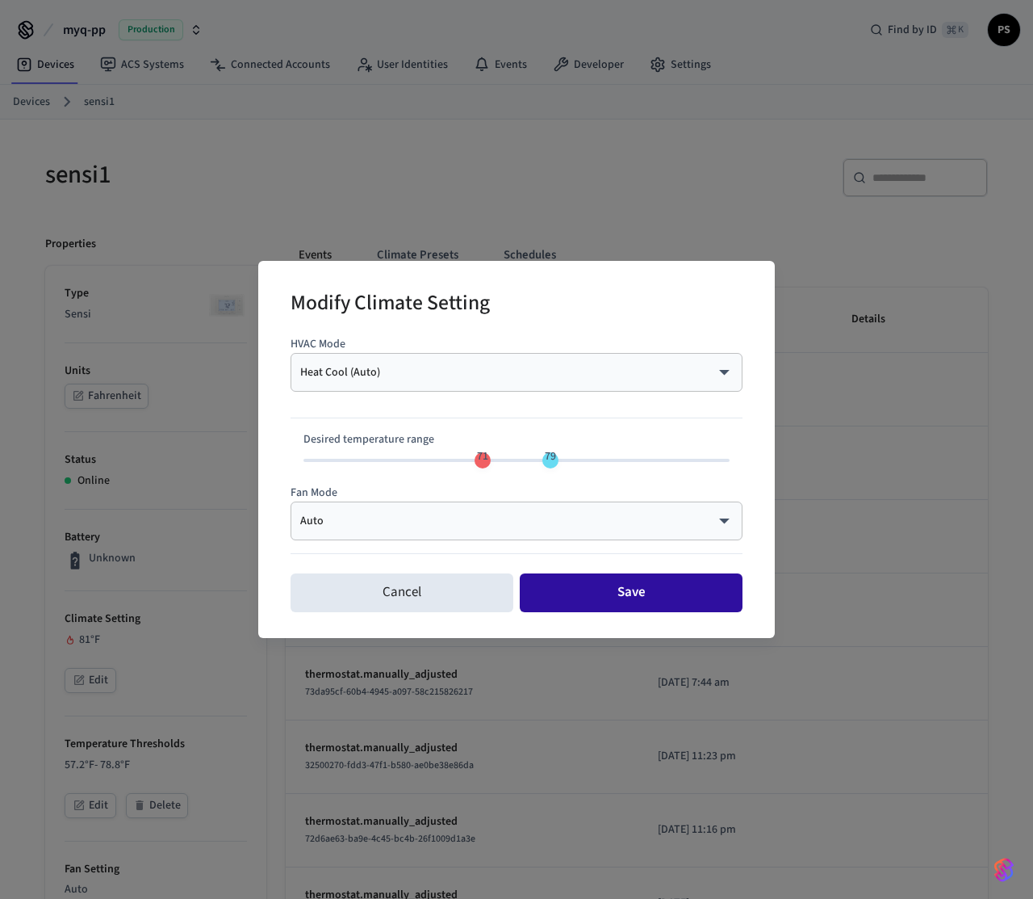
click at [576, 601] on button "Save" at bounding box center [631, 592] width 223 height 39
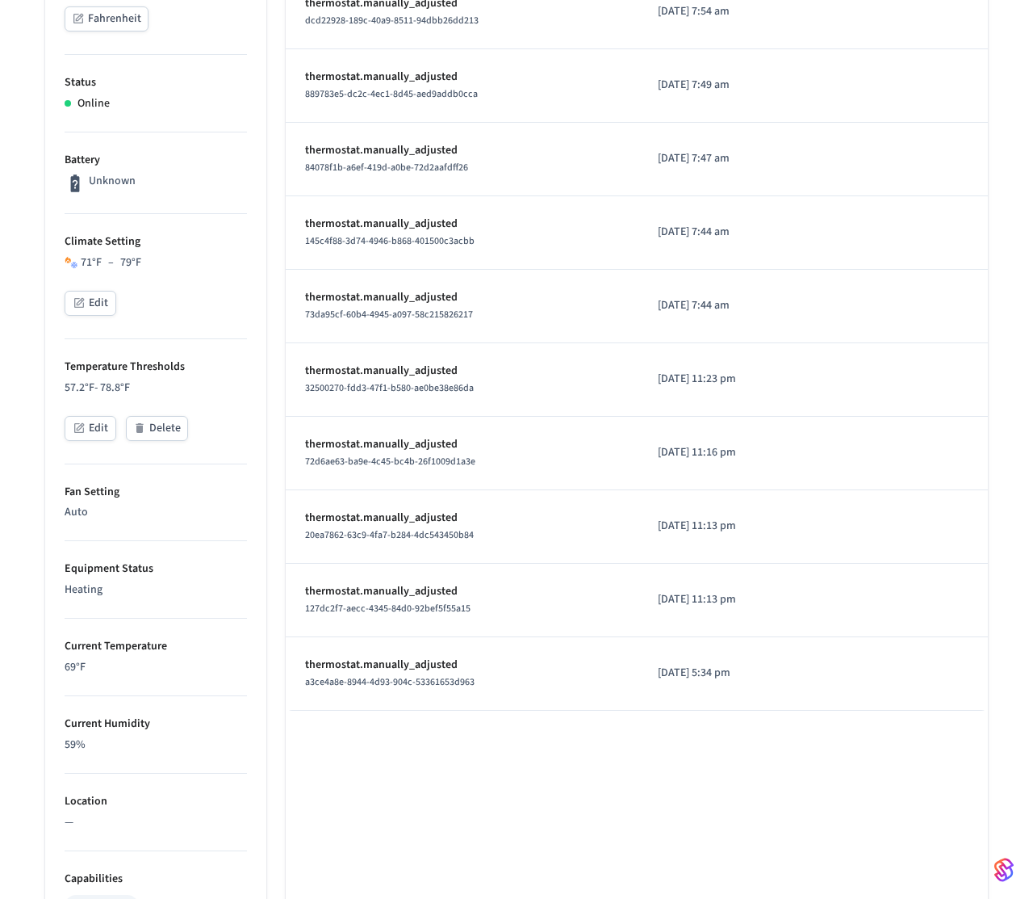
scroll to position [797, 0]
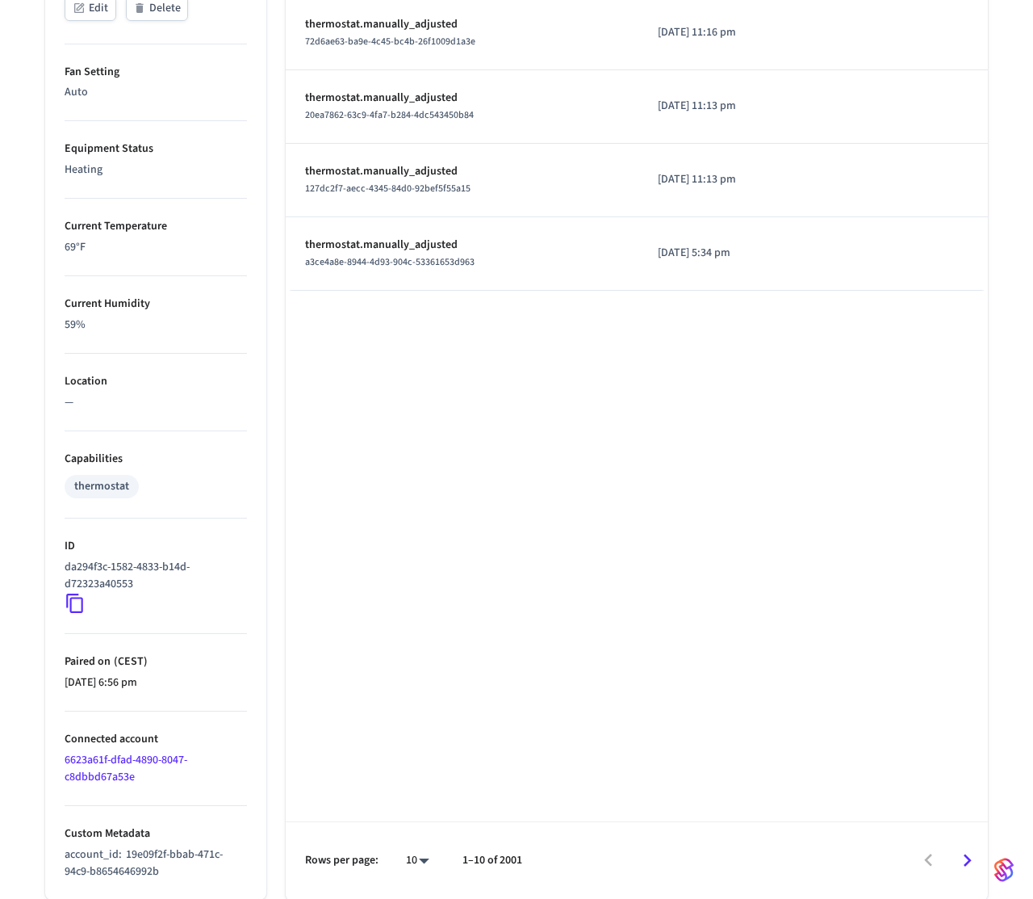
click at [73, 602] on icon at bounding box center [75, 603] width 21 height 21
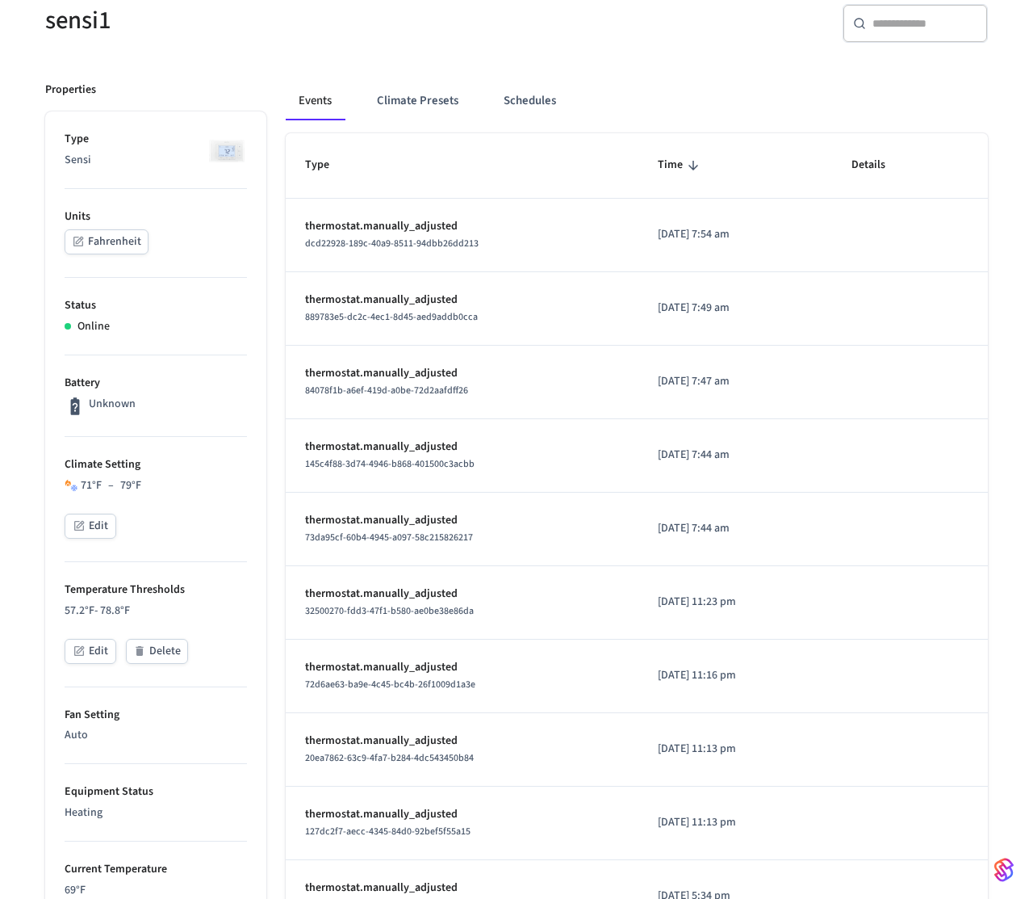
scroll to position [0, 0]
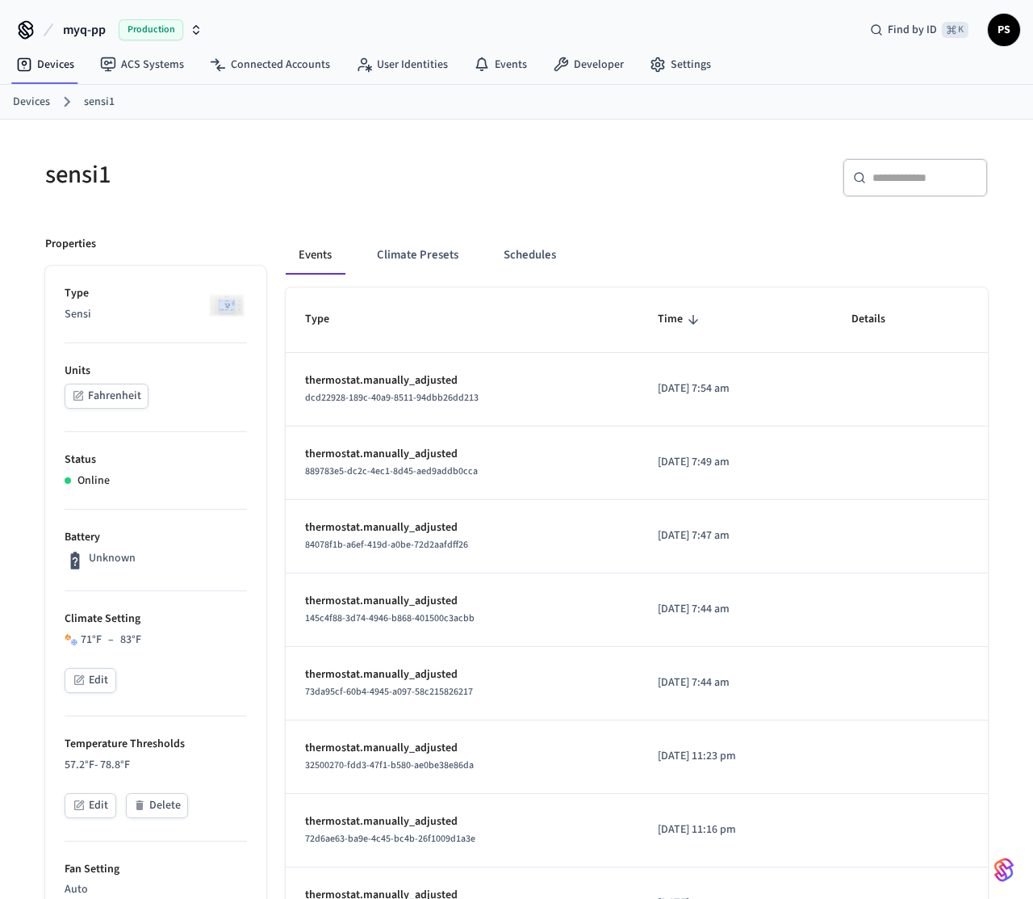
click at [93, 681] on button "Edit" at bounding box center [91, 680] width 52 height 25
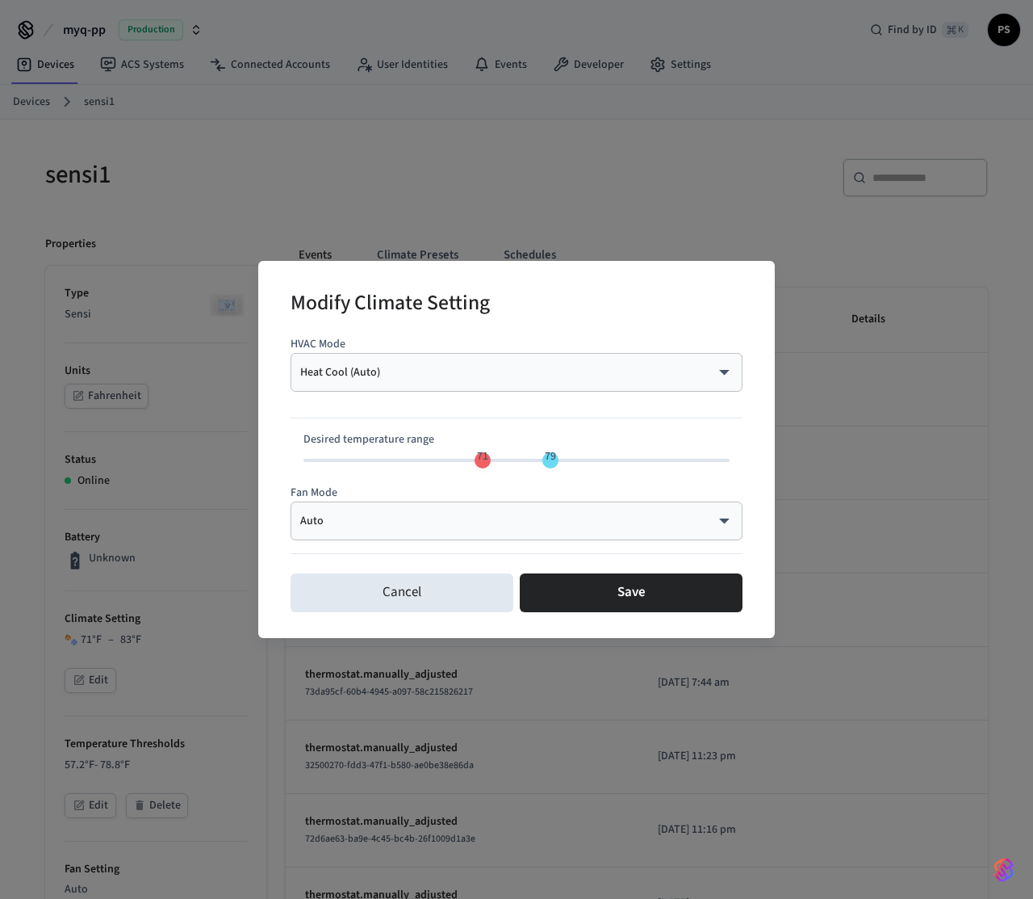
click at [115, 639] on div "Modify Climate Setting HVAC Mode Heat Cool (Auto) ********* ​ Desired temperatu…" at bounding box center [516, 449] width 1033 height 899
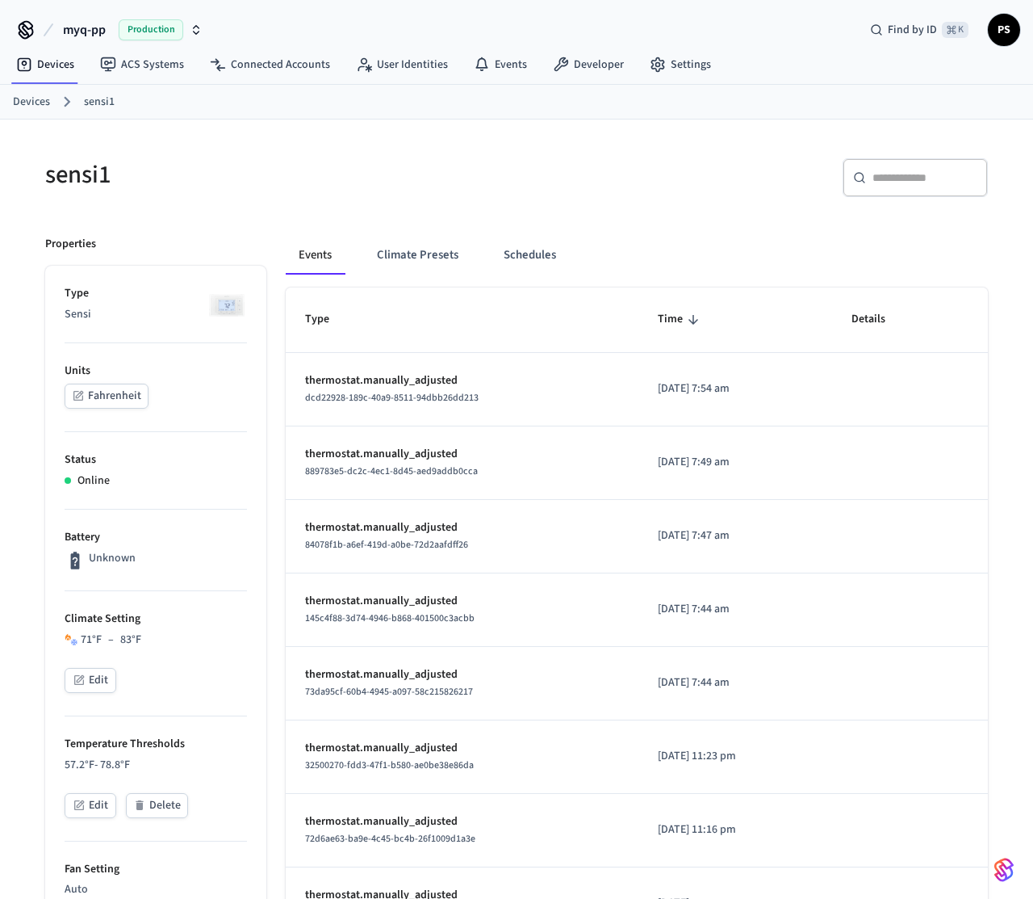
click at [135, 639] on div "71 °F – 83 °F" at bounding box center [111, 639] width 61 height 17
click at [89, 688] on button "Edit" at bounding box center [91, 680] width 52 height 25
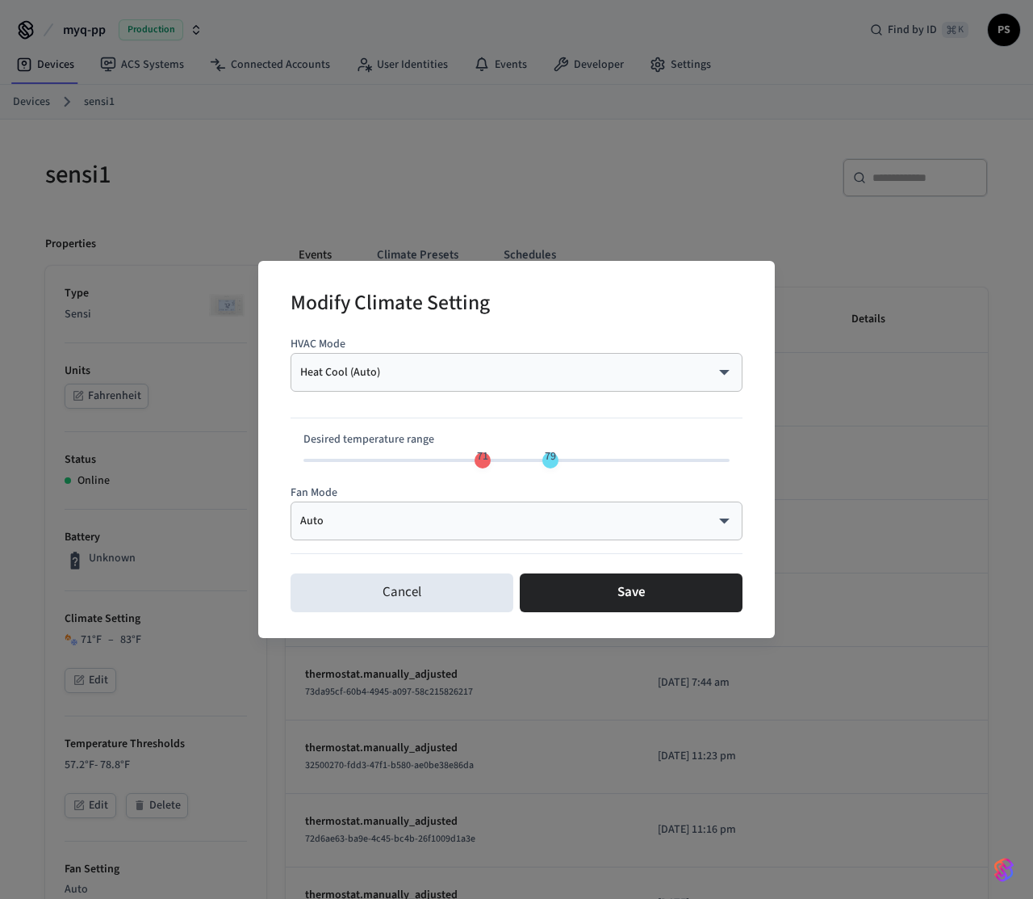
click at [379, 368] on body "myq-pp Production Find by ID ⌘ K PS Devices ACS Systems Connected Accounts User…" at bounding box center [516, 848] width 1033 height 1696
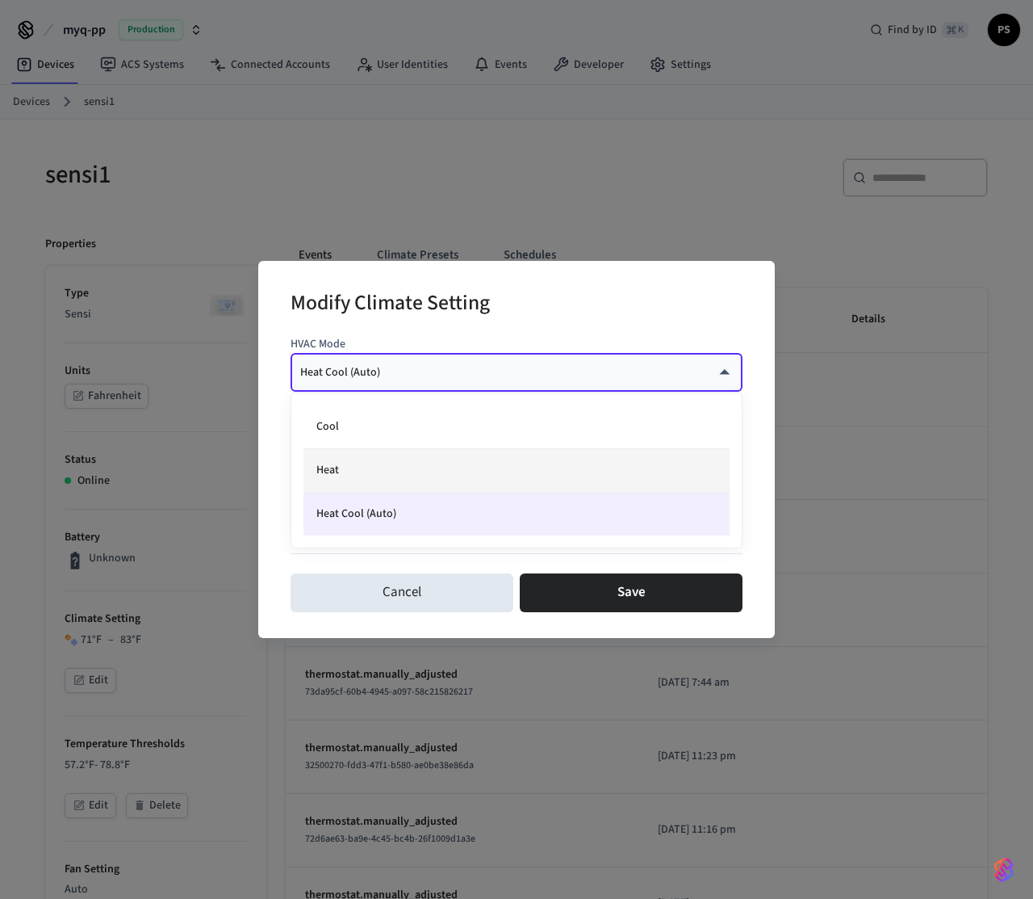
click at [379, 466] on li "Heat" at bounding box center [517, 471] width 426 height 44
type input "****"
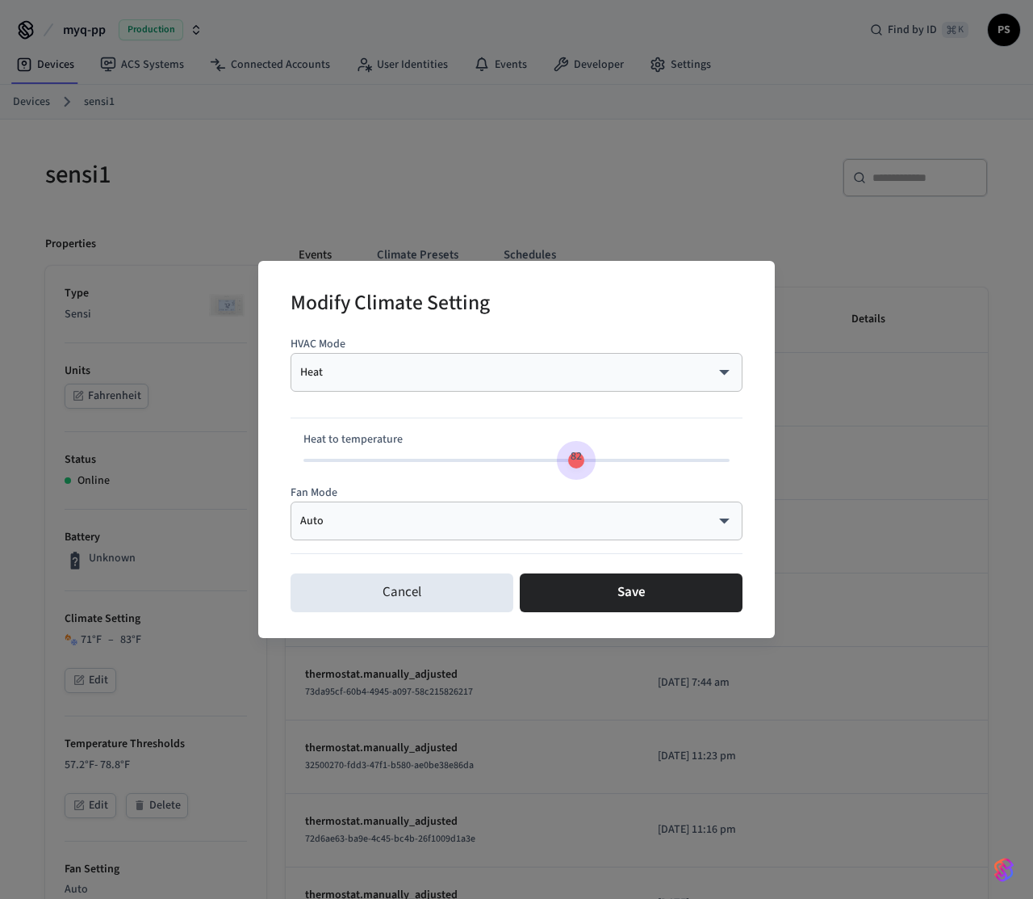
drag, startPoint x: 497, startPoint y: 460, endPoint x: 573, endPoint y: 462, distance: 75.9
click at [573, 462] on span "82" at bounding box center [576, 456] width 31 height 23
type input "**"
click at [569, 463] on span "81" at bounding box center [567, 456] width 11 height 16
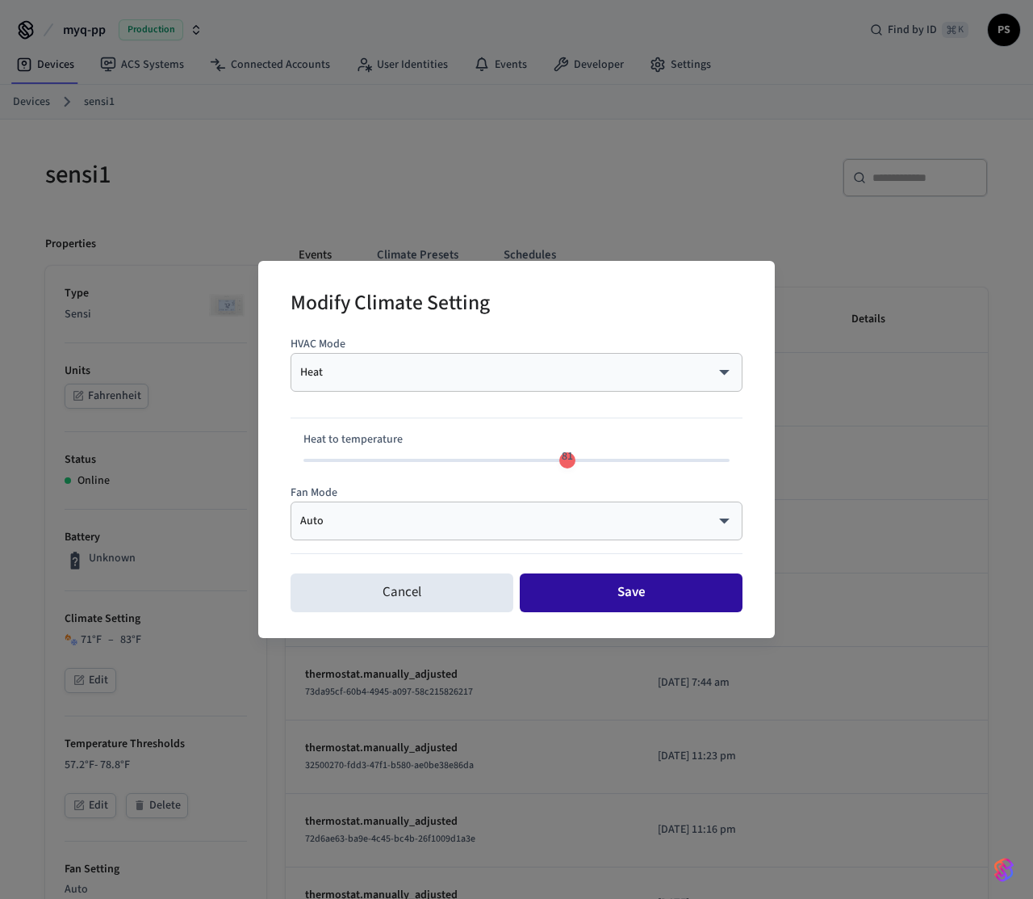
click at [584, 579] on button "Save" at bounding box center [631, 592] width 223 height 39
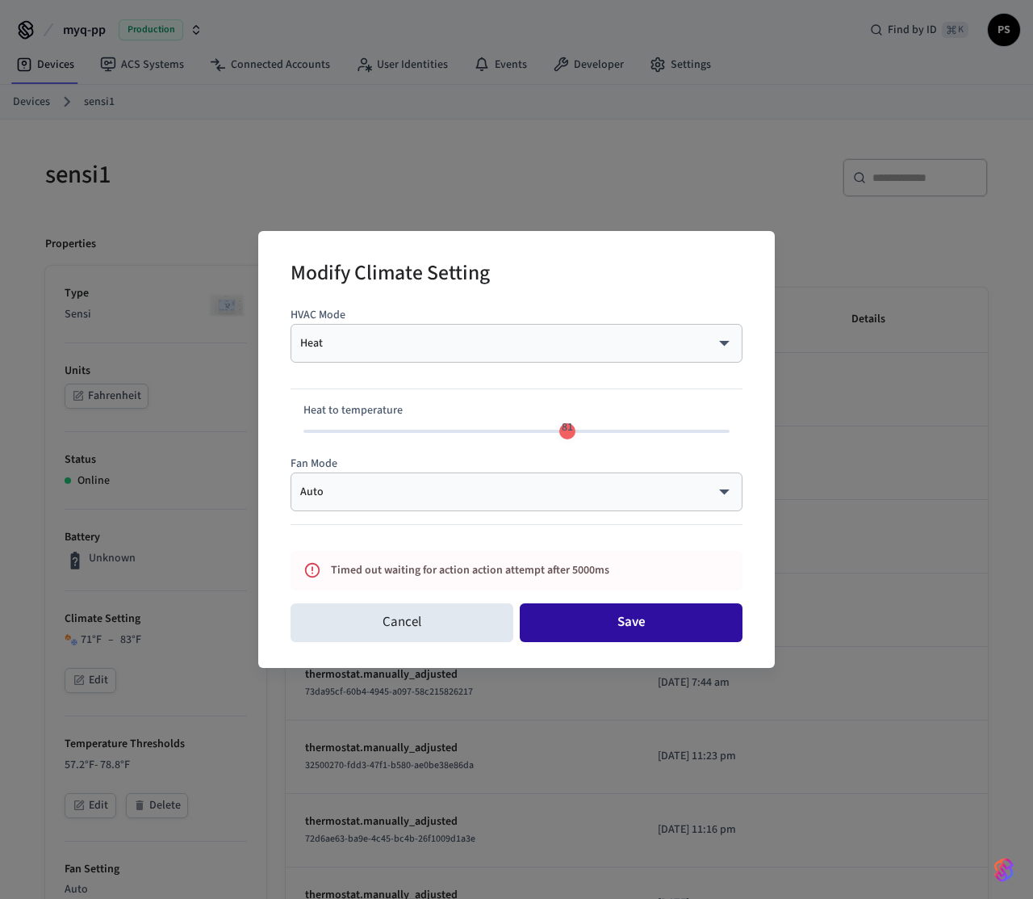
click at [625, 618] on button "Save" at bounding box center [631, 622] width 223 height 39
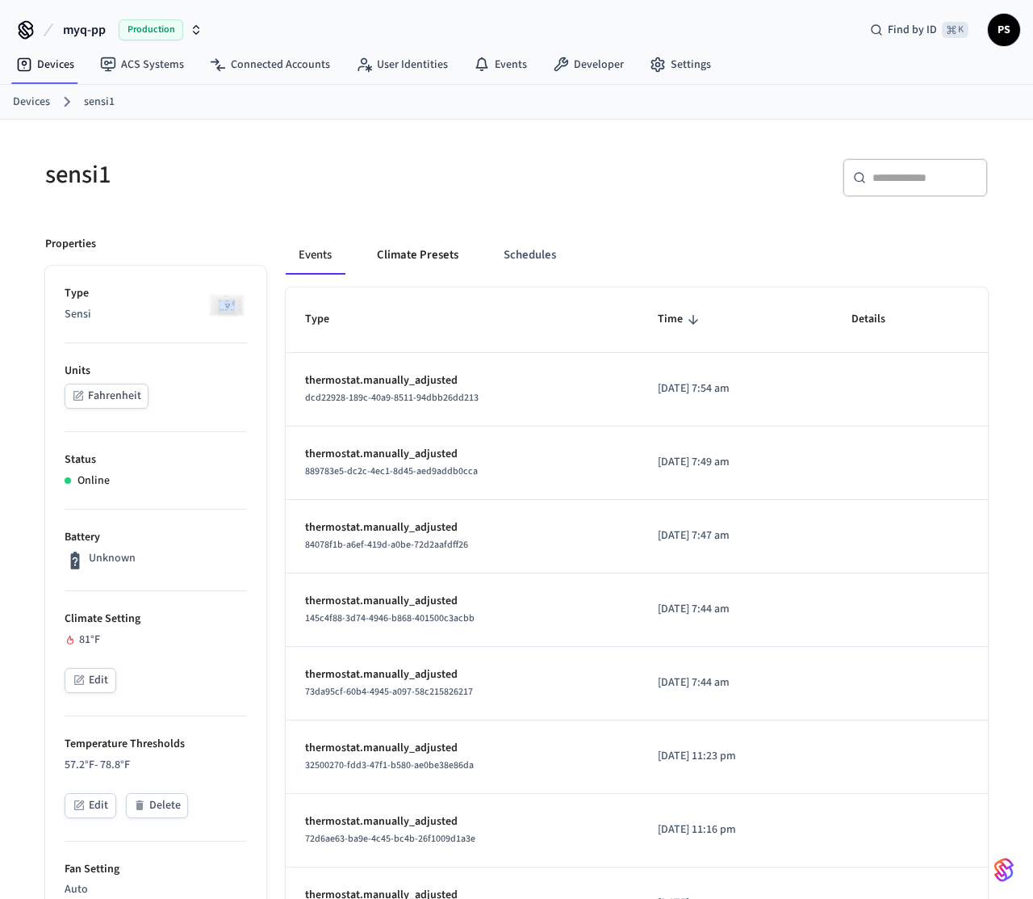
click at [404, 259] on button "Climate Presets" at bounding box center [417, 255] width 107 height 39
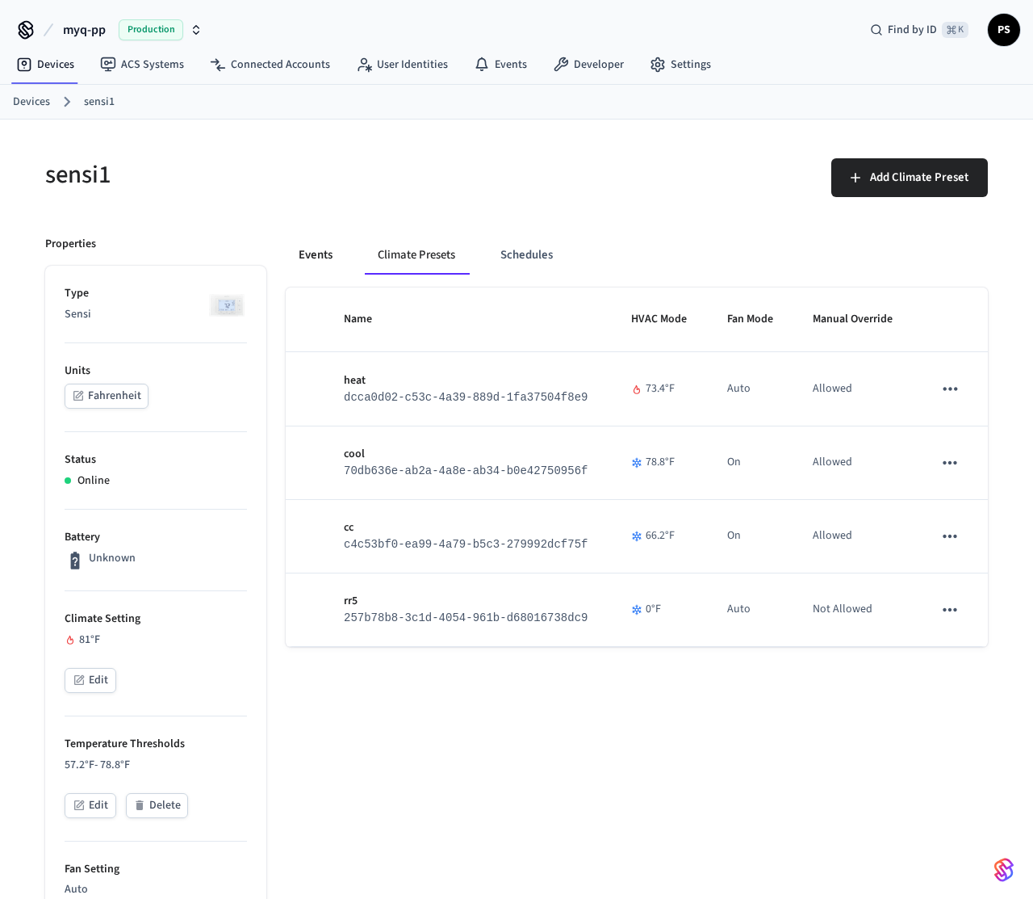
click at [294, 251] on button "Events" at bounding box center [316, 255] width 60 height 39
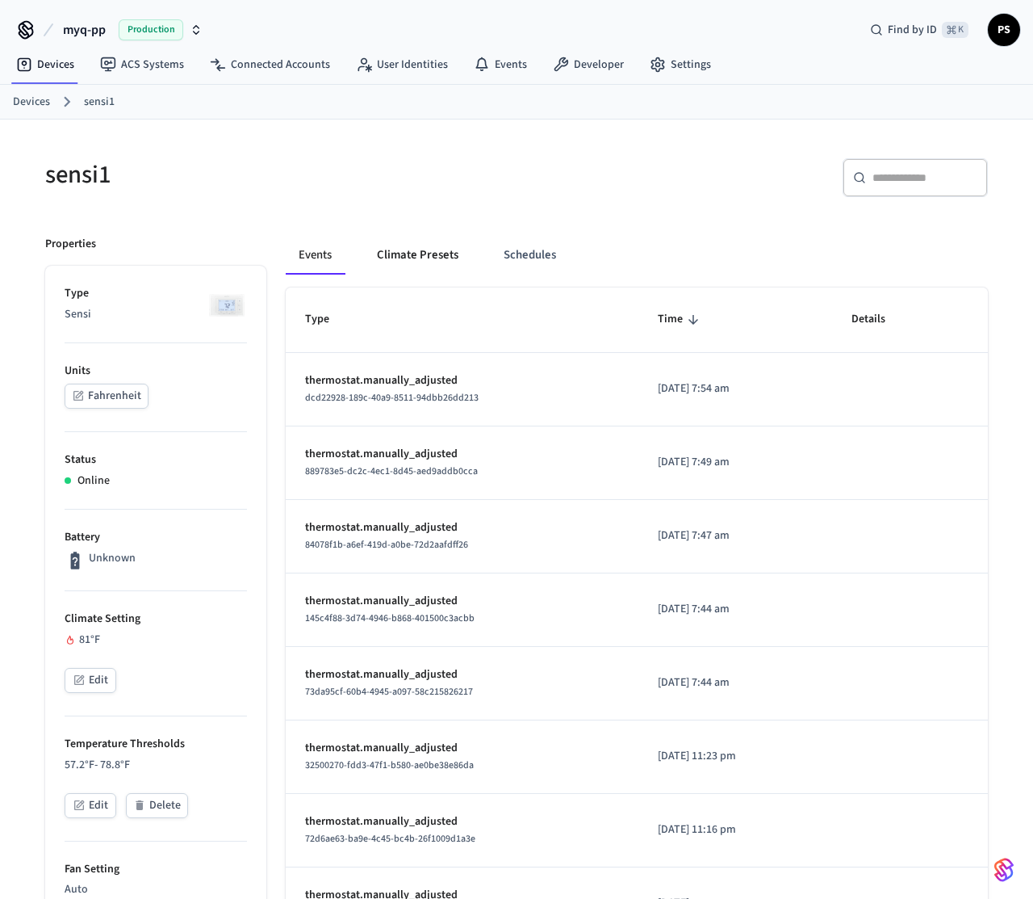
click at [417, 253] on button "Climate Presets" at bounding box center [417, 255] width 107 height 39
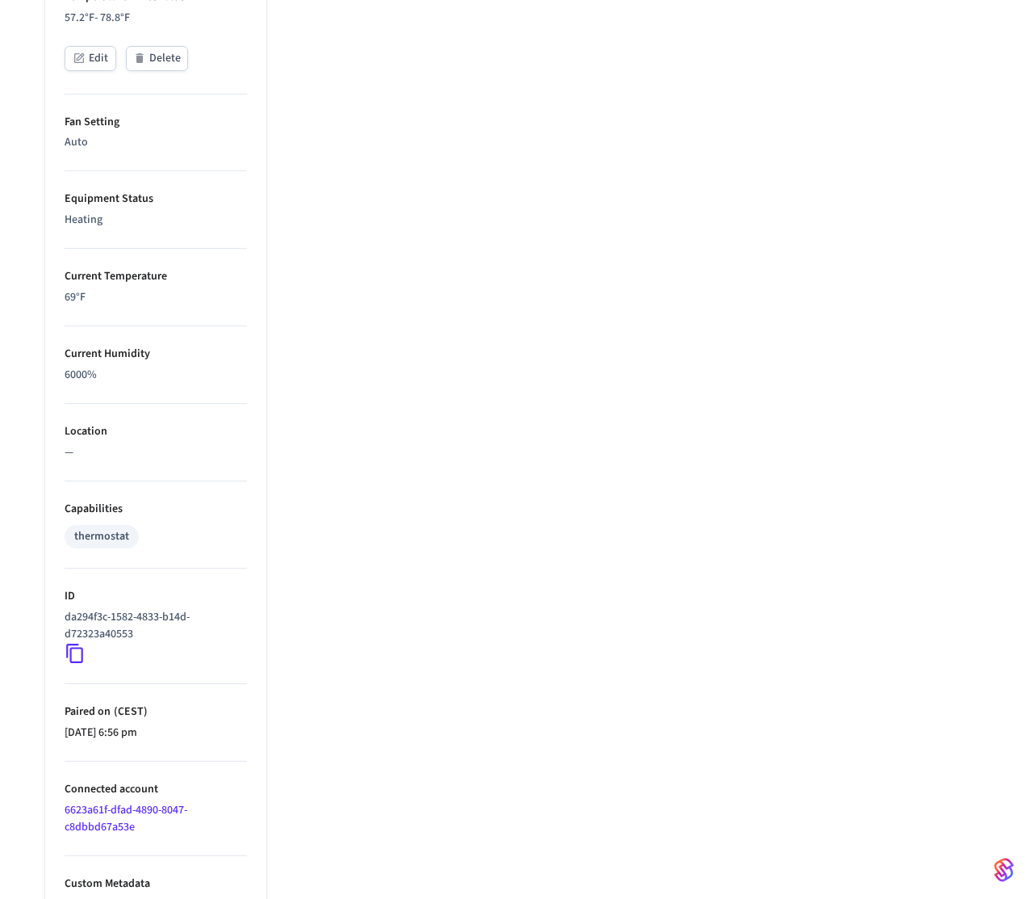
scroll to position [797, 0]
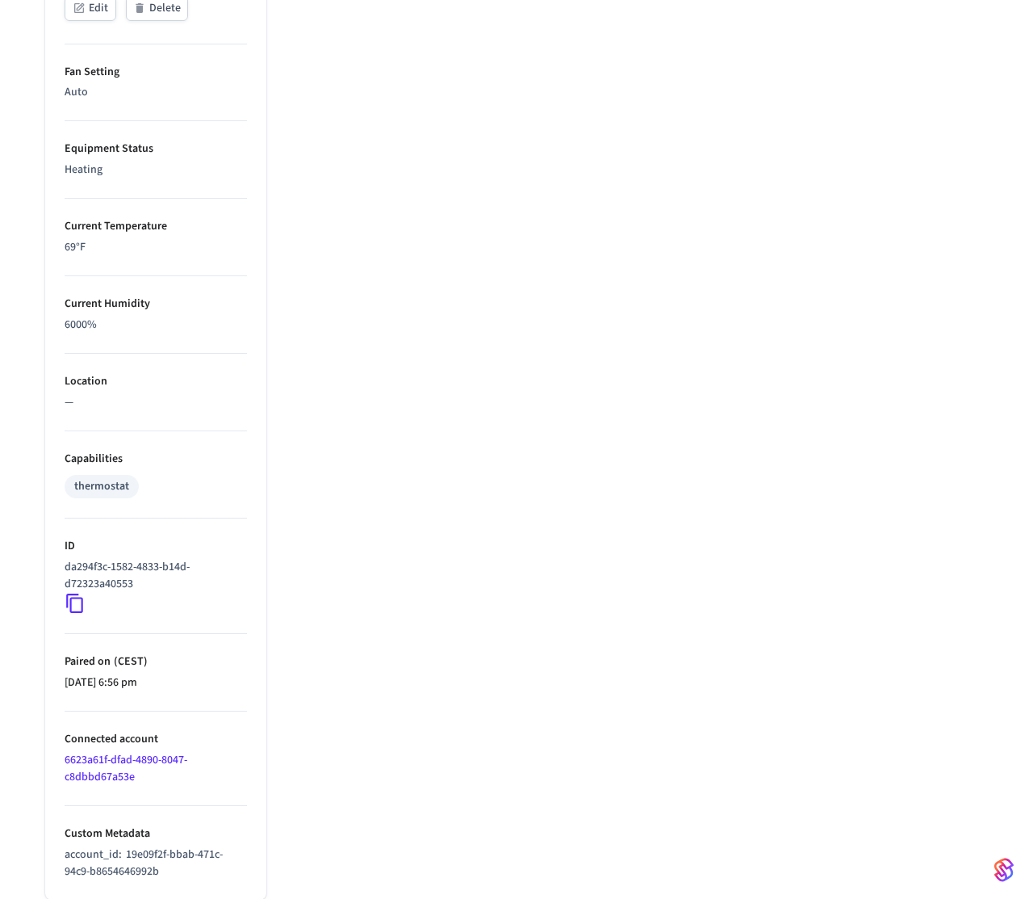
click at [69, 325] on p "6000%" at bounding box center [156, 324] width 182 height 17
click at [93, 328] on p "6000%" at bounding box center [156, 324] width 182 height 17
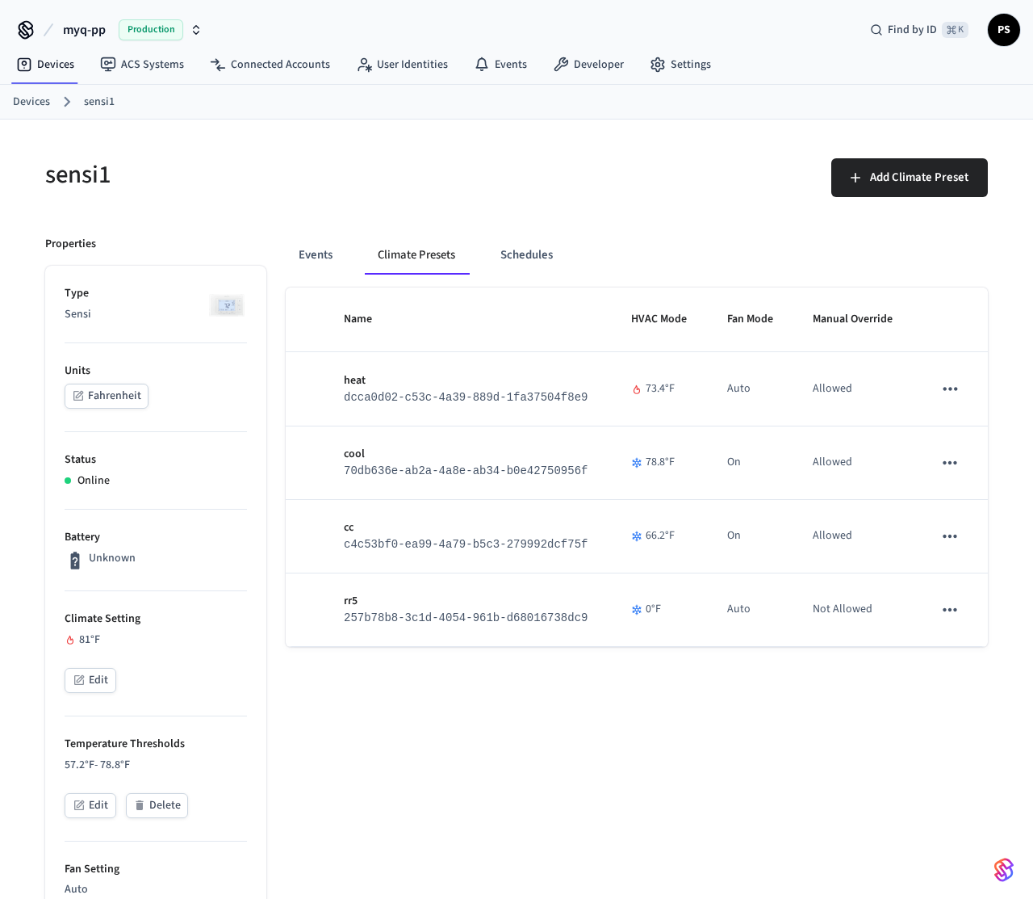
scroll to position [693, 0]
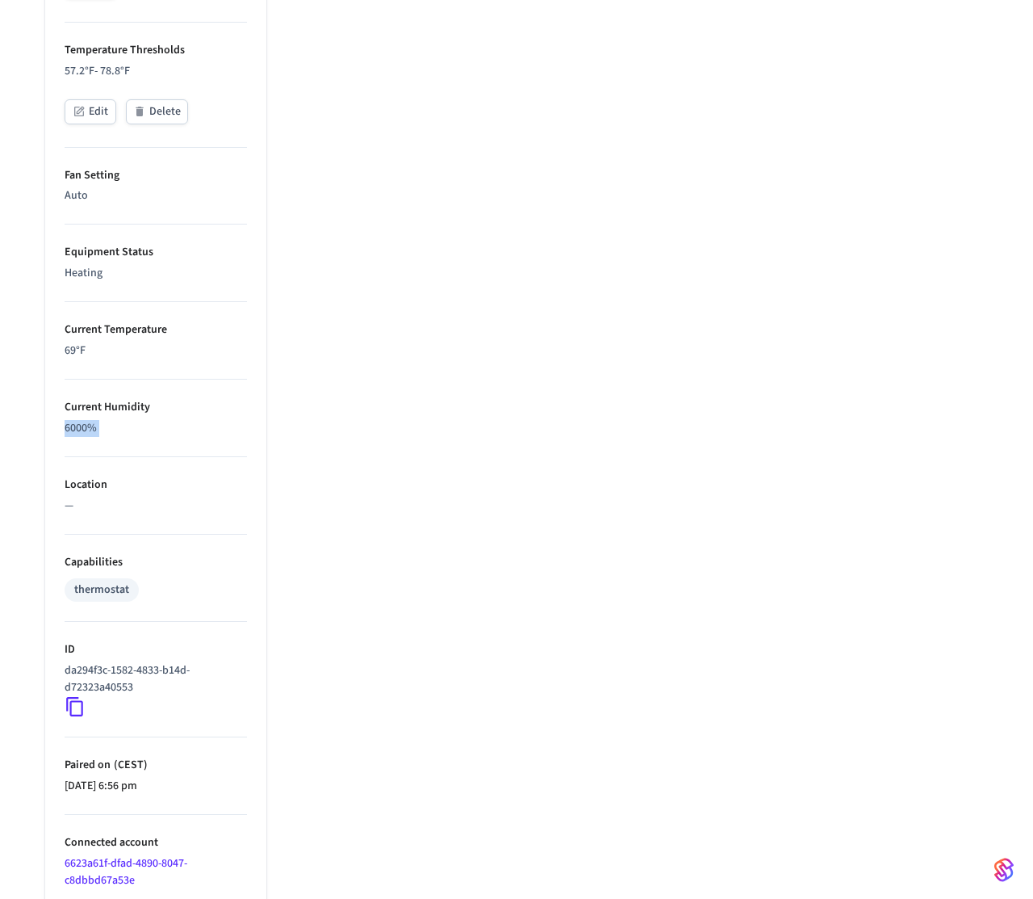
copy p "6000%"
click at [202, 429] on p "6000%" at bounding box center [156, 428] width 182 height 17
